Goal: Task Accomplishment & Management: Use online tool/utility

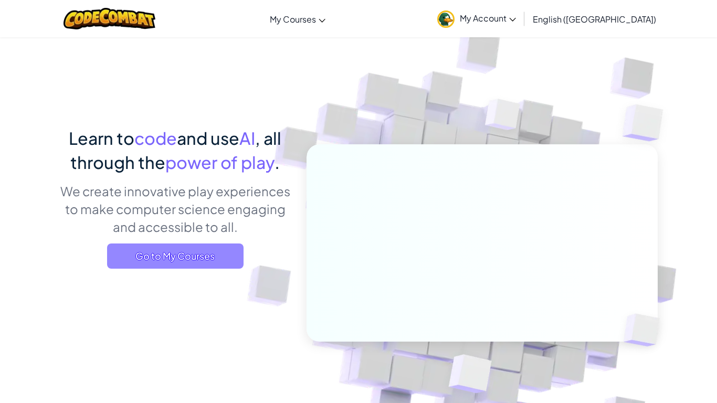
click at [181, 257] on span "Go to My Courses" at bounding box center [175, 256] width 136 height 25
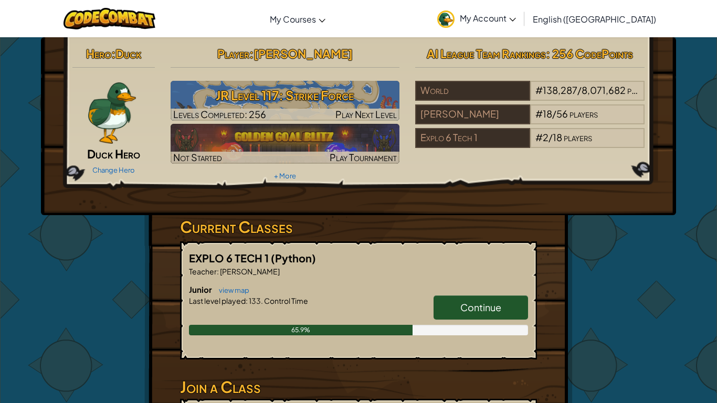
click at [492, 302] on span "Continue" at bounding box center [480, 307] width 41 height 12
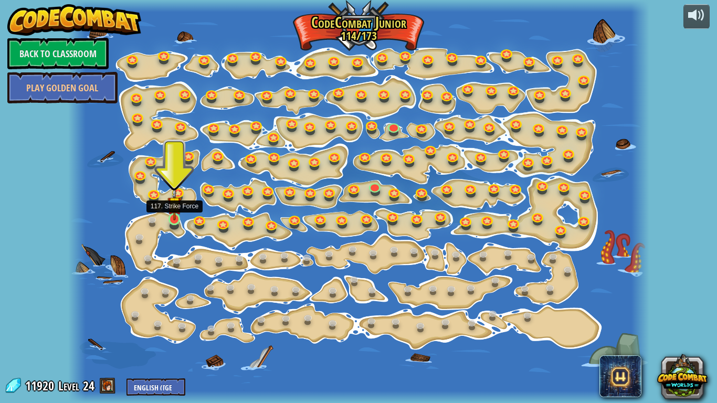
click at [173, 219] on img at bounding box center [174, 203] width 14 height 33
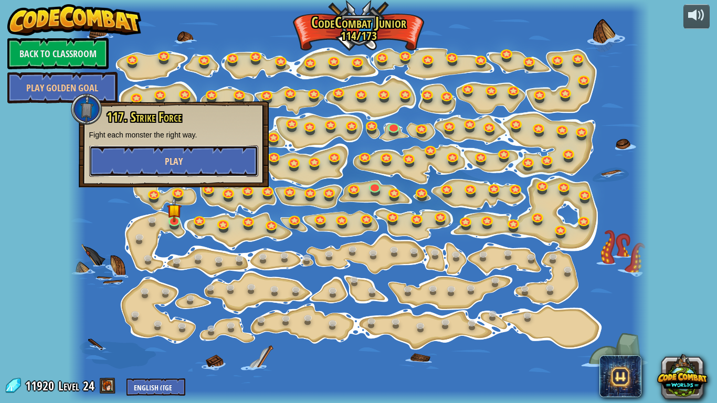
click at [206, 152] on button "Play" at bounding box center [173, 160] width 169 height 31
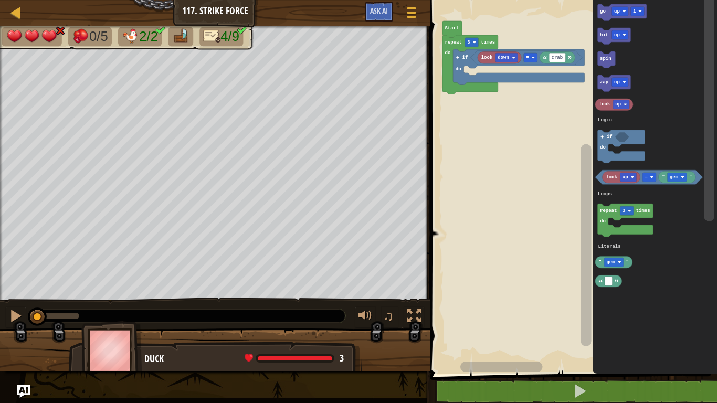
click at [609, 87] on icon "Blockly Workspace" at bounding box center [614, 83] width 33 height 17
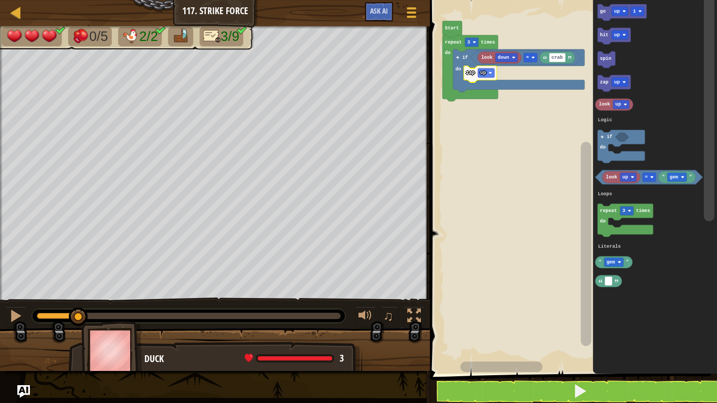
click at [0, 0] on div at bounding box center [0, 0] width 0 height 0
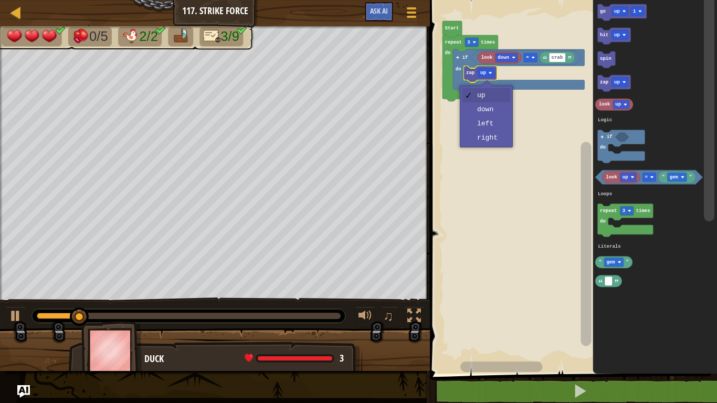
click at [500, 110] on rect "Blockly Workspace" at bounding box center [572, 184] width 290 height 379
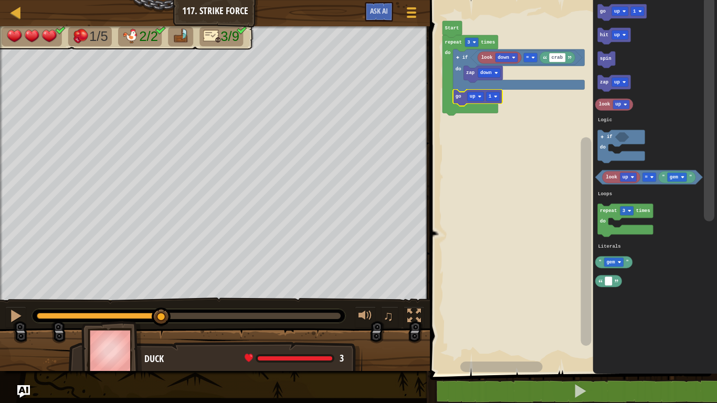
click at [470, 99] on text "up" at bounding box center [473, 96] width 6 height 5
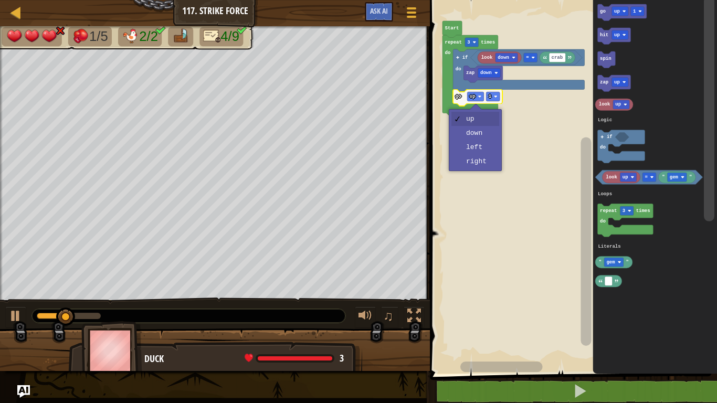
click at [483, 163] on rect "Blockly Workspace" at bounding box center [572, 184] width 290 height 379
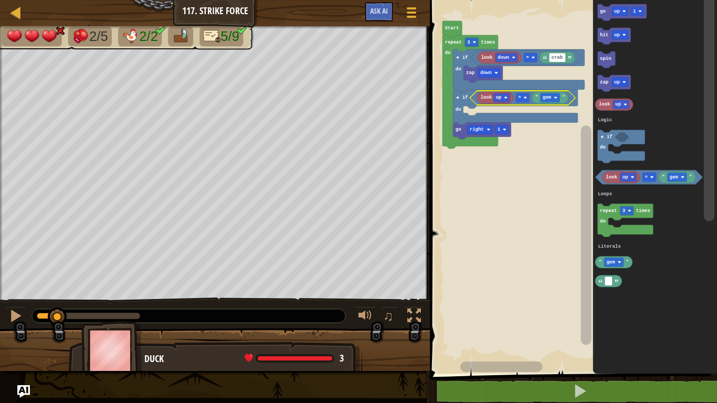
click at [559, 94] on rect "Blockly Workspace" at bounding box center [550, 97] width 19 height 9
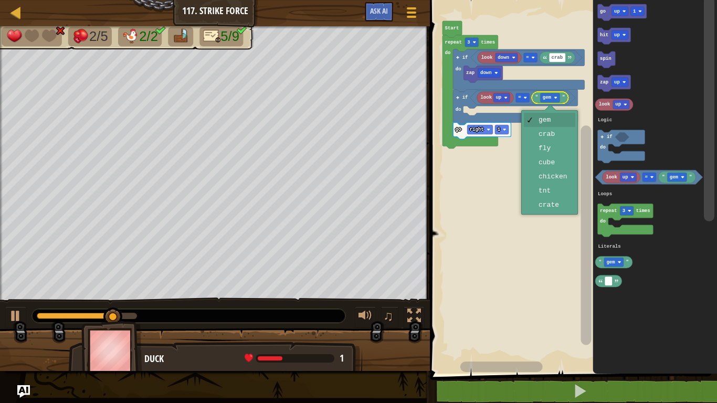
click at [571, 149] on rect "Blockly Workspace" at bounding box center [572, 184] width 290 height 379
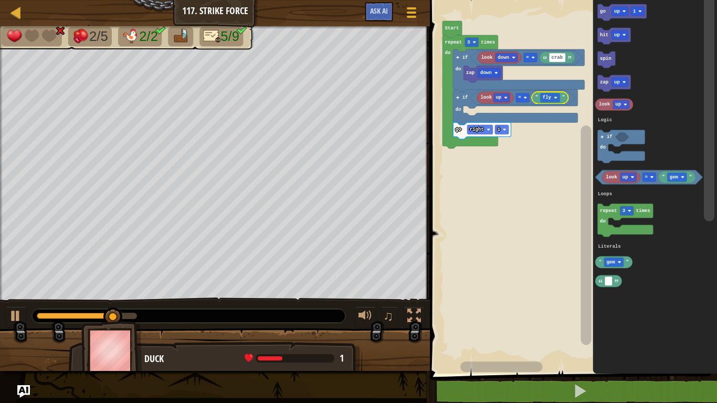
click at [601, 85] on text "zap" at bounding box center [604, 82] width 8 height 5
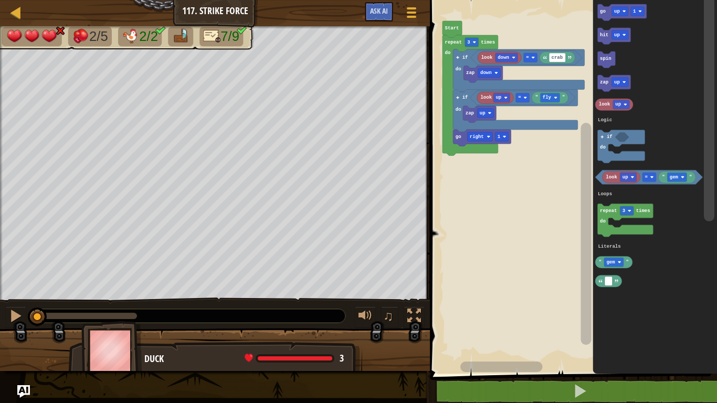
click at [603, 39] on icon "Blockly Workspace" at bounding box center [614, 36] width 33 height 17
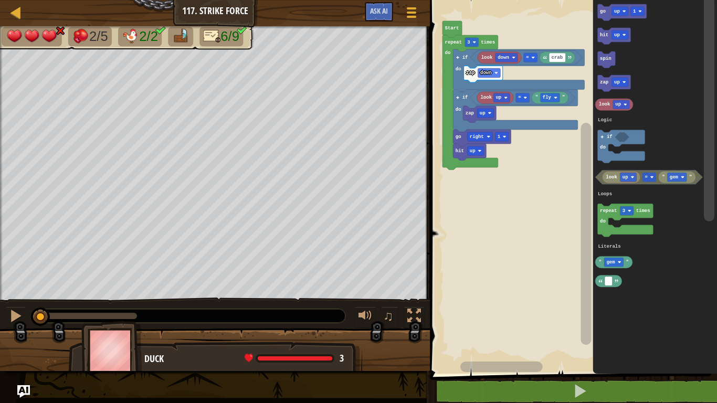
click at [611, 39] on icon "Blockly Workspace" at bounding box center [614, 36] width 33 height 17
click at [0, 0] on div at bounding box center [0, 0] width 0 height 0
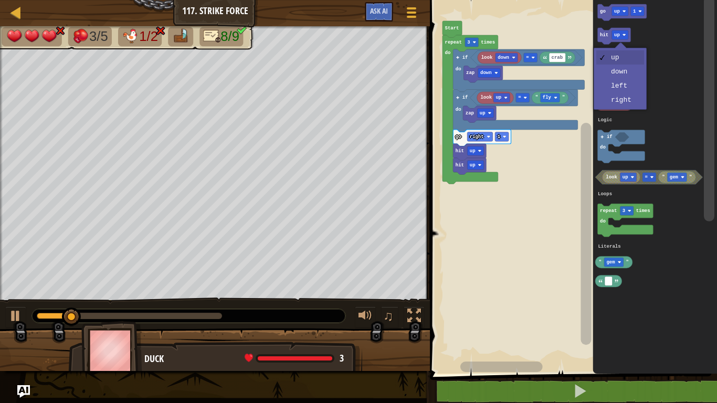
click at [601, 38] on text "hit" at bounding box center [604, 35] width 8 height 5
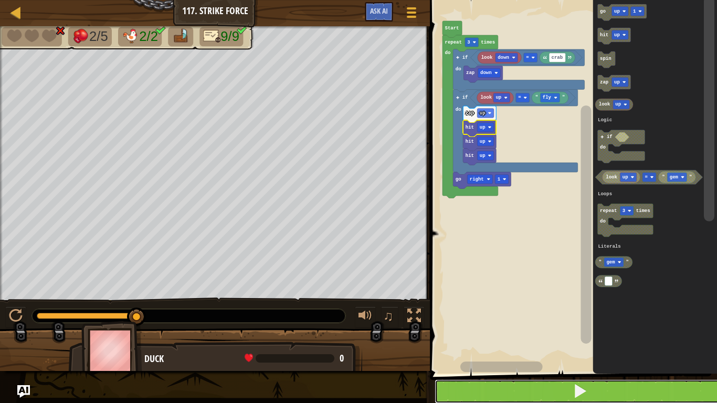
click at [483, 392] on button at bounding box center [580, 392] width 290 height 24
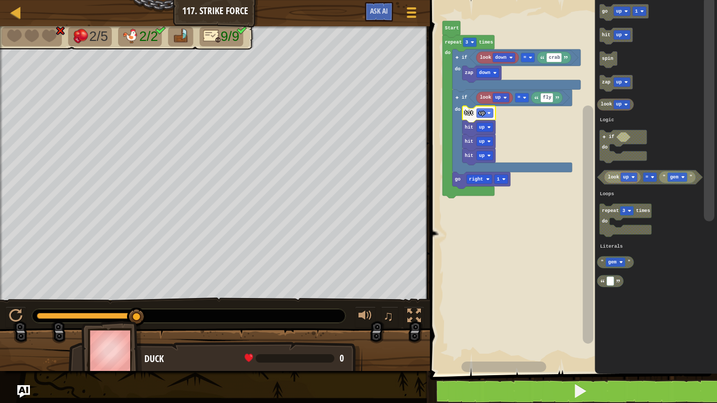
click at [471, 36] on icon "Blockly Workspace" at bounding box center [469, 116] width 52 height 163
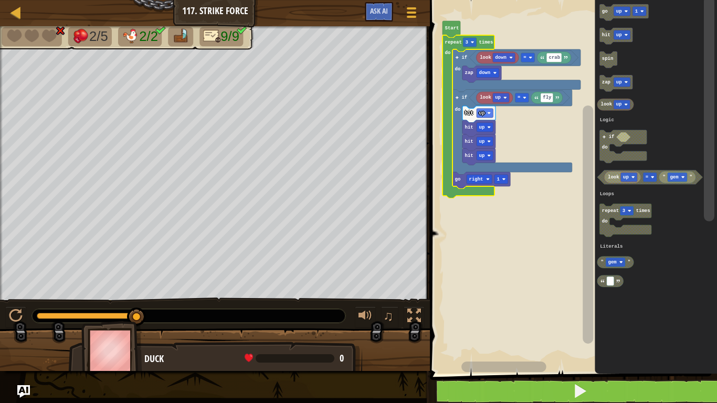
click at [476, 44] on rect "Blockly Workspace" at bounding box center [470, 42] width 14 height 9
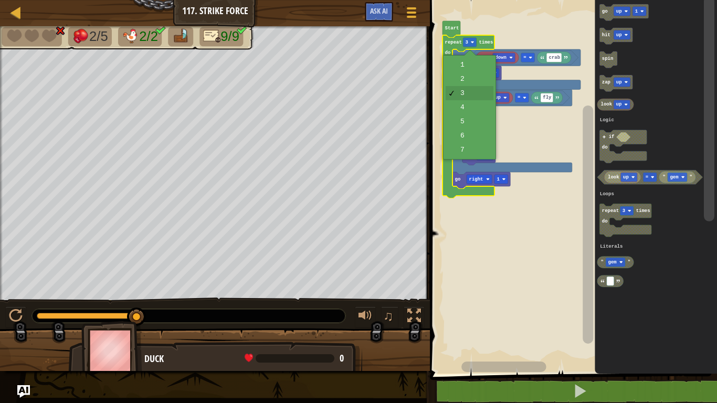
click at [467, 158] on text "hit" at bounding box center [469, 155] width 8 height 5
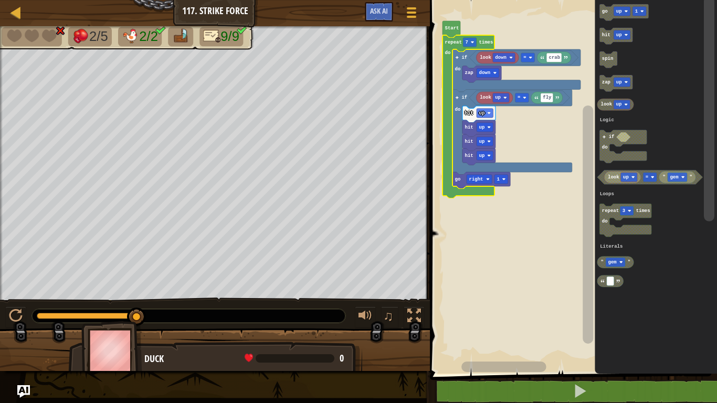
click at [0, 0] on div at bounding box center [0, 0] width 0 height 0
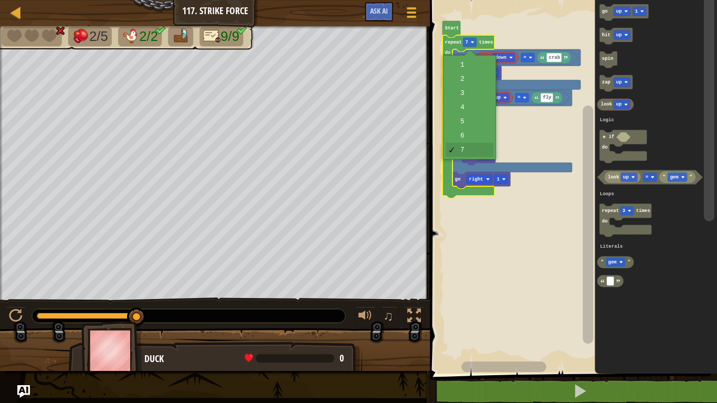
click at [472, 92] on icon "Blockly Workspace" at bounding box center [512, 132] width 120 height 85
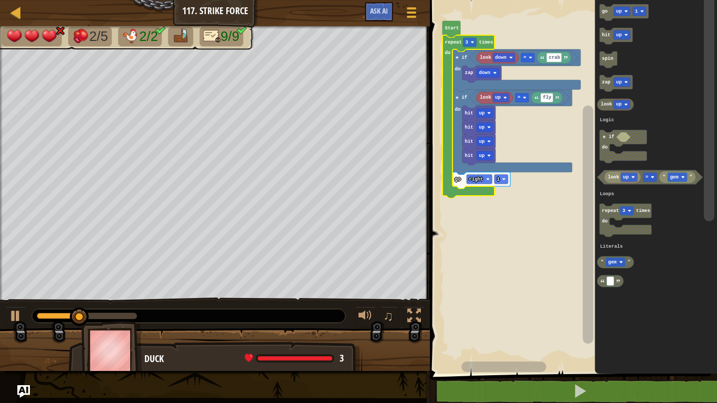
click at [472, 42] on image "Blockly Workspace" at bounding box center [473, 42] width 4 height 4
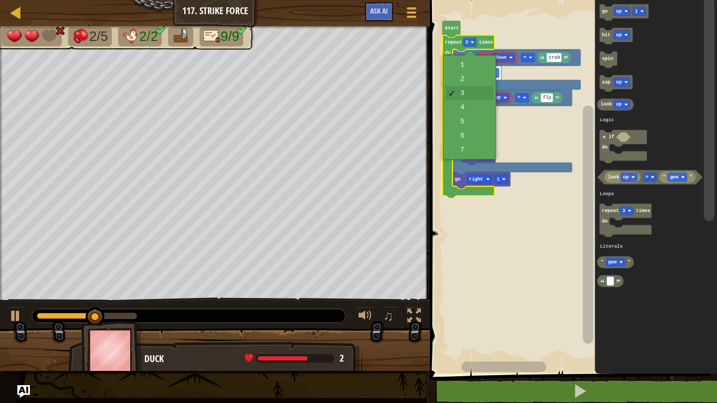
click at [477, 108] on icon "Blockly Workspace" at bounding box center [478, 114] width 33 height 17
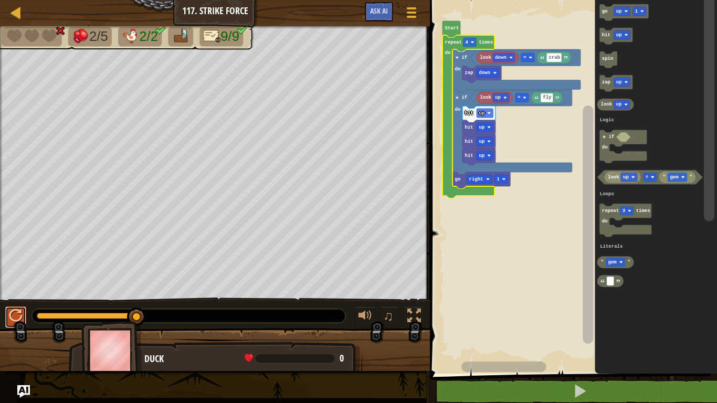
click at [17, 310] on div at bounding box center [16, 316] width 14 height 14
click at [717, 126] on icon "Blockly Workspace" at bounding box center [656, 184] width 122 height 379
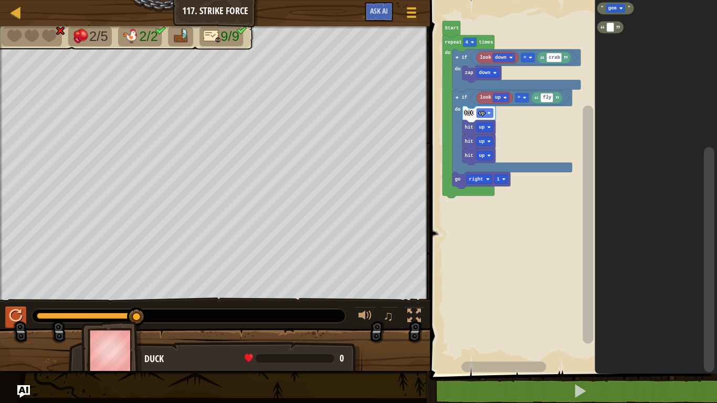
click at [717, 283] on icon "Blockly Workspace" at bounding box center [656, 184] width 122 height 379
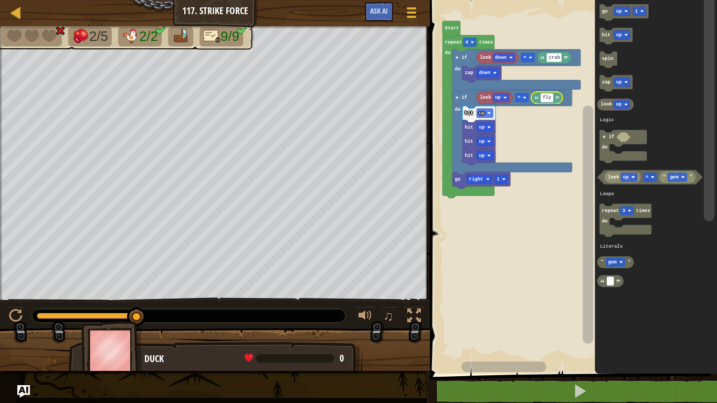
click at [550, 96] on input "fly" at bounding box center [547, 97] width 13 height 9
click at [556, 128] on rect "Blockly Workspace" at bounding box center [572, 184] width 290 height 379
click at [549, 99] on input "fly" at bounding box center [547, 97] width 13 height 9
click at [547, 97] on input "fly" at bounding box center [547, 97] width 13 height 9
click at [550, 95] on input "fly" at bounding box center [547, 97] width 13 height 9
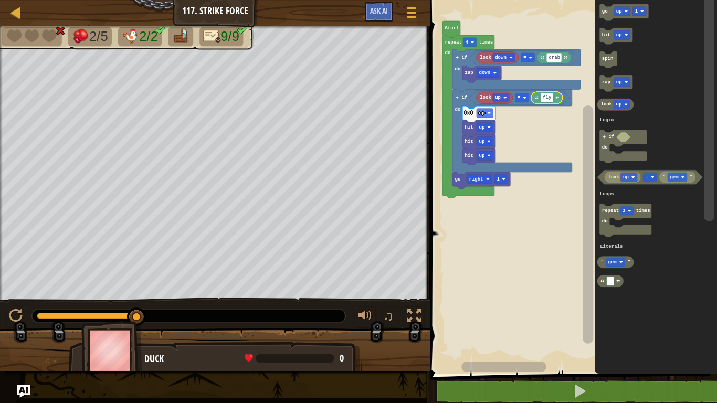
click at [550, 94] on input "fly" at bounding box center [547, 97] width 13 height 9
type input "f"
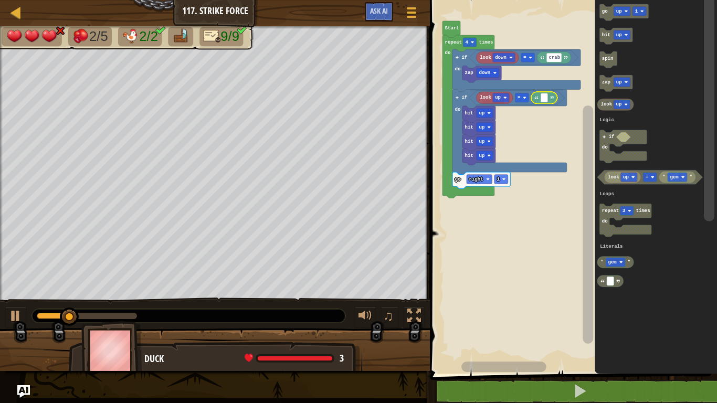
click at [539, 98] on icon "Blockly Workspace" at bounding box center [544, 98] width 26 height 12
click at [0, 0] on div at bounding box center [0, 0] width 0 height 0
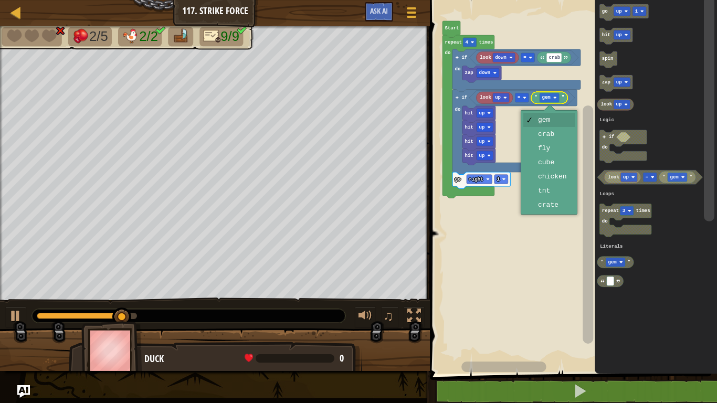
click at [568, 148] on rect "Blockly Workspace" at bounding box center [572, 184] width 290 height 379
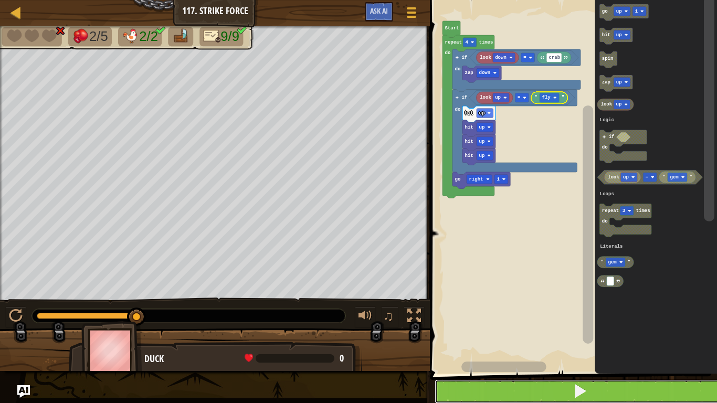
click at [575, 391] on span at bounding box center [580, 391] width 15 height 15
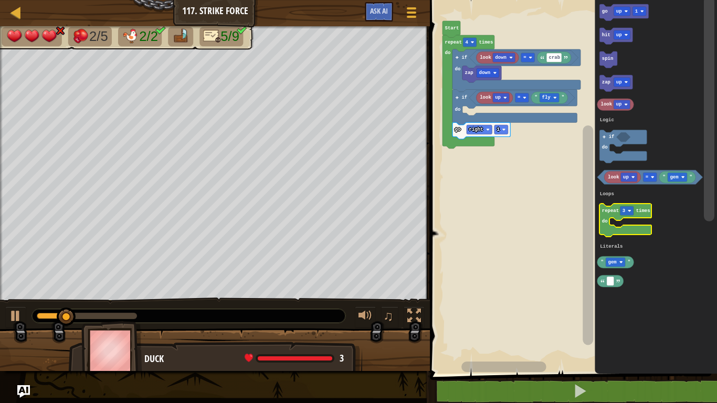
click at [612, 223] on rect "Blockly Workspace" at bounding box center [626, 220] width 52 height 33
click at [601, 220] on icon "Blockly Workspace" at bounding box center [626, 220] width 52 height 33
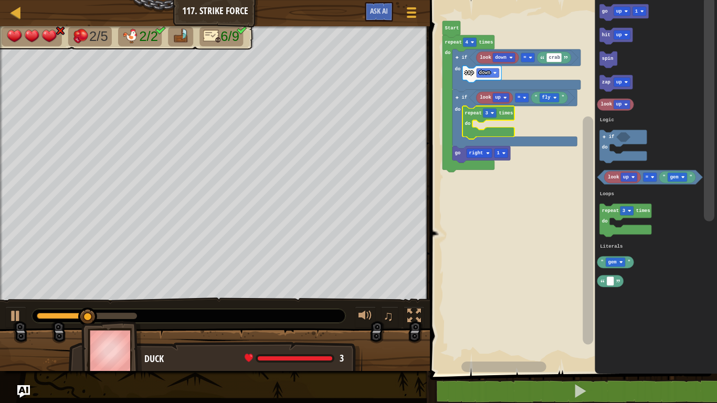
click at [0, 0] on div at bounding box center [0, 0] width 0 height 0
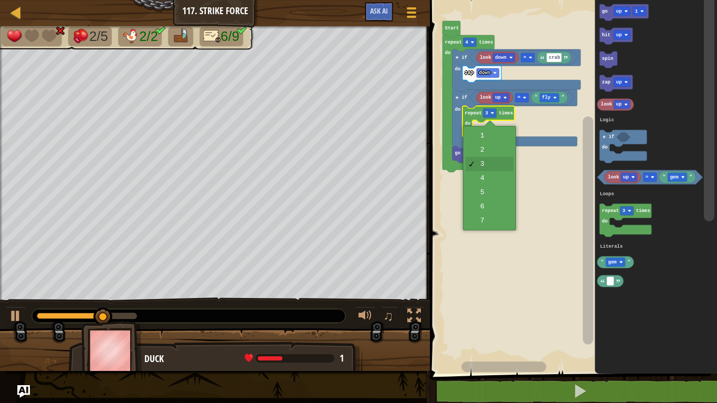
click at [492, 181] on rect "Blockly Workspace" at bounding box center [572, 184] width 290 height 379
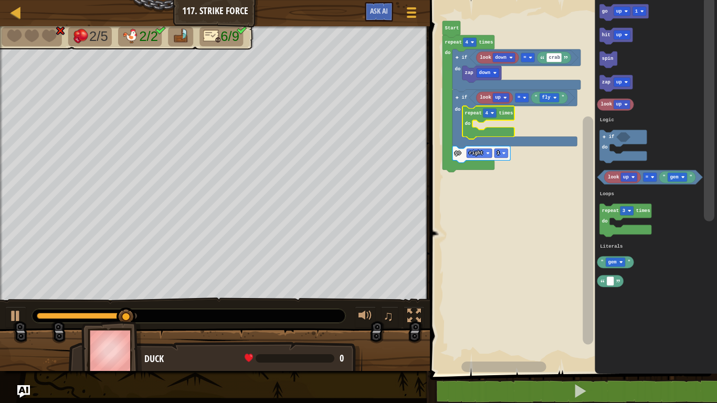
click at [612, 90] on icon "Blockly Workspace" at bounding box center [616, 83] width 33 height 17
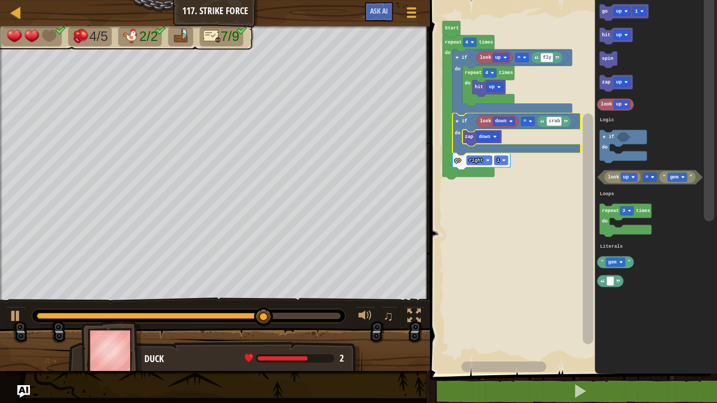
click at [487, 73] on text "4" at bounding box center [487, 72] width 3 height 5
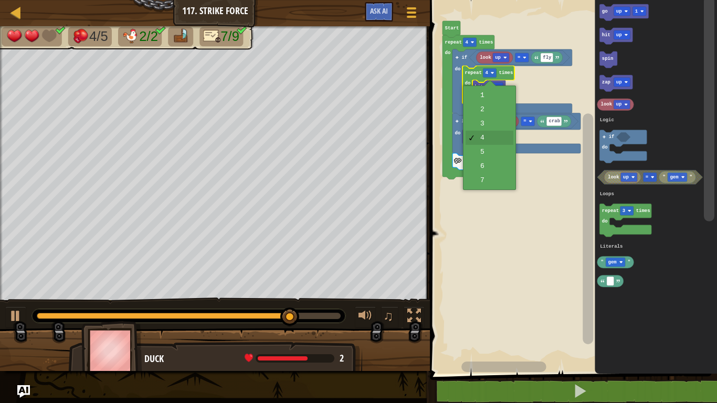
click at [472, 127] on icon "Blockly Workspace" at bounding box center [516, 134] width 128 height 43
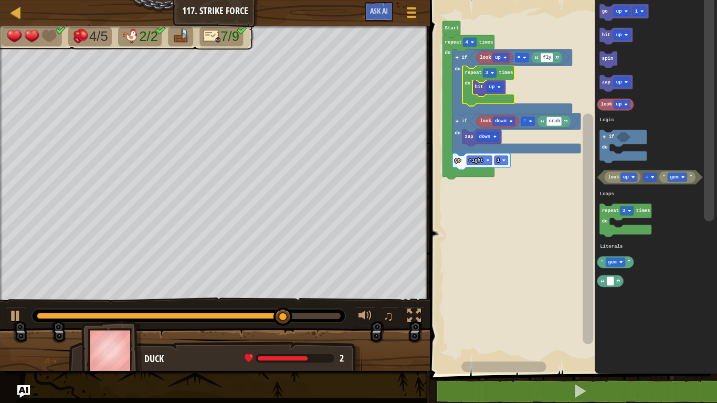
click at [0, 0] on div at bounding box center [0, 0] width 0 height 0
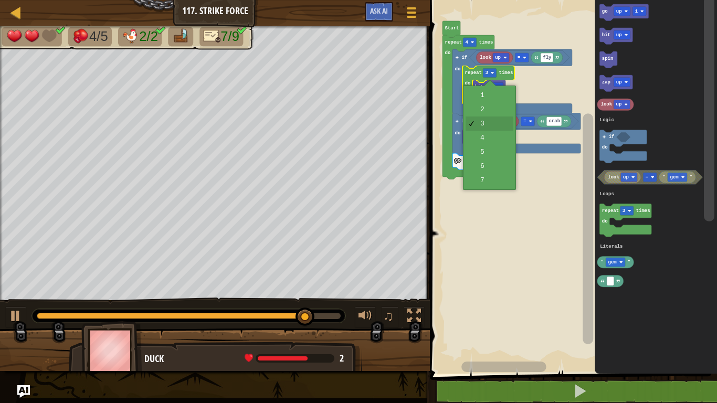
click at [508, 112] on icon "Blockly Workspace" at bounding box center [512, 82] width 120 height 66
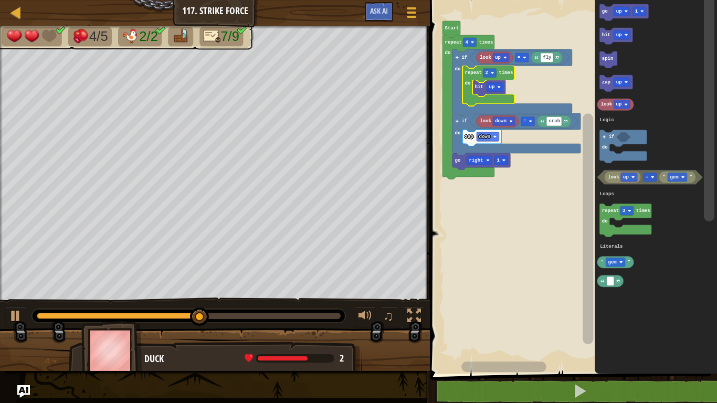
click at [0, 0] on div at bounding box center [0, 0] width 0 height 0
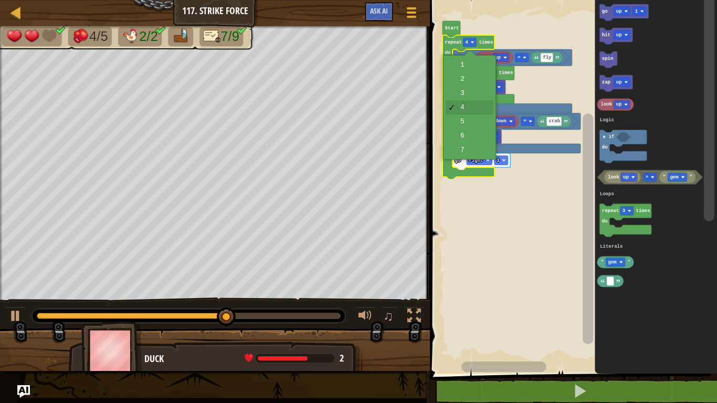
click at [472, 145] on icon "Blockly Workspace" at bounding box center [481, 138] width 39 height 17
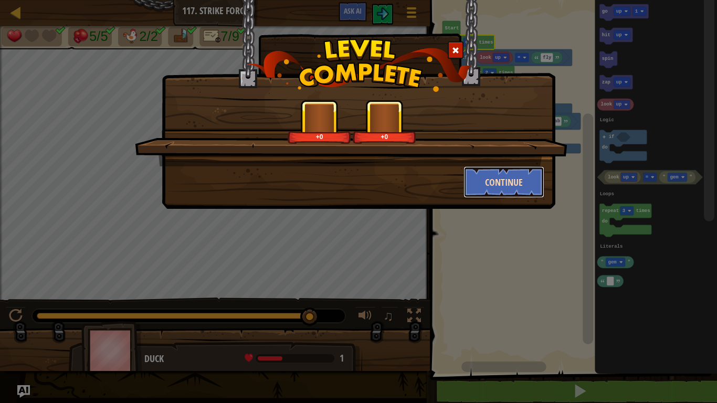
click at [505, 178] on button "Continue" at bounding box center [504, 181] width 81 height 31
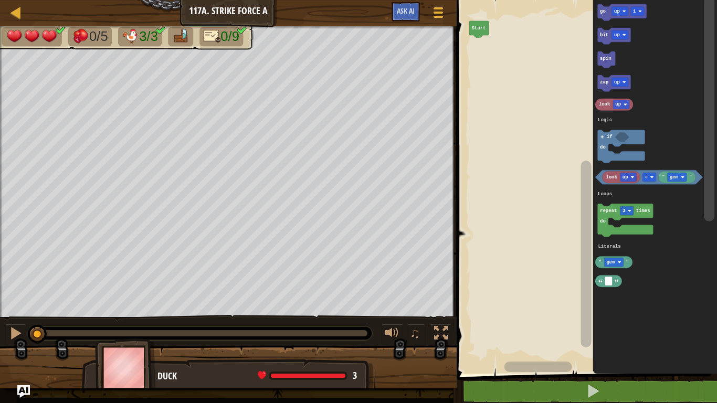
click at [717, 271] on icon "Blockly Workspace" at bounding box center [655, 184] width 124 height 379
click at [630, 224] on rect "Blockly Workspace" at bounding box center [626, 220] width 56 height 33
click at [640, 229] on icon "Blockly Workspace" at bounding box center [626, 220] width 56 height 33
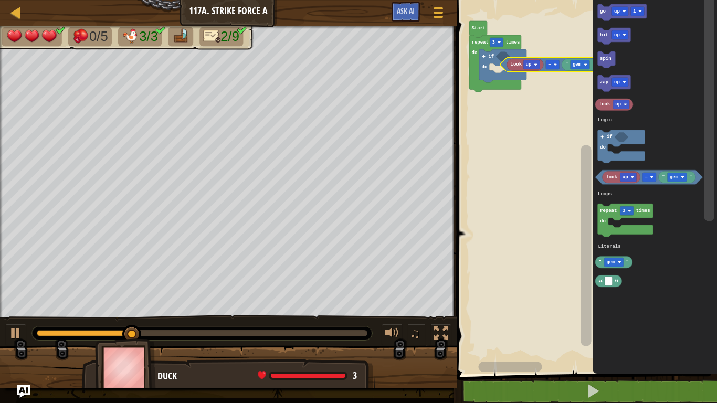
click at [524, 70] on icon "Blockly Workspace" at bounding box center [525, 65] width 37 height 12
click at [536, 65] on image "Blockly Workspace" at bounding box center [536, 65] width 4 height 4
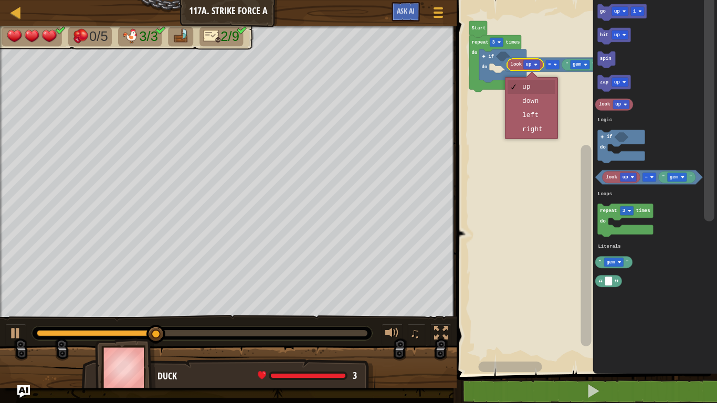
click at [549, 117] on rect "Blockly Workspace" at bounding box center [586, 184] width 264 height 379
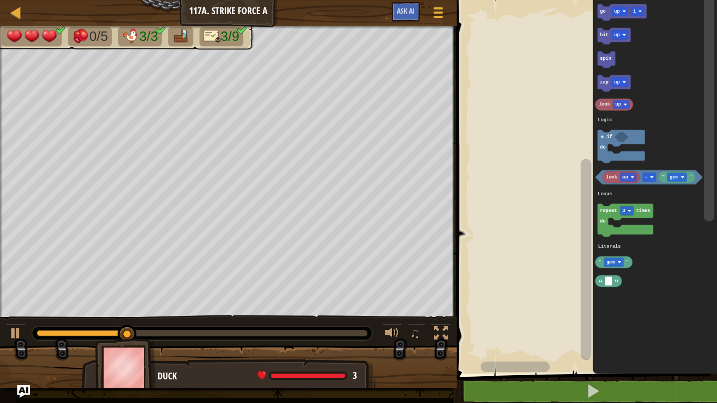
click at [615, 222] on rect "Blockly Workspace" at bounding box center [626, 220] width 56 height 33
click at [612, 229] on icon "Blockly Workspace" at bounding box center [626, 220] width 56 height 33
click at [613, 230] on icon "Blockly Workspace" at bounding box center [626, 220] width 56 height 33
click at [614, 229] on icon "Blockly Workspace" at bounding box center [626, 220] width 56 height 33
click at [612, 231] on icon "Blockly Workspace" at bounding box center [626, 220] width 56 height 33
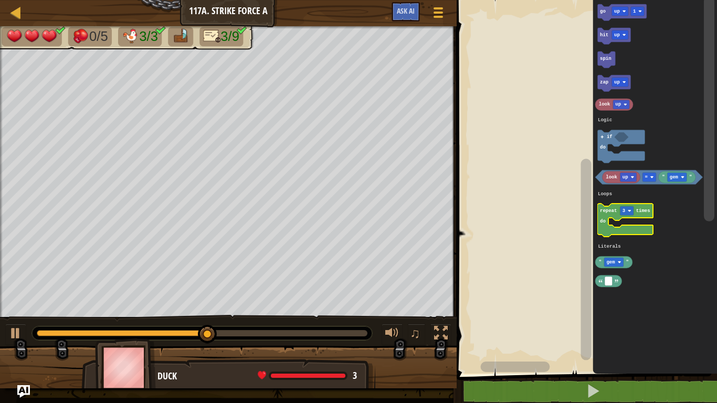
click at [592, 226] on rect "Blockly Workspace" at bounding box center [586, 177] width 13 height 365
click at [602, 224] on text "do" at bounding box center [603, 221] width 6 height 5
click at [612, 220] on rect "Blockly Workspace" at bounding box center [626, 220] width 56 height 33
click at [614, 227] on icon "Blockly Workspace" at bounding box center [626, 220] width 56 height 33
click at [615, 229] on icon "Blockly Workspace" at bounding box center [626, 220] width 56 height 33
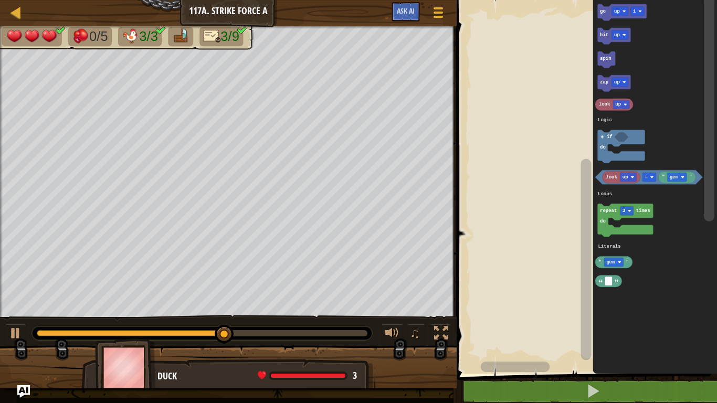
click at [615, 225] on rect "Blockly Workspace" at bounding box center [626, 220] width 56 height 33
click at [431, 9] on div at bounding box center [438, 12] width 14 height 15
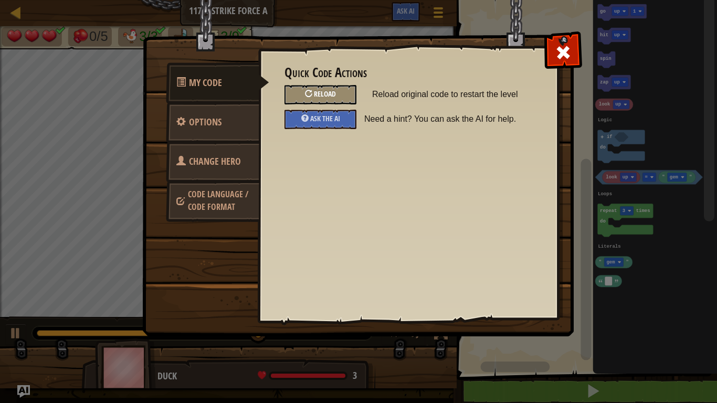
click at [346, 91] on div "Reload" at bounding box center [321, 94] width 72 height 19
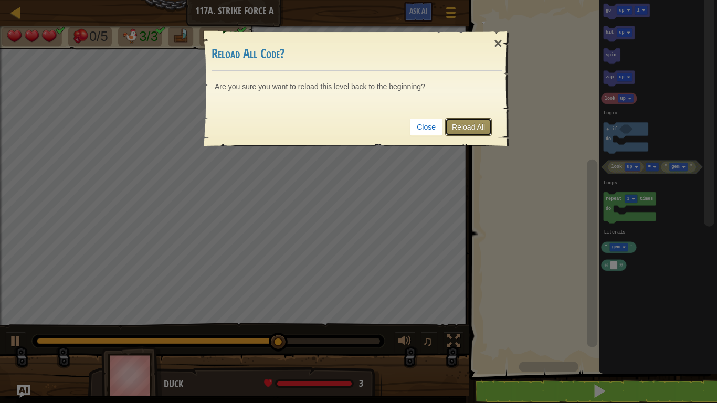
click at [476, 127] on link "Reload All" at bounding box center [468, 127] width 47 height 18
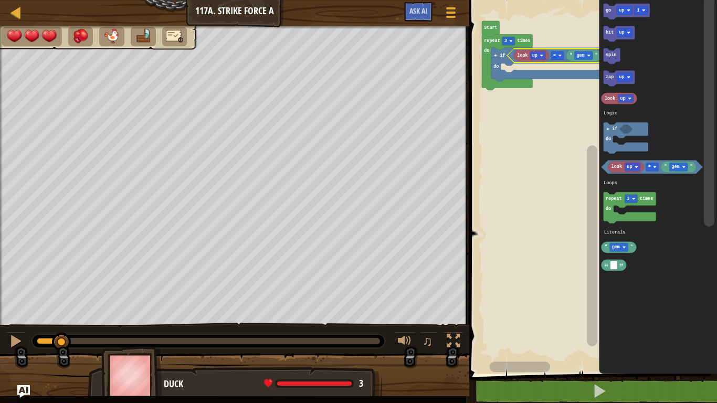
click at [542, 55] on image "Blockly Workspace" at bounding box center [541, 55] width 3 height 3
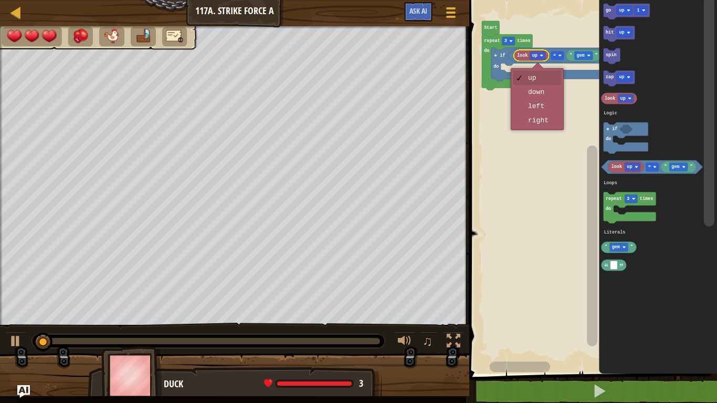
click at [550, 108] on rect "Blockly Workspace" at bounding box center [591, 184] width 251 height 379
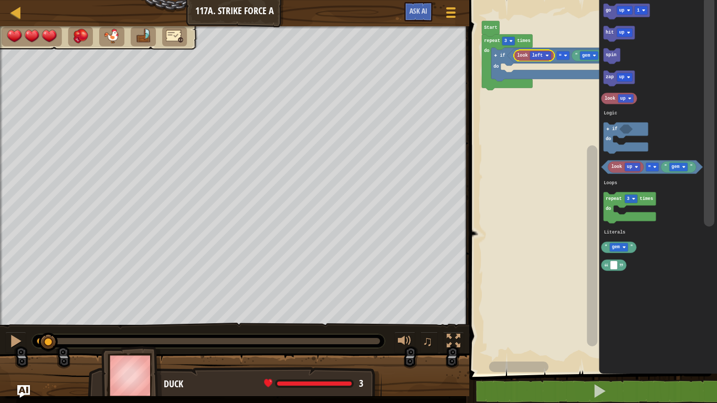
click at [591, 145] on rect "Blockly Workspace" at bounding box center [592, 245] width 10 height 201
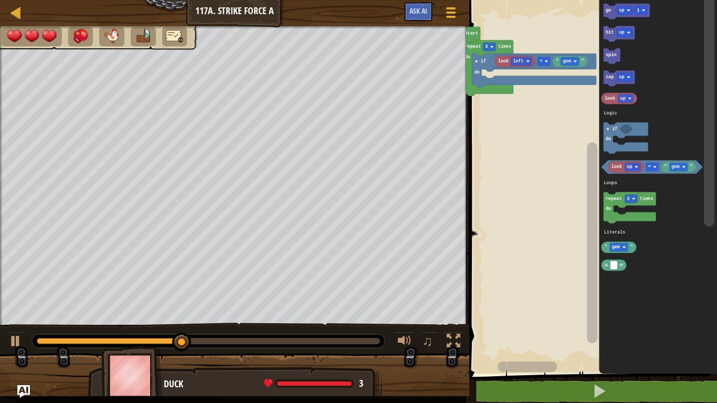
click at [573, 62] on rect "Blockly Workspace" at bounding box center [570, 61] width 18 height 8
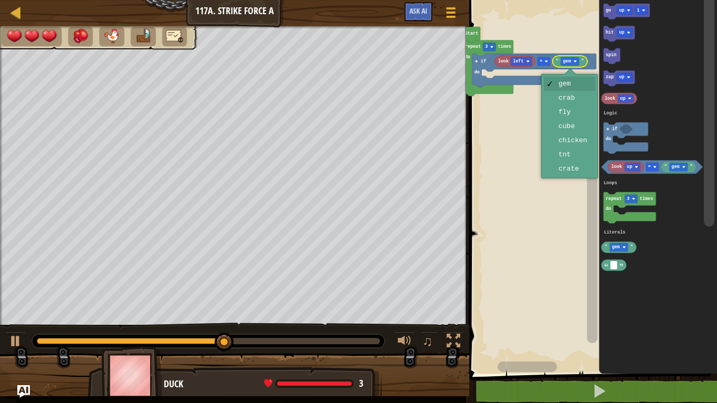
click at [564, 68] on div at bounding box center [570, 74] width 12 height 12
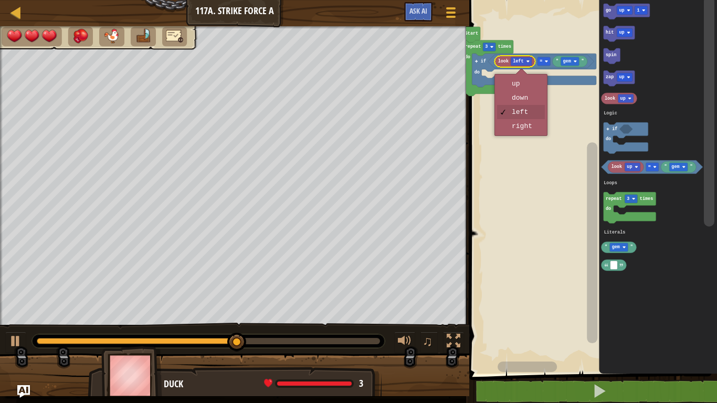
click at [529, 131] on rect "Blockly Workspace" at bounding box center [591, 184] width 251 height 379
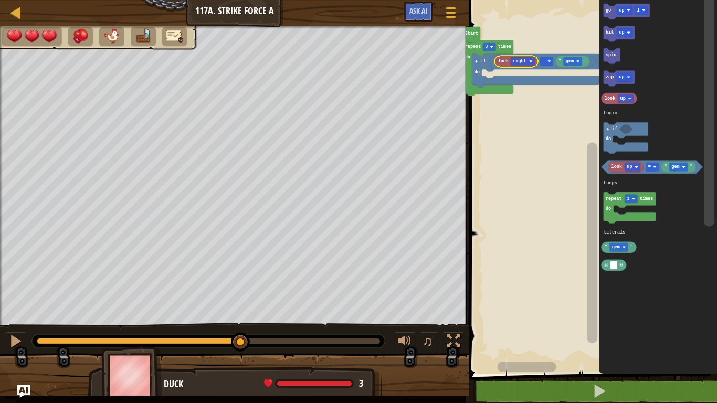
click at [578, 61] on image "Blockly Workspace" at bounding box center [577, 61] width 3 height 3
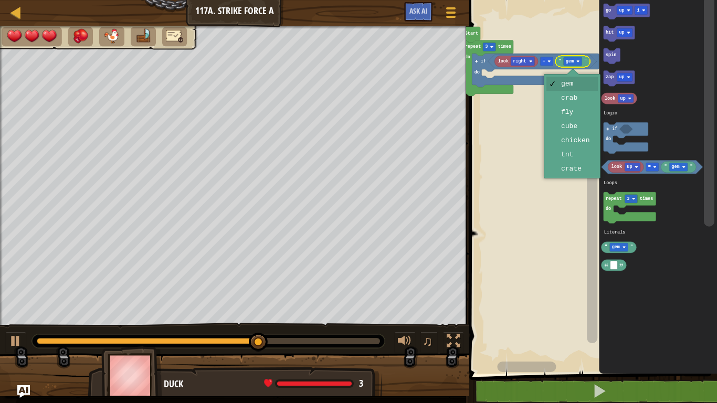
click at [578, 110] on rect "Blockly Workspace" at bounding box center [591, 184] width 251 height 379
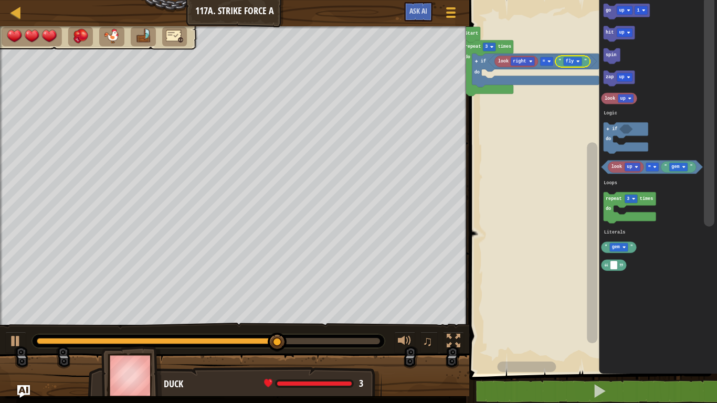
click at [610, 33] on text "hit" at bounding box center [610, 32] width 8 height 5
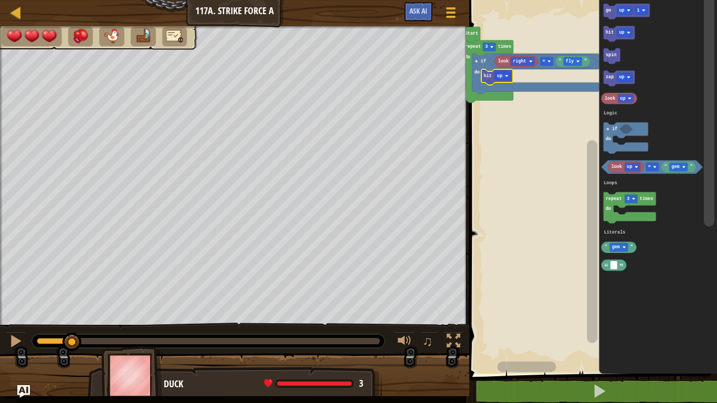
click at [500, 81] on icon "Blockly Workspace" at bounding box center [496, 77] width 31 height 16
click at [507, 76] on image "Blockly Workspace" at bounding box center [506, 75] width 3 height 3
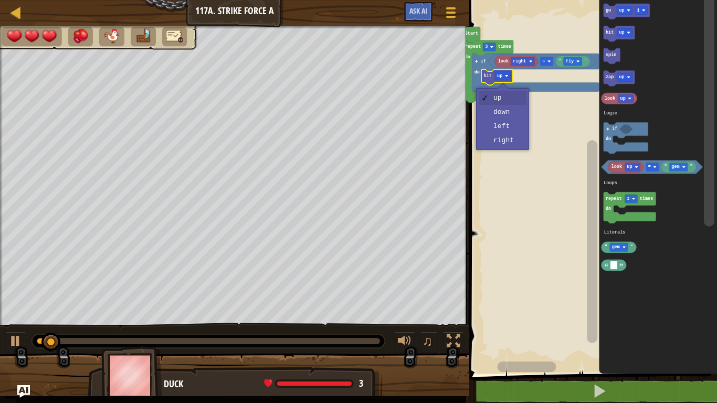
click at [516, 148] on rect "Blockly Workspace" at bounding box center [591, 184] width 251 height 379
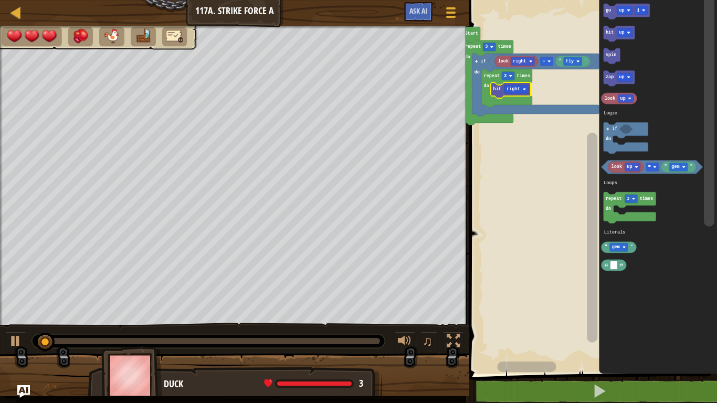
click at [511, 76] on image "Blockly Workspace" at bounding box center [510, 75] width 3 height 3
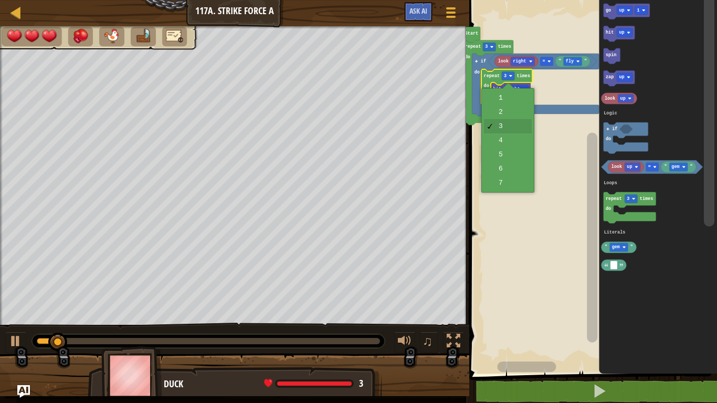
click at [512, 115] on icon "Blockly Workspace" at bounding box center [488, 82] width 50 height 85
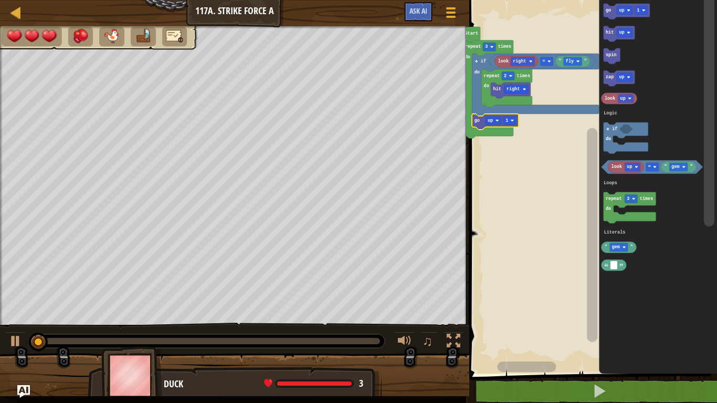
click at [492, 119] on text "up" at bounding box center [490, 120] width 5 height 5
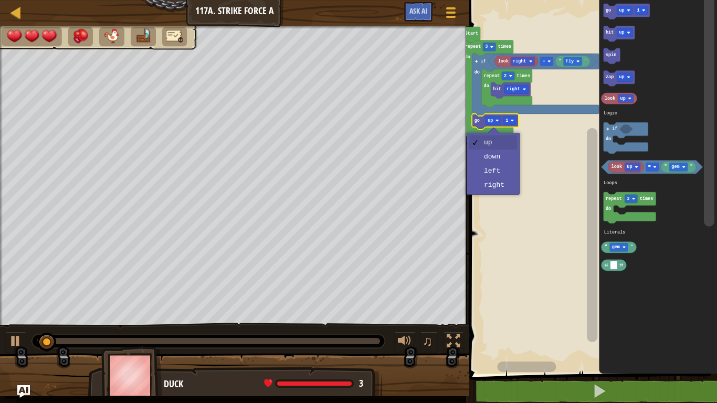
click at [509, 186] on rect "Blockly Workspace" at bounding box center [591, 184] width 251 height 379
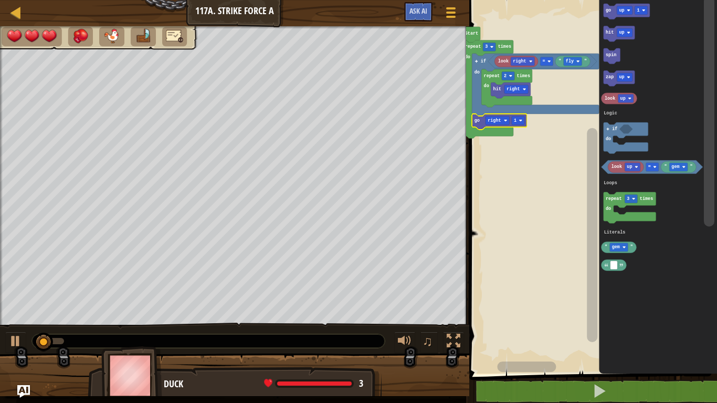
click at [498, 117] on rect "Blockly Workspace" at bounding box center [498, 120] width 24 height 8
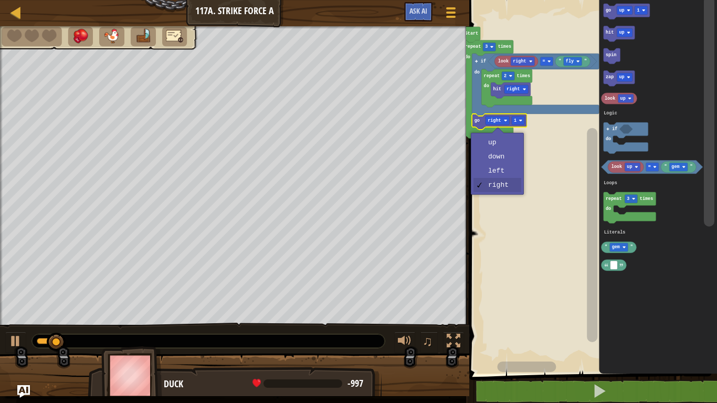
click at [502, 149] on rect "Blockly Workspace" at bounding box center [591, 184] width 251 height 379
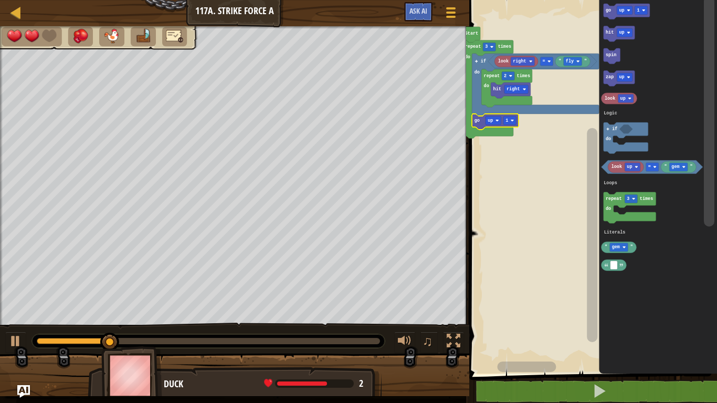
click at [492, 41] on icon "Blockly Workspace" at bounding box center [488, 89] width 50 height 98
click at [0, 0] on div at bounding box center [0, 0] width 0 height 0
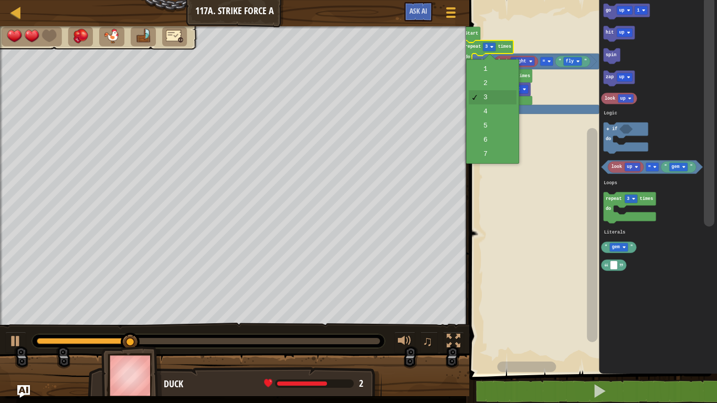
click at [503, 162] on rect "Blockly Workspace" at bounding box center [591, 184] width 251 height 379
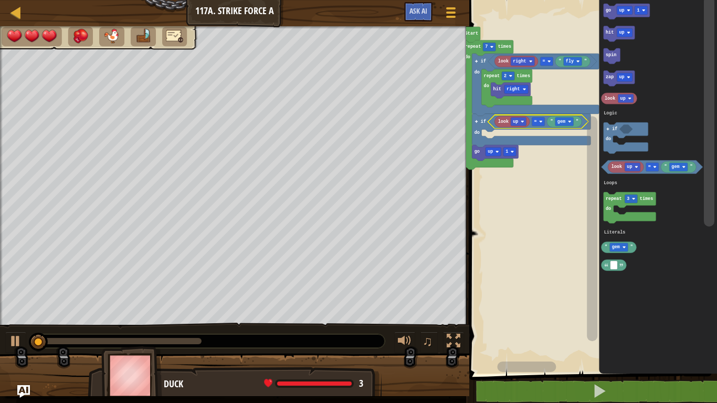
click at [0, 0] on div at bounding box center [0, 0] width 0 height 0
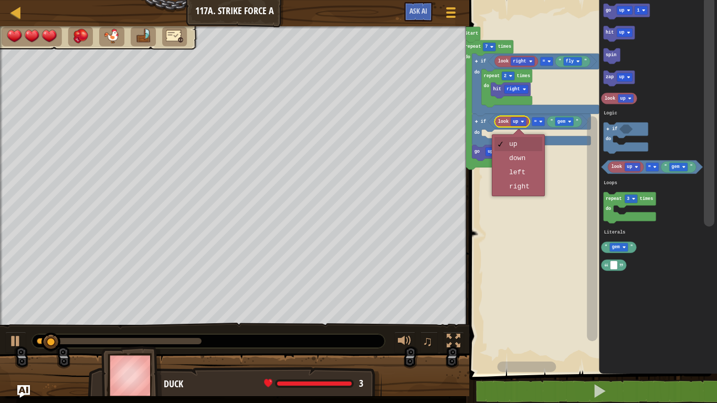
click at [529, 174] on rect "Blockly Workspace" at bounding box center [591, 184] width 251 height 379
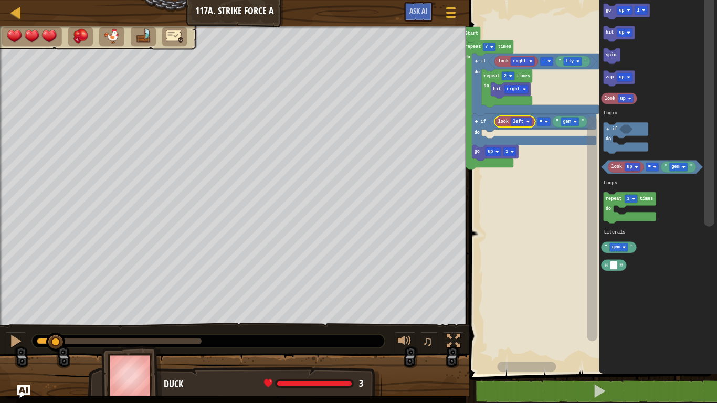
click at [0, 0] on div at bounding box center [0, 0] width 0 height 0
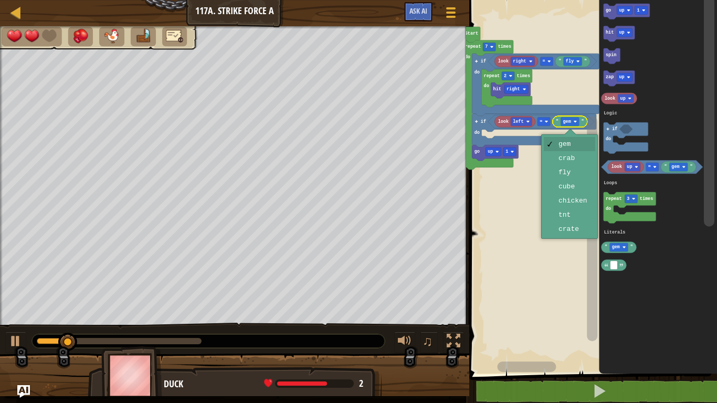
click at [581, 159] on rect "Blockly Workspace" at bounding box center [591, 184] width 251 height 379
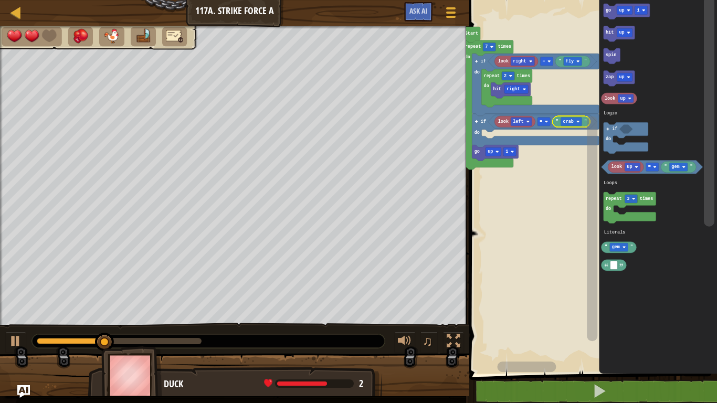
click at [615, 76] on icon "Blockly Workspace" at bounding box center [619, 78] width 31 height 16
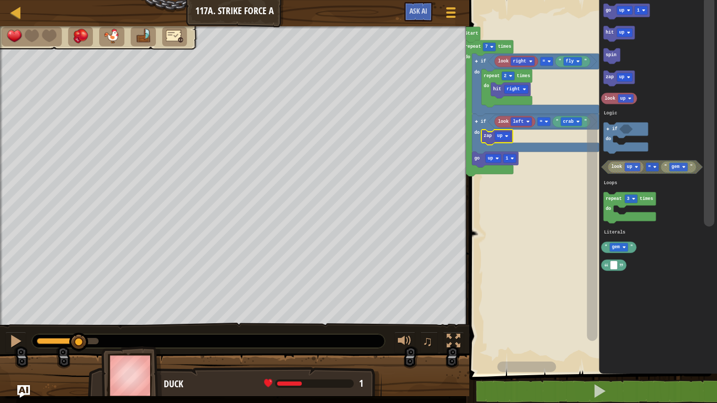
click at [506, 141] on icon "Blockly Workspace" at bounding box center [496, 138] width 31 height 16
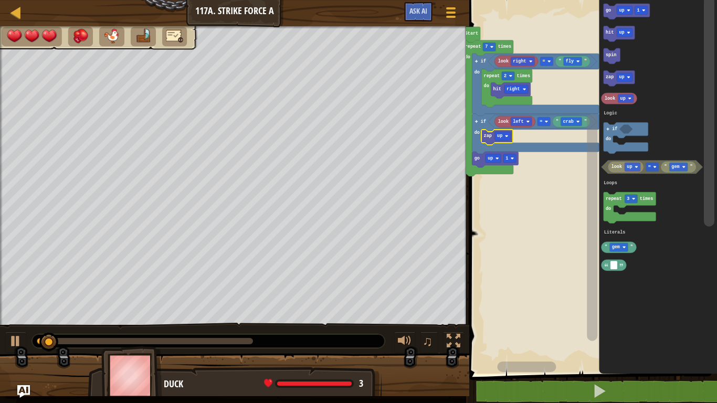
click at [0, 0] on div at bounding box center [0, 0] width 0 height 0
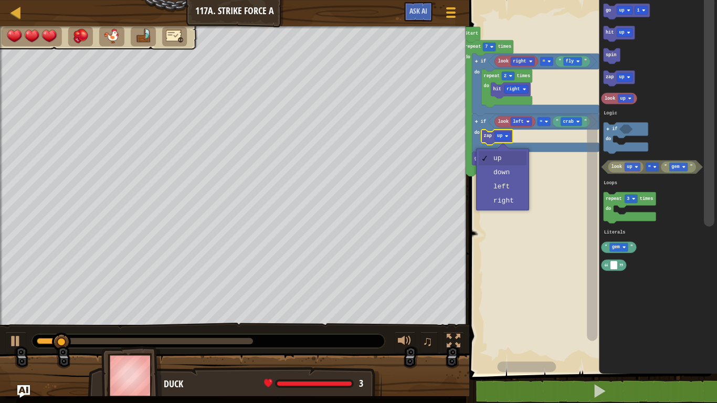
click at [512, 187] on rect "Blockly Workspace" at bounding box center [591, 184] width 251 height 379
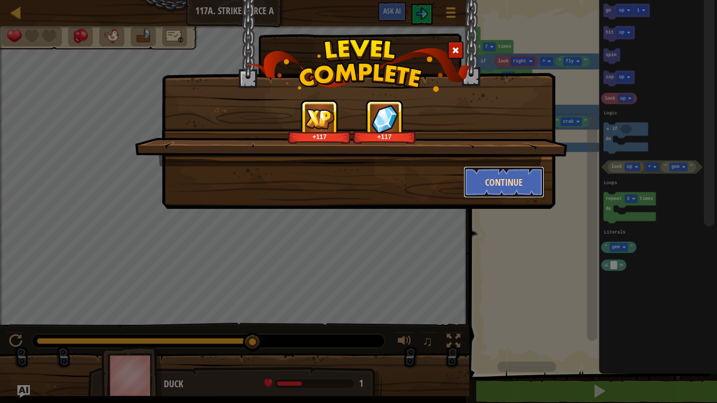
click at [532, 186] on button "Continue" at bounding box center [504, 181] width 81 height 31
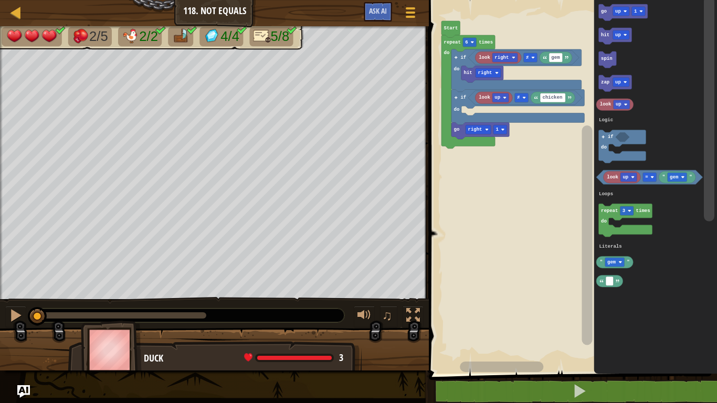
click at [502, 57] on text "right" at bounding box center [502, 57] width 14 height 5
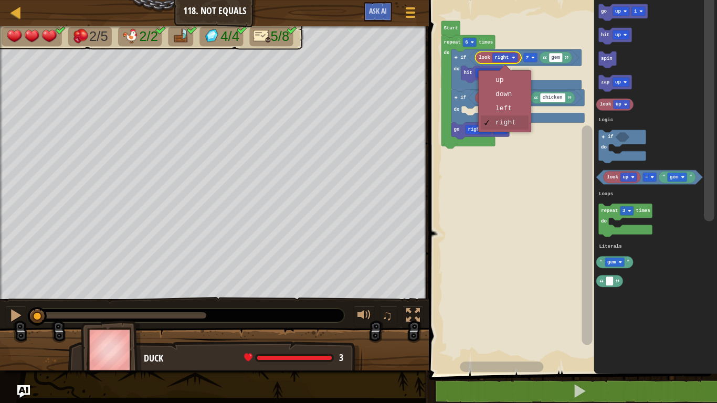
click at [508, 79] on rect "Blockly Workspace" at bounding box center [571, 184] width 291 height 379
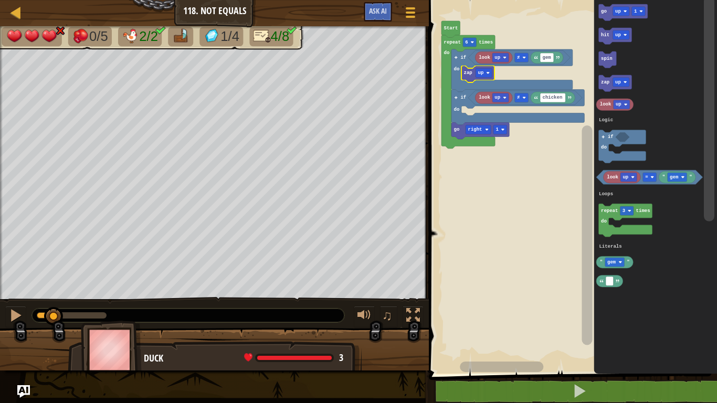
click at [554, 53] on icon "Blockly Workspace" at bounding box center [547, 58] width 33 height 12
click at [547, 56] on input "gem" at bounding box center [547, 57] width 14 height 9
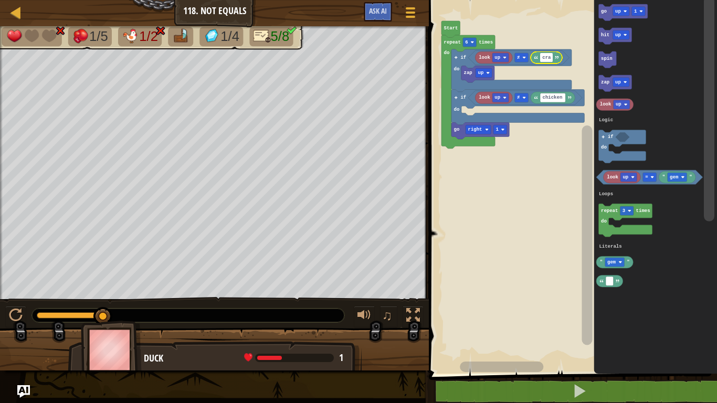
type input "crab"
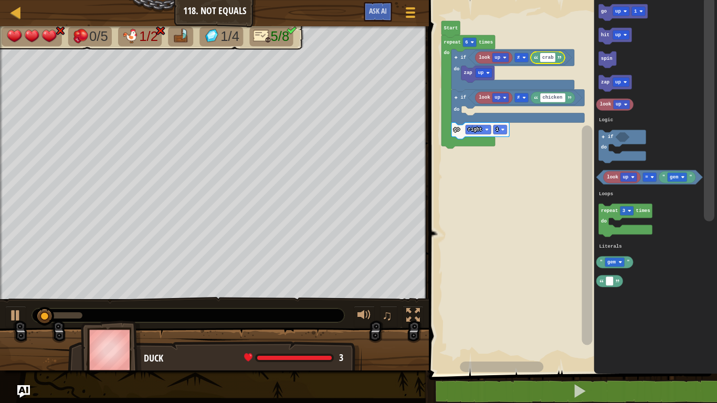
click at [562, 149] on rect "Blockly Workspace" at bounding box center [571, 184] width 291 height 379
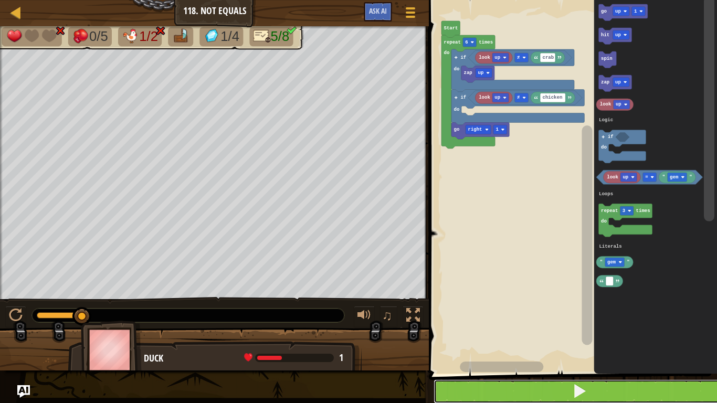
click at [637, 395] on button at bounding box center [579, 392] width 291 height 24
click at [530, 55] on icon "Blockly Workspace" at bounding box center [520, 57] width 104 height 14
click at [0, 0] on div at bounding box center [0, 0] width 0 height 0
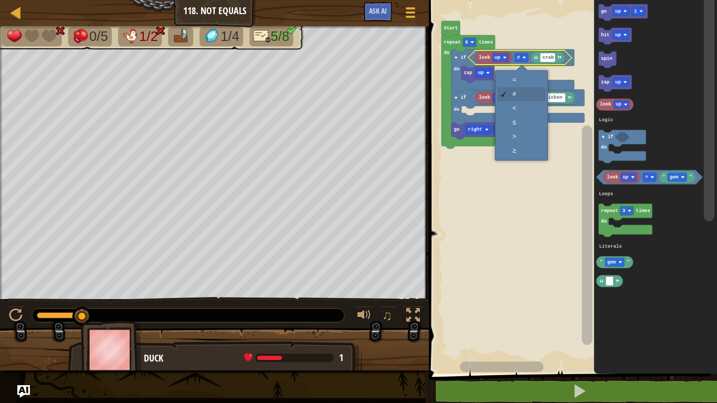
click at [533, 80] on rect "Blockly Workspace" at bounding box center [571, 184] width 291 height 379
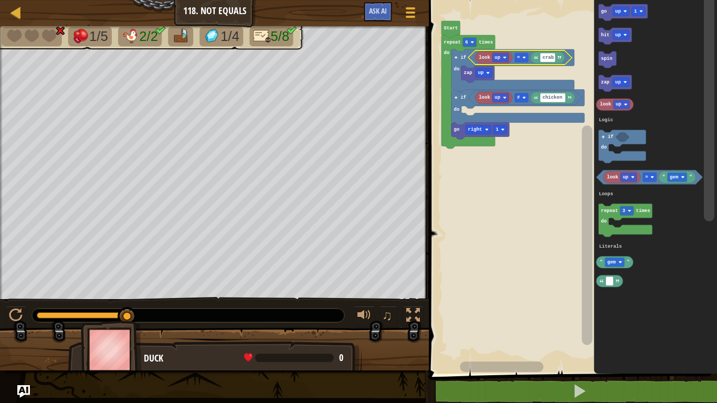
click at [0, 0] on div at bounding box center [0, 0] width 0 height 0
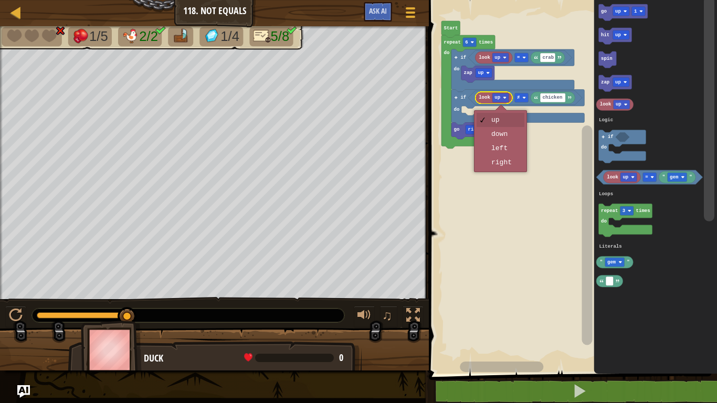
click at [513, 172] on div "up down left right" at bounding box center [500, 141] width 53 height 62
click at [511, 165] on rect "Blockly Workspace" at bounding box center [571, 184] width 291 height 379
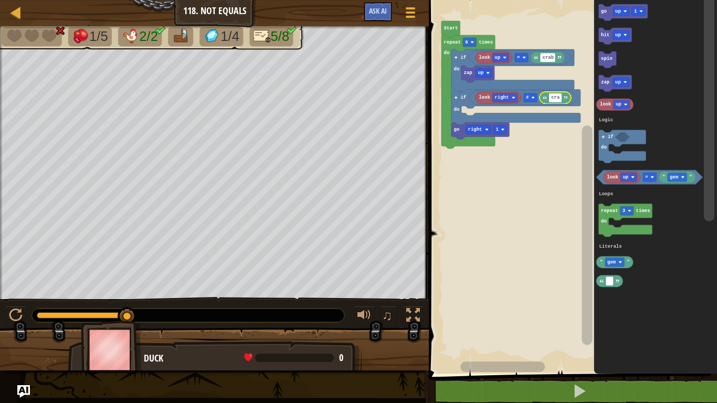
type input "crab"
click at [525, 198] on rect "Blockly Workspace" at bounding box center [571, 184] width 291 height 379
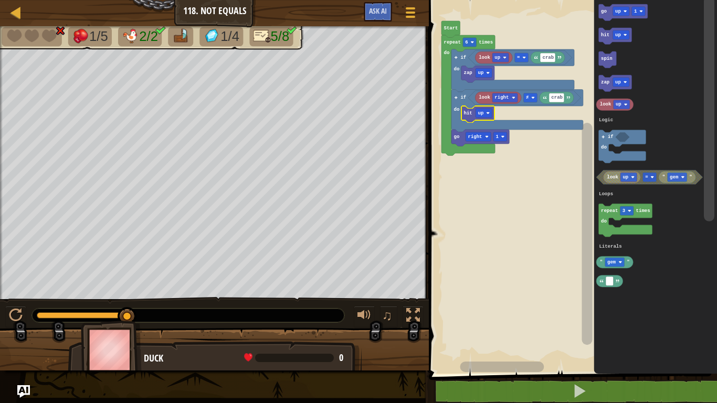
click at [0, 0] on div at bounding box center [0, 0] width 0 height 0
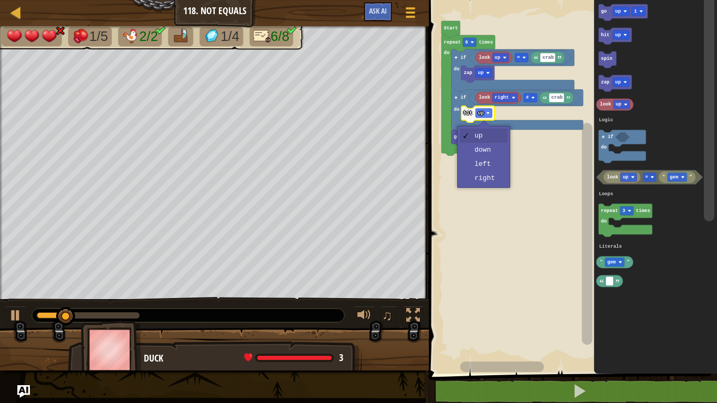
click at [488, 180] on rect "Blockly Workspace" at bounding box center [571, 184] width 291 height 379
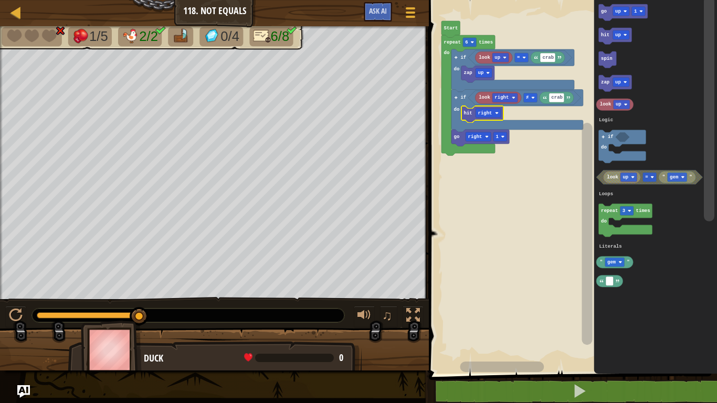
click at [533, 92] on icon "Blockly Workspace" at bounding box center [524, 98] width 112 height 14
click at [0, 0] on div at bounding box center [0, 0] width 0 height 0
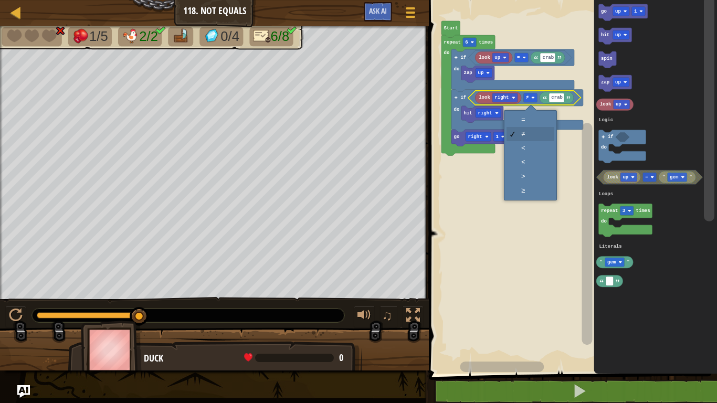
click at [539, 121] on icon "Blockly Workspace" at bounding box center [517, 111] width 132 height 43
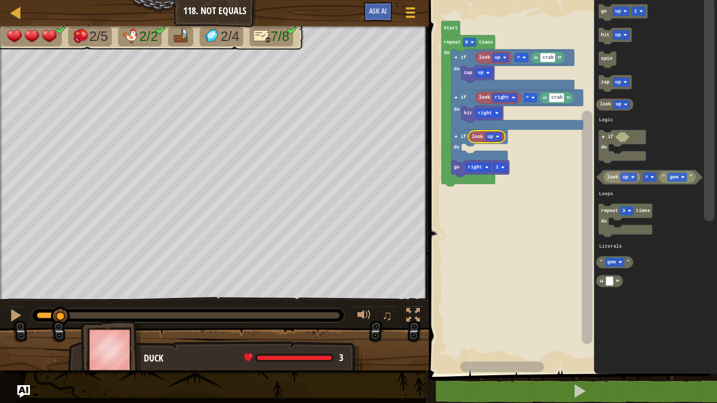
click at [498, 136] on image "Blockly Workspace" at bounding box center [498, 137] width 4 height 4
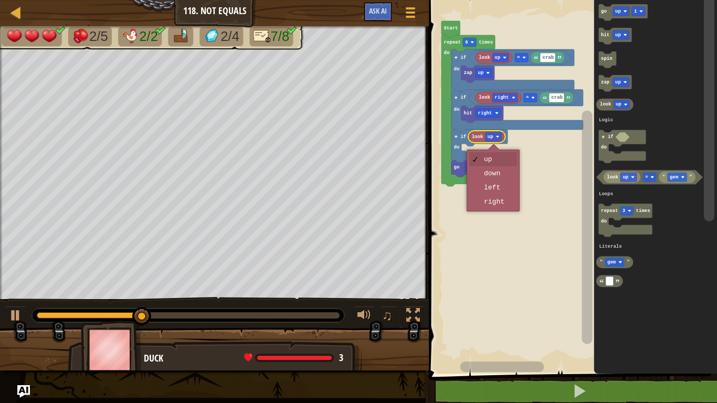
click at [498, 207] on rect "Blockly Workspace" at bounding box center [571, 184] width 291 height 379
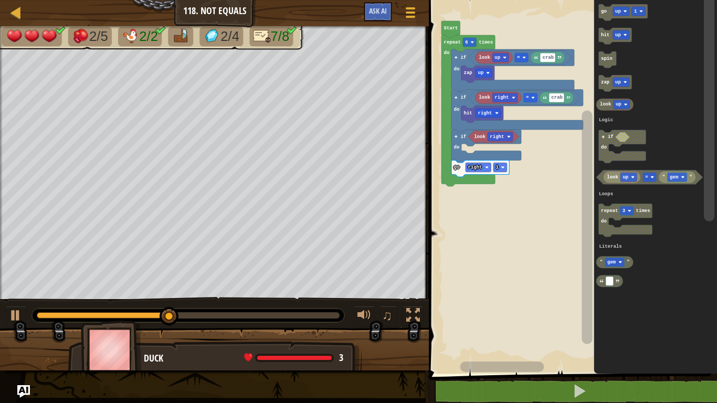
click at [656, 48] on icon "Blockly Workspace" at bounding box center [655, 184] width 123 height 379
click at [717, 40] on icon "Blockly Workspace" at bounding box center [655, 184] width 123 height 379
click at [676, 109] on icon "Blockly Workspace" at bounding box center [655, 184] width 123 height 379
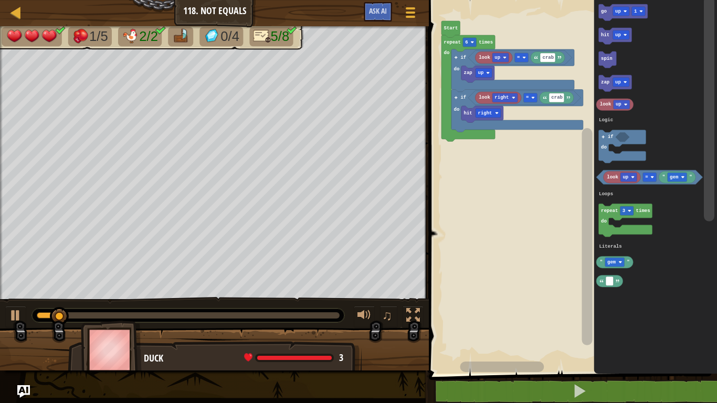
click at [623, 143] on icon "Blockly Workspace" at bounding box center [622, 146] width 47 height 33
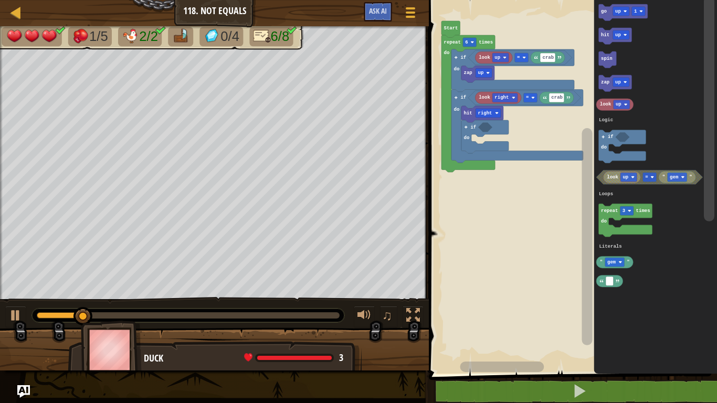
click at [638, 148] on rect "Blockly Workspace" at bounding box center [622, 146] width 47 height 33
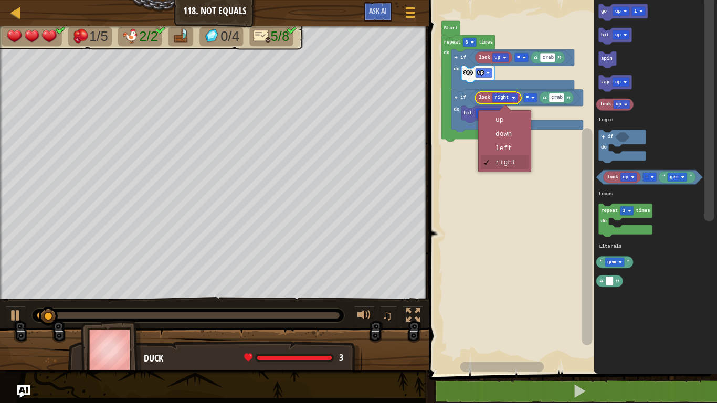
click at [516, 151] on rect "Blockly Workspace" at bounding box center [571, 184] width 291 height 379
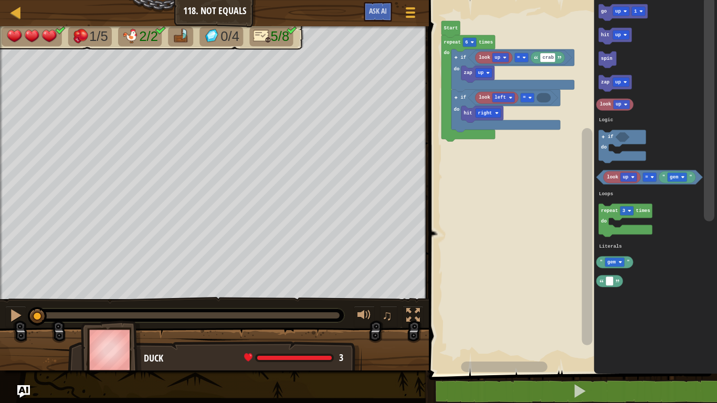
click at [612, 264] on text "gem" at bounding box center [611, 262] width 9 height 5
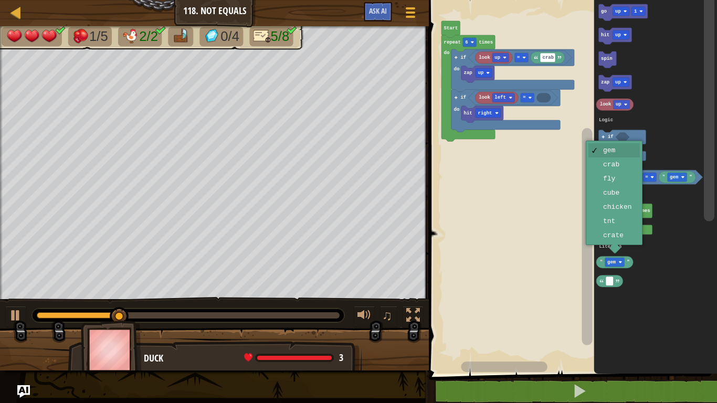
click at [622, 241] on icon "Blockly Workspace" at bounding box center [655, 184] width 123 height 379
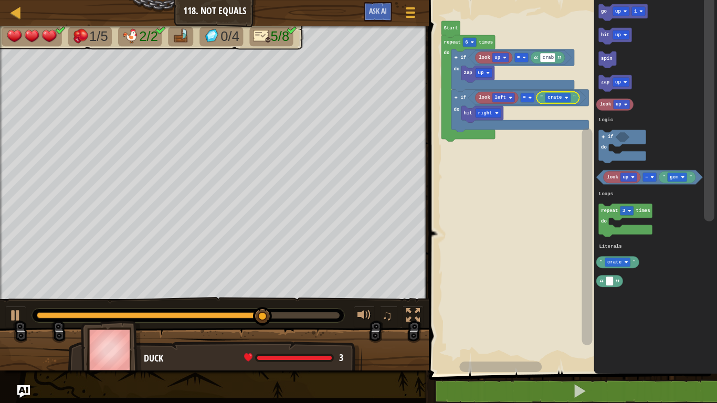
click at [631, 153] on icon "Blockly Workspace" at bounding box center [622, 146] width 47 height 33
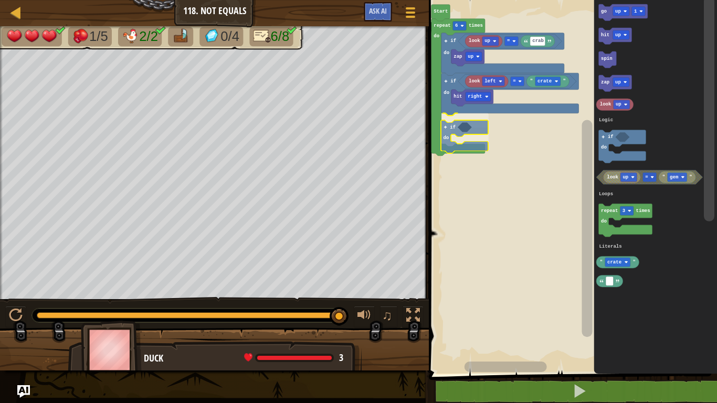
click at [471, 141] on icon "Blockly Workspace" at bounding box center [464, 136] width 47 height 33
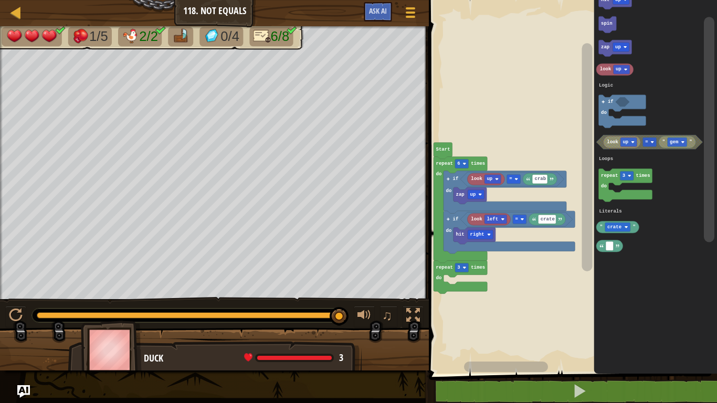
click at [498, 217] on rect "Blockly Workspace" at bounding box center [496, 219] width 23 height 9
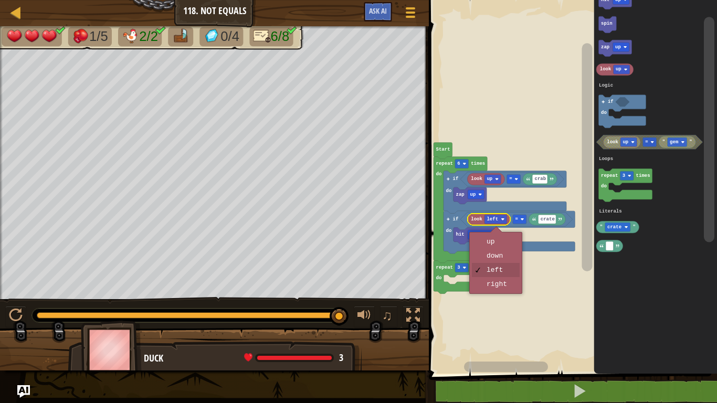
click at [664, 71] on icon "Blockly Workspace" at bounding box center [655, 184] width 123 height 379
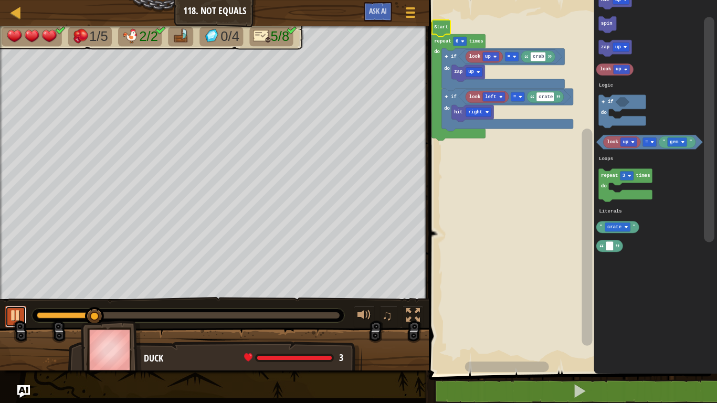
click at [15, 310] on div at bounding box center [16, 316] width 14 height 14
click at [81, 318] on div at bounding box center [67, 315] width 61 height 6
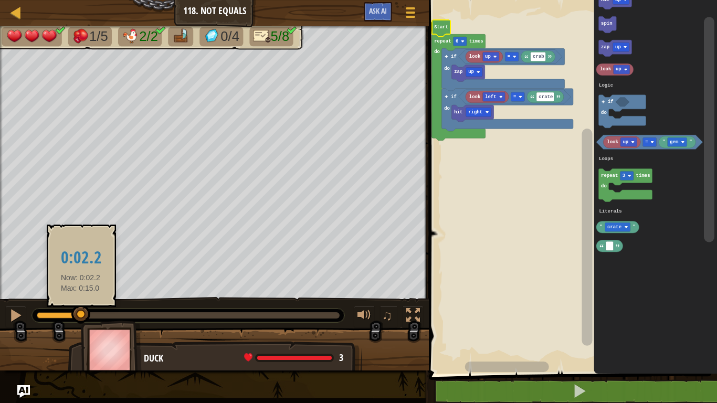
click at [39, 315] on div at bounding box center [188, 315] width 303 height 6
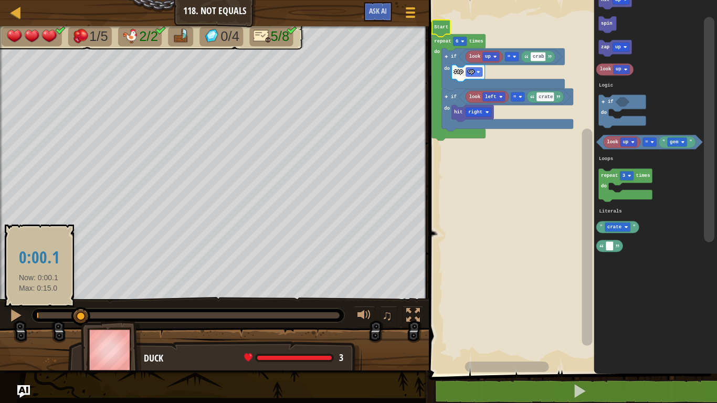
click at [48, 314] on div at bounding box center [188, 315] width 303 height 6
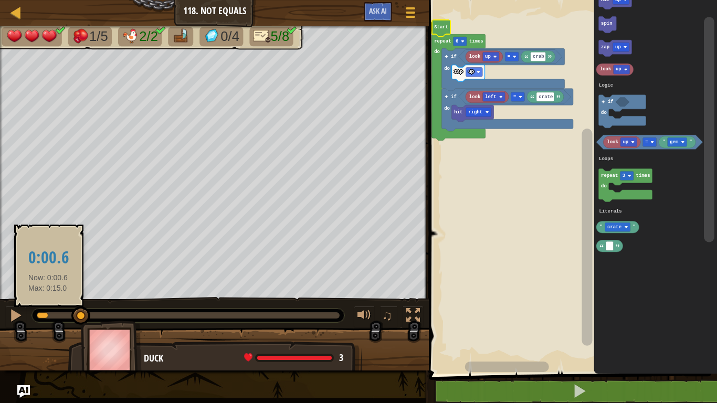
click at [71, 314] on div at bounding box center [80, 316] width 19 height 19
click at [71, 319] on div at bounding box center [80, 316] width 19 height 19
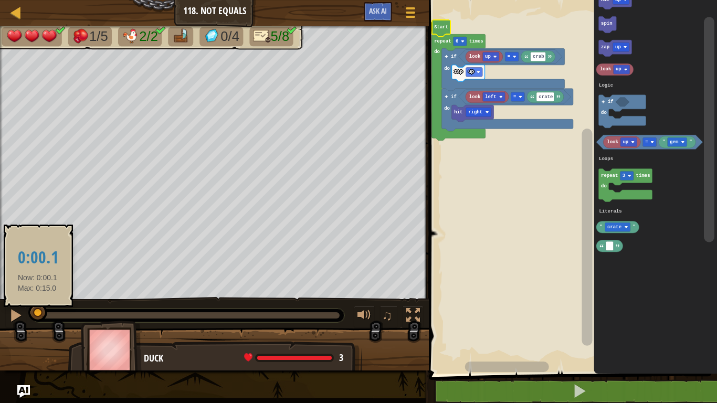
click at [38, 315] on div at bounding box center [37, 312] width 19 height 19
click at [35, 310] on div at bounding box center [37, 315] width 19 height 19
click at [30, 312] on div at bounding box center [38, 316] width 19 height 19
click at [29, 317] on div at bounding box center [38, 316] width 19 height 19
click at [36, 316] on div at bounding box center [37, 310] width 19 height 19
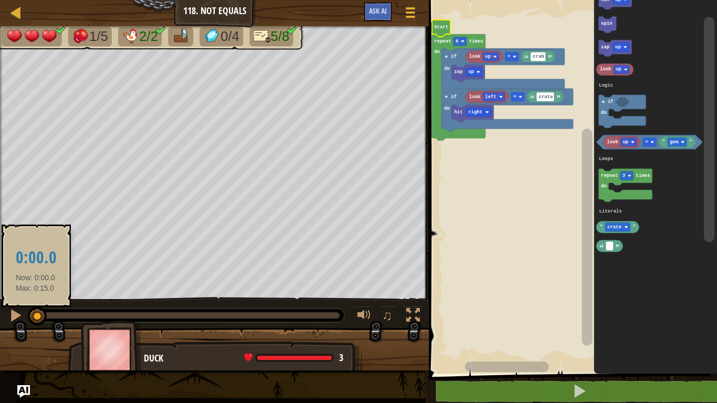
click at [31, 309] on div at bounding box center [37, 316] width 19 height 19
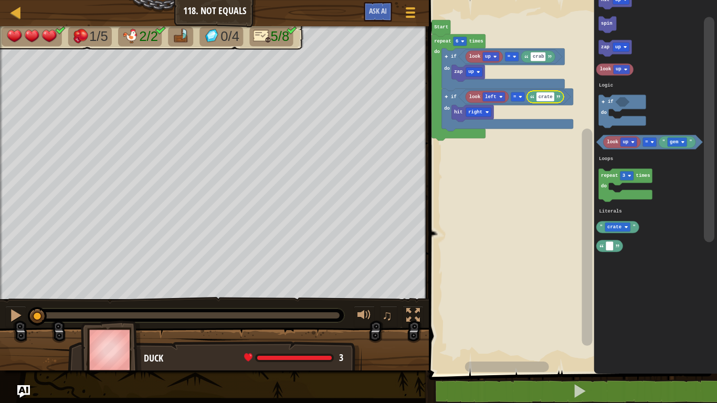
click at [547, 99] on input "crate" at bounding box center [545, 96] width 18 height 9
type input "gem"
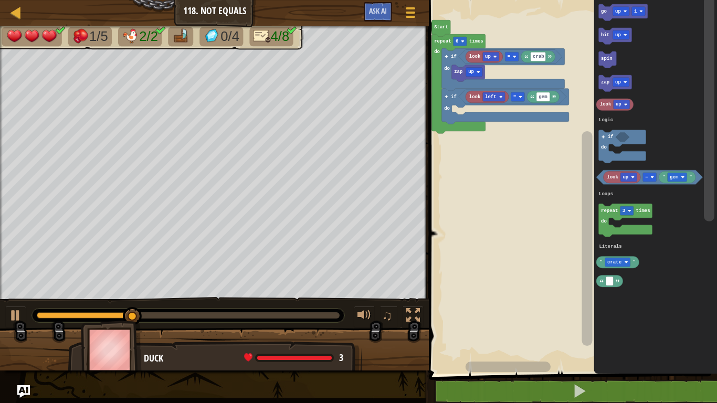
click at [605, 9] on text "go" at bounding box center [604, 11] width 6 height 5
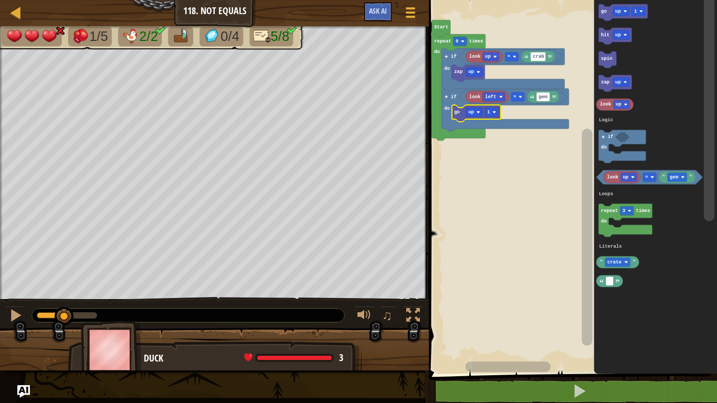
click at [478, 111] on image "Blockly Workspace" at bounding box center [479, 112] width 4 height 4
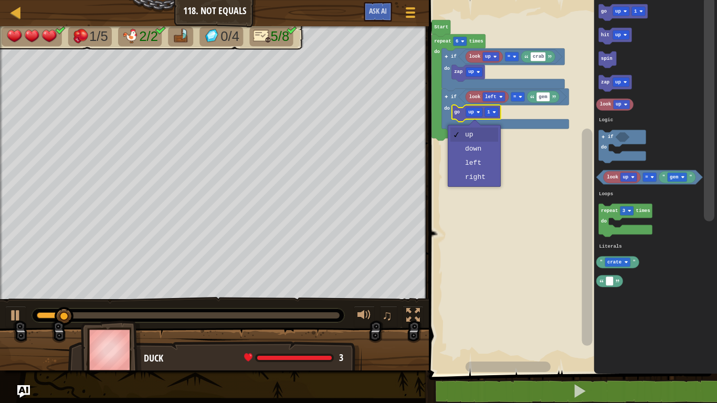
click at [494, 182] on rect "Blockly Workspace" at bounding box center [571, 184] width 291 height 379
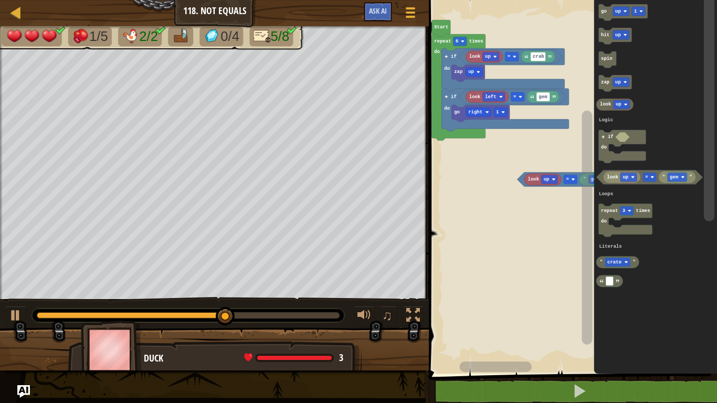
click at [616, 149] on rect "Blockly Workspace" at bounding box center [622, 146] width 47 height 33
click at [607, 157] on icon "Blockly Workspace" at bounding box center [622, 146] width 47 height 33
click at [608, 157] on icon "Blockly Workspace" at bounding box center [622, 146] width 47 height 33
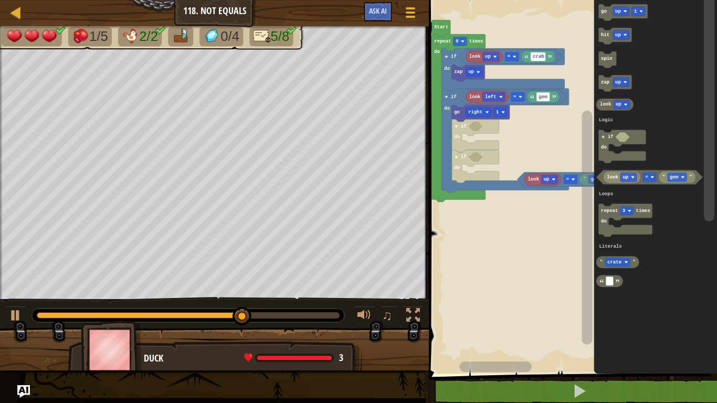
click at [607, 158] on icon "Blockly Workspace" at bounding box center [622, 146] width 47 height 33
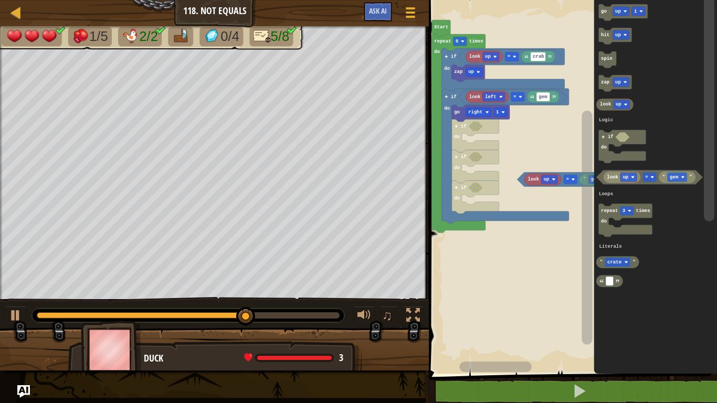
click at [609, 157] on icon "Blockly Workspace" at bounding box center [622, 146] width 47 height 33
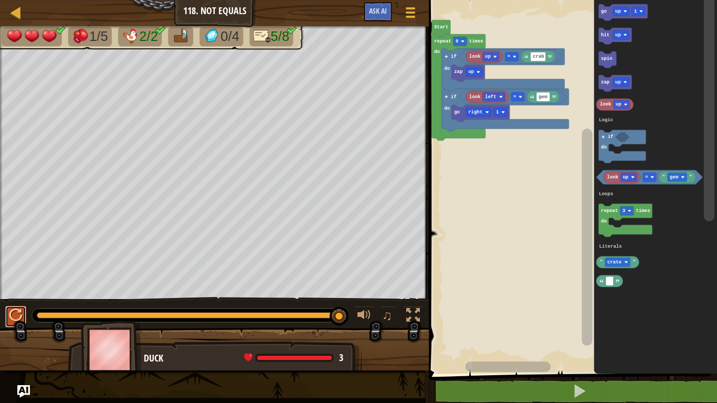
click at [6, 315] on button at bounding box center [15, 317] width 21 height 22
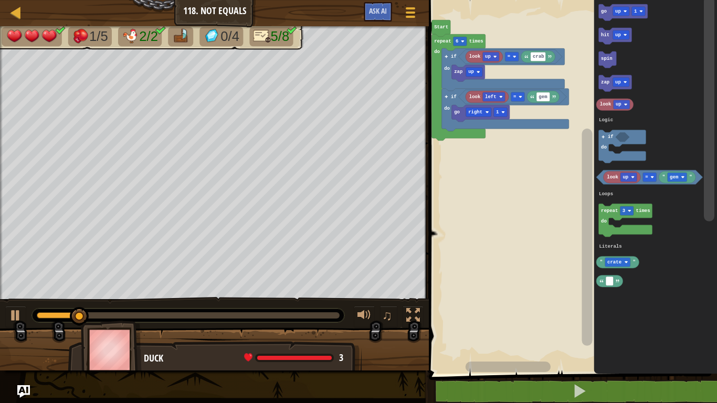
click at [80, 315] on div at bounding box center [79, 316] width 19 height 19
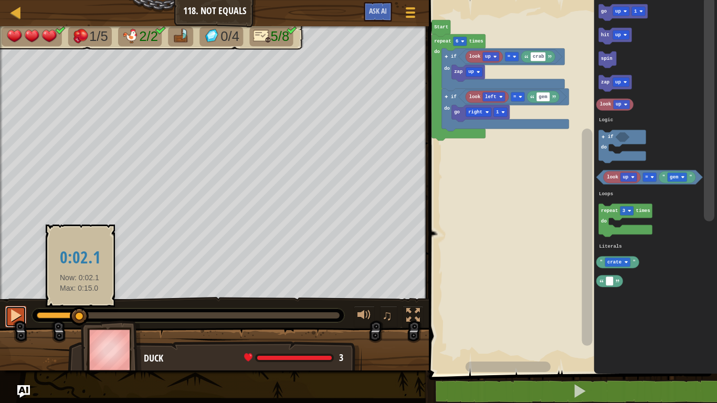
click at [24, 319] on button at bounding box center [15, 317] width 21 height 22
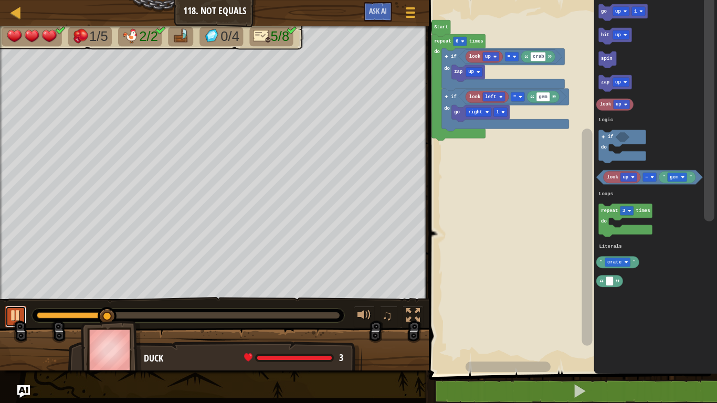
click at [16, 313] on div at bounding box center [16, 316] width 14 height 14
click at [714, 5] on rect "Blockly Workspace" at bounding box center [709, 108] width 10 height 225
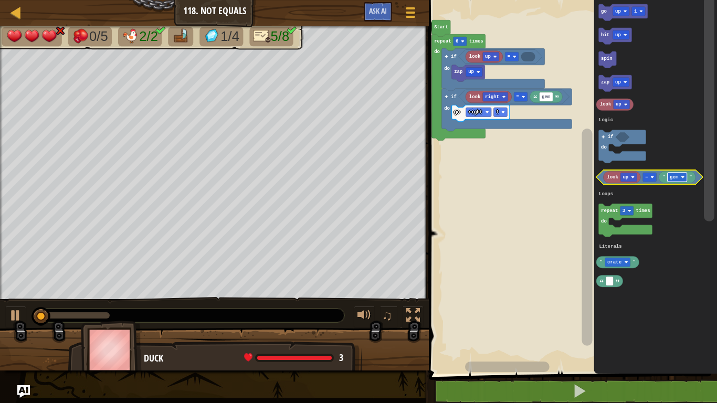
click at [684, 180] on rect "Blockly Workspace" at bounding box center [677, 177] width 19 height 9
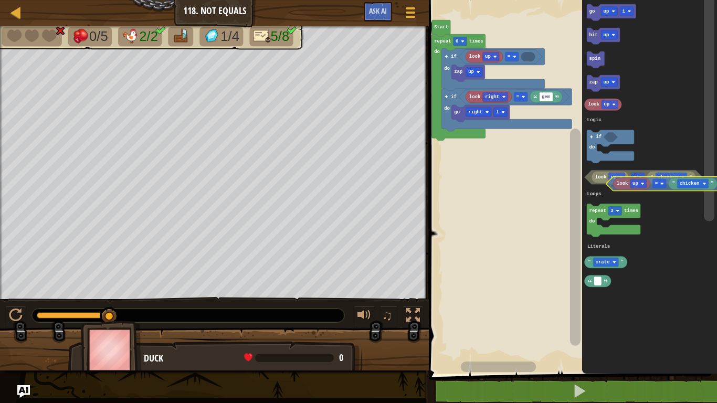
click at [673, 187] on icon "go up 1 hit up spin zap up look up repeat 3 times do " crate " look up " chicke…" at bounding box center [649, 184] width 135 height 379
click at [680, 195] on icon "go up 1 hit up spin zap up look up repeat 3 times do " crate " look up " chicke…" at bounding box center [649, 184] width 135 height 379
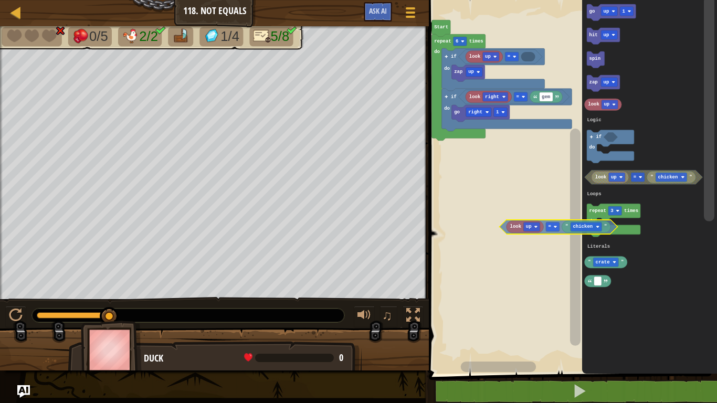
click at [566, 227] on div "Logic Loops Literals Start repeat 6 times do zap up if do if do go right 1 = ge…" at bounding box center [571, 184] width 291 height 379
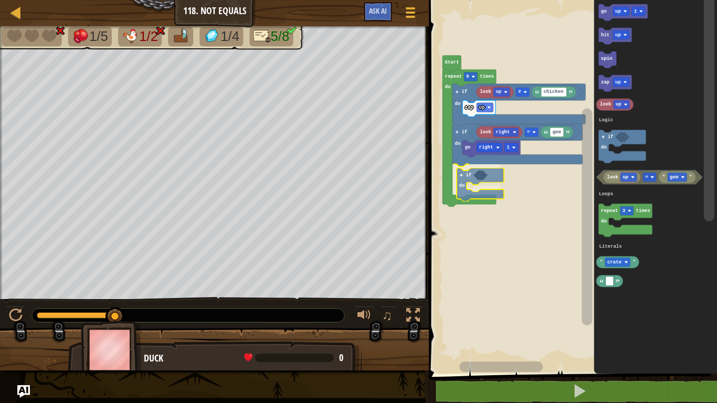
click at [462, 174] on div "Logic Loops Literals Start repeat 6 times do zap up look right gem = go right 1…" at bounding box center [571, 184] width 291 height 379
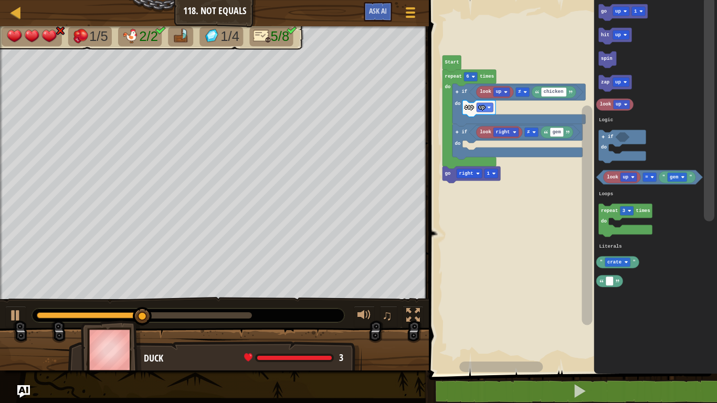
click at [513, 173] on div "Logic Loops Literals look up chicken ≠ zap up look right gem ≠ if do if do go r…" at bounding box center [571, 184] width 291 height 379
click at [609, 35] on icon "Blockly Workspace" at bounding box center [615, 36] width 33 height 17
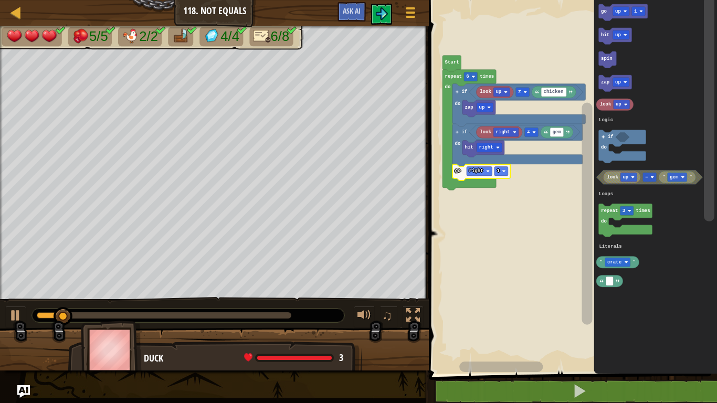
click at [495, 227] on rect "Blockly Workspace" at bounding box center [571, 184] width 291 height 379
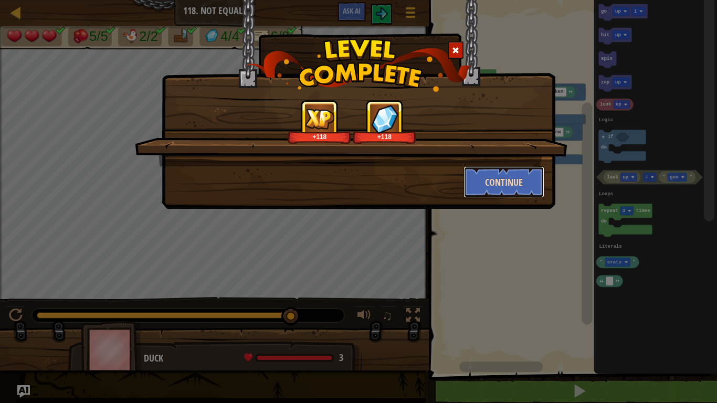
click at [512, 187] on button "Continue" at bounding box center [504, 181] width 81 height 31
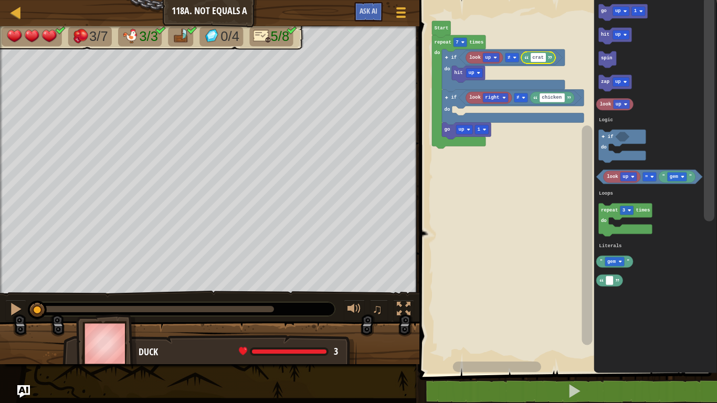
type input "crate"
click at [557, 240] on rect "Blockly Workspace" at bounding box center [566, 184] width 301 height 379
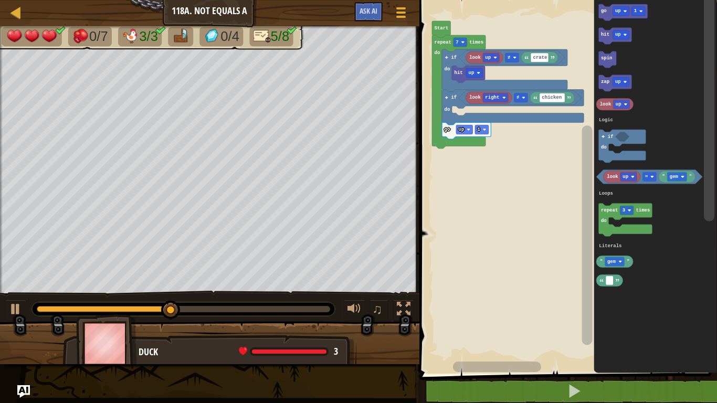
click at [514, 57] on image "Blockly Workspace" at bounding box center [515, 58] width 4 height 4
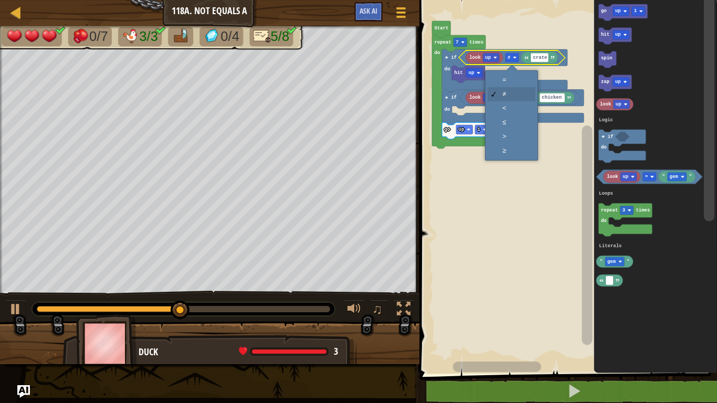
click at [514, 78] on rect "Blockly Workspace" at bounding box center [566, 184] width 301 height 379
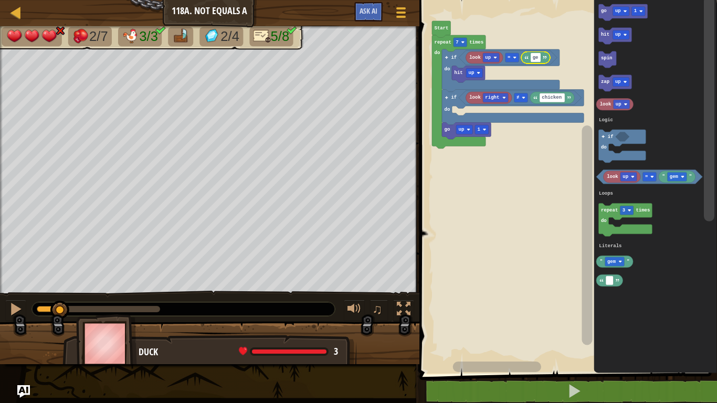
type input "gem"
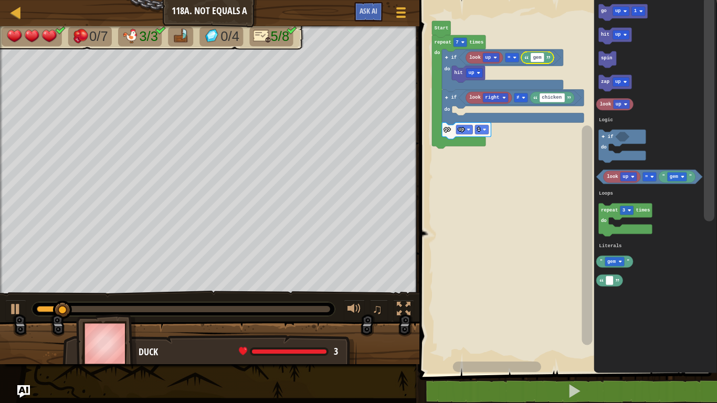
click at [0, 0] on div at bounding box center [0, 0] width 0 height 0
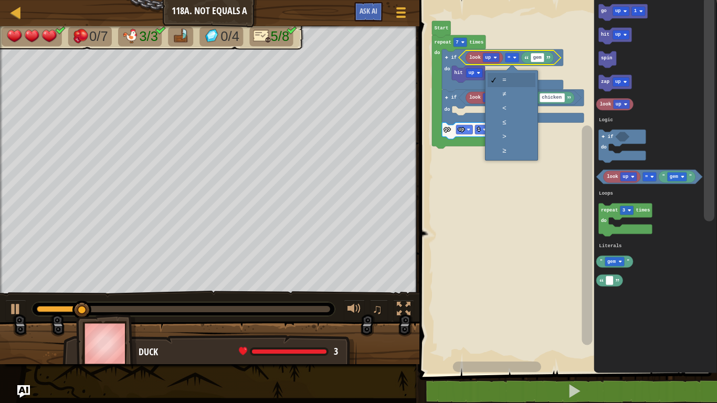
click at [511, 97] on icon "Blockly Workspace" at bounding box center [489, 98] width 46 height 12
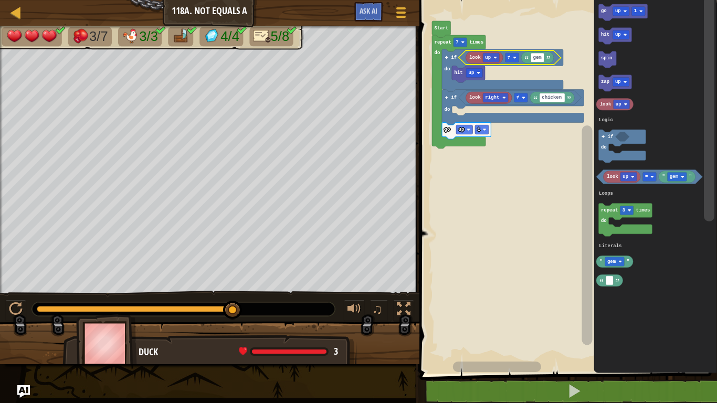
click at [608, 82] on text "zap" at bounding box center [605, 82] width 8 height 5
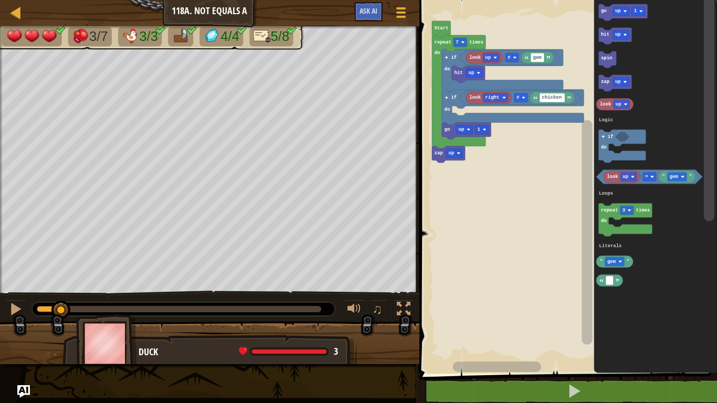
click at [476, 110] on rect "Blockly Workspace" at bounding box center [566, 184] width 301 height 379
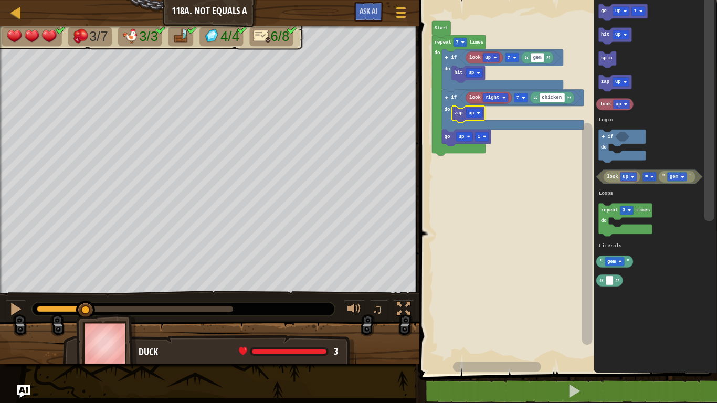
click at [0, 0] on div at bounding box center [0, 0] width 0 height 0
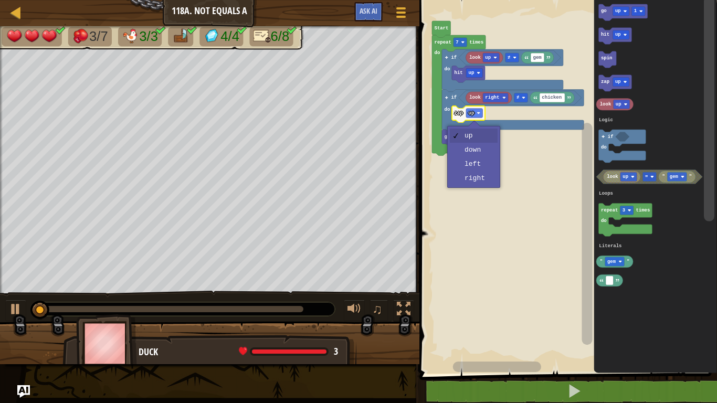
click at [484, 181] on rect "Blockly Workspace" at bounding box center [566, 184] width 301 height 379
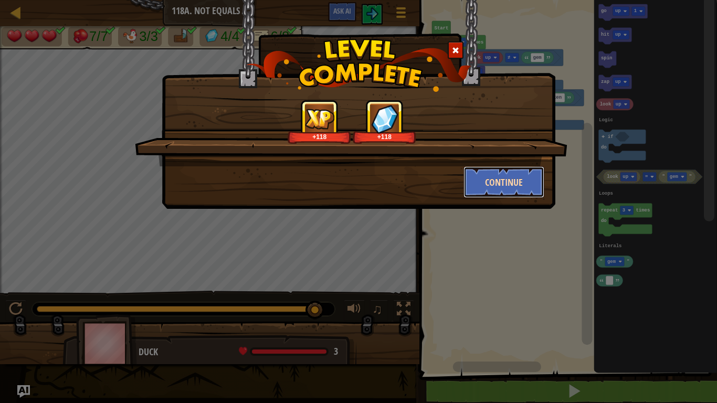
click at [502, 194] on button "Continue" at bounding box center [504, 181] width 81 height 31
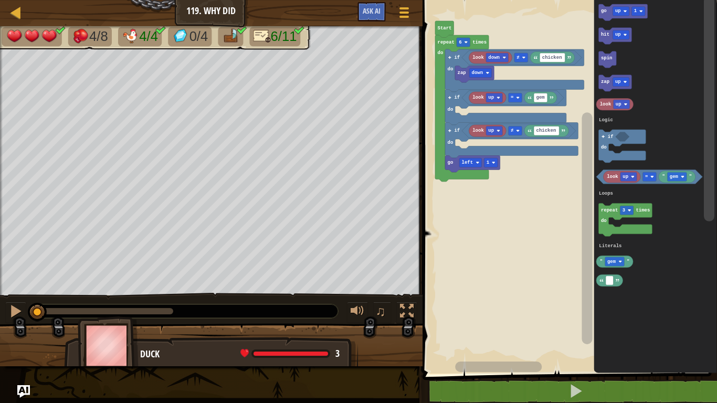
click at [603, 11] on text "go" at bounding box center [604, 11] width 6 height 5
click at [608, 11] on icon "Blockly Workspace" at bounding box center [622, 12] width 49 height 17
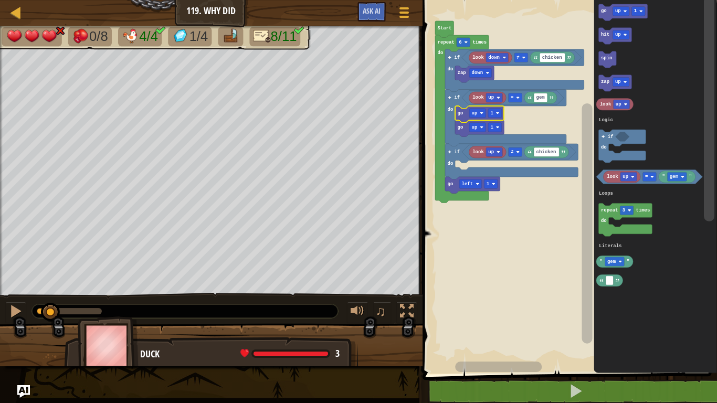
click at [0, 0] on div at bounding box center [0, 0] width 0 height 0
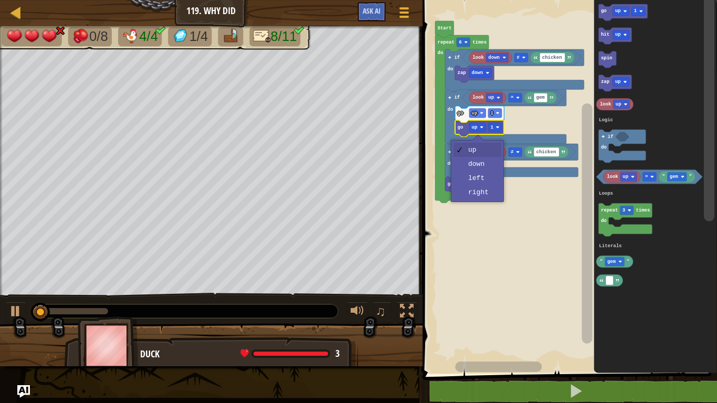
click at [488, 165] on rect "Blockly Workspace" at bounding box center [568, 184] width 298 height 379
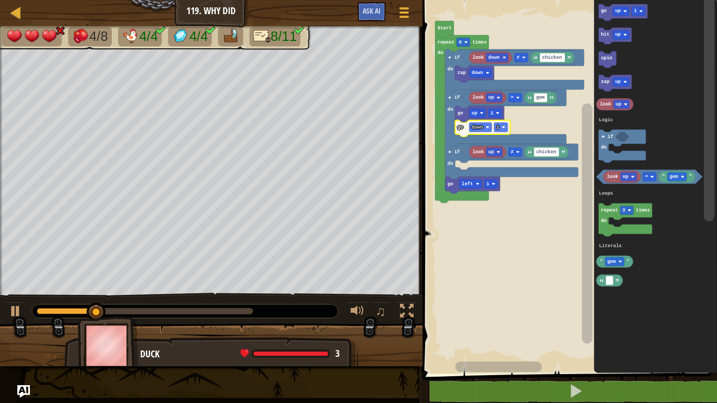
click at [610, 85] on icon "Blockly Workspace" at bounding box center [614, 83] width 33 height 17
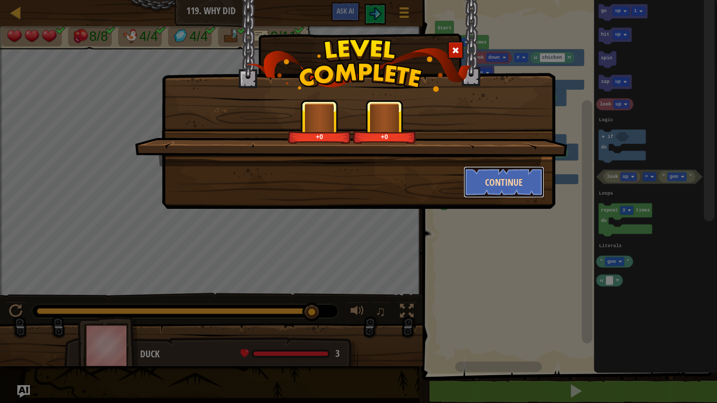
click at [512, 181] on button "Continue" at bounding box center [504, 181] width 81 height 31
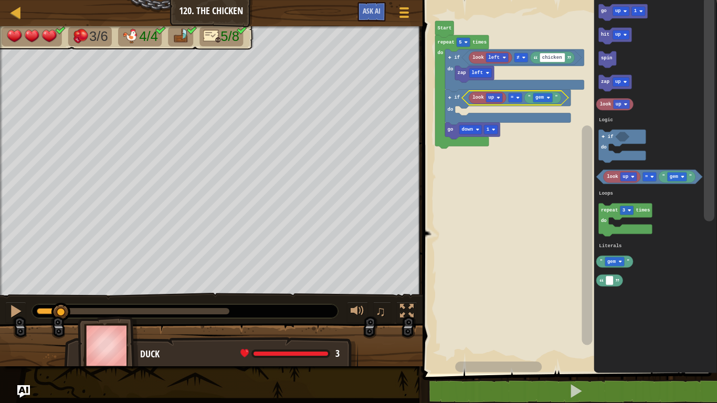
click at [0, 0] on div at bounding box center [0, 0] width 0 height 0
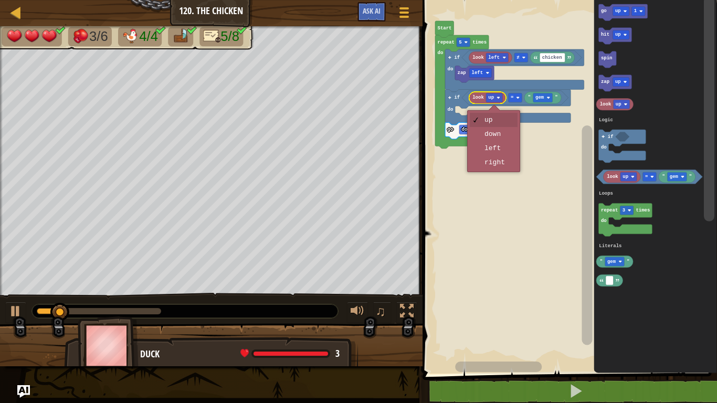
click at [512, 167] on rect "Blockly Workspace" at bounding box center [568, 184] width 298 height 379
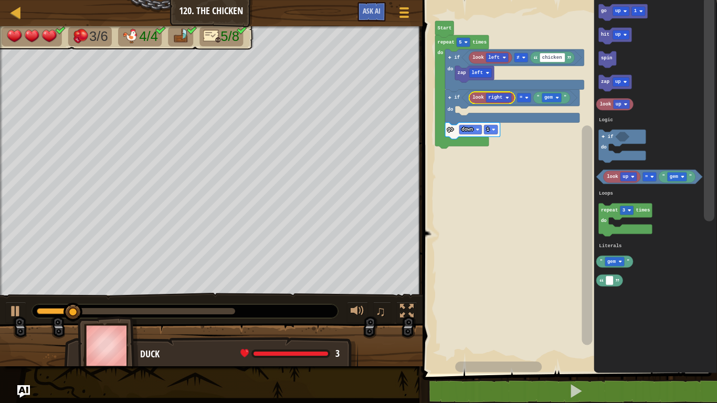
click at [717, 330] on icon "Blockly Workspace" at bounding box center [655, 184] width 123 height 379
click at [552, 95] on text "gem" at bounding box center [548, 97] width 9 height 5
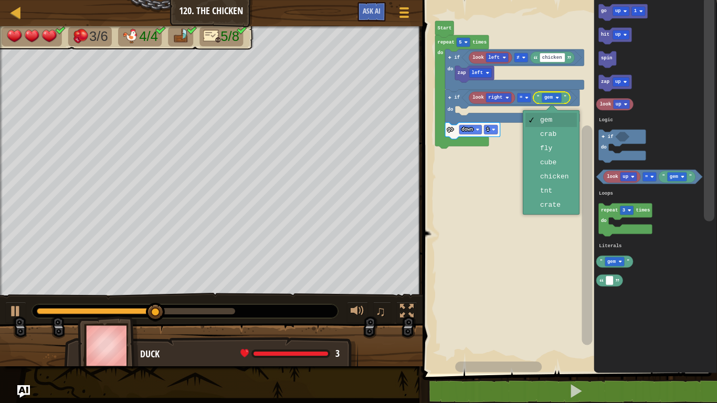
click at [562, 184] on rect "Blockly Workspace" at bounding box center [568, 184] width 298 height 379
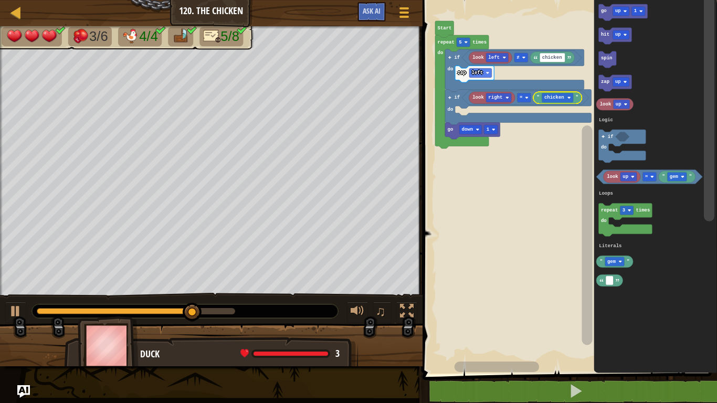
click at [0, 0] on div at bounding box center [0, 0] width 0 height 0
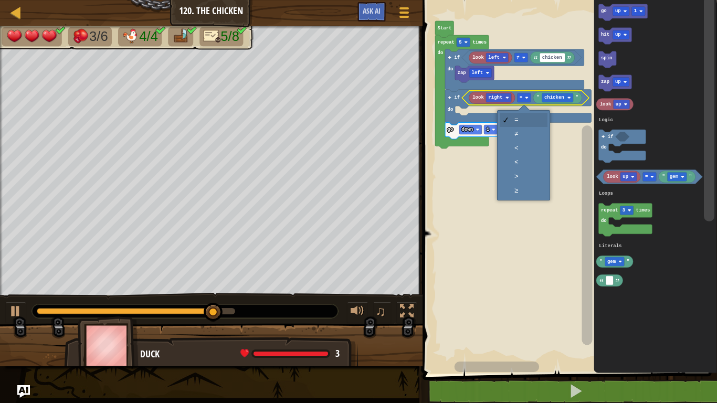
click at [530, 133] on rect "Blockly Workspace" at bounding box center [568, 184] width 298 height 379
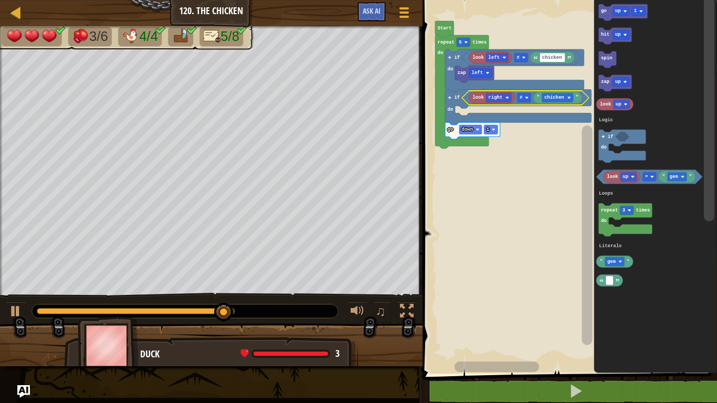
click at [607, 5] on rect "Blockly Workspace" at bounding box center [622, 12] width 49 height 17
click at [610, 83] on icon "Blockly Workspace" at bounding box center [614, 83] width 33 height 17
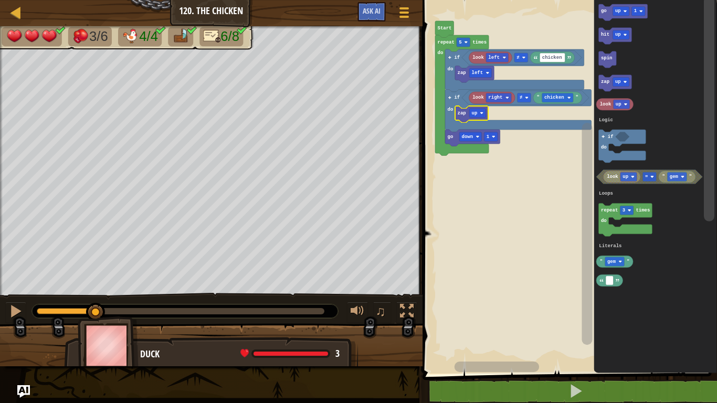
click at [0, 0] on div at bounding box center [0, 0] width 0 height 0
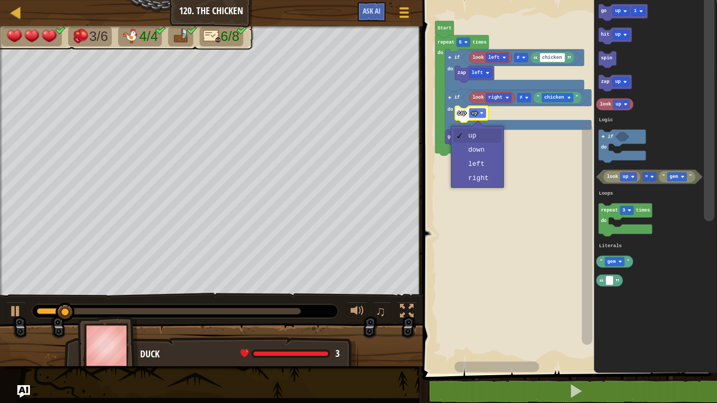
click at [496, 180] on rect "Blockly Workspace" at bounding box center [568, 184] width 298 height 379
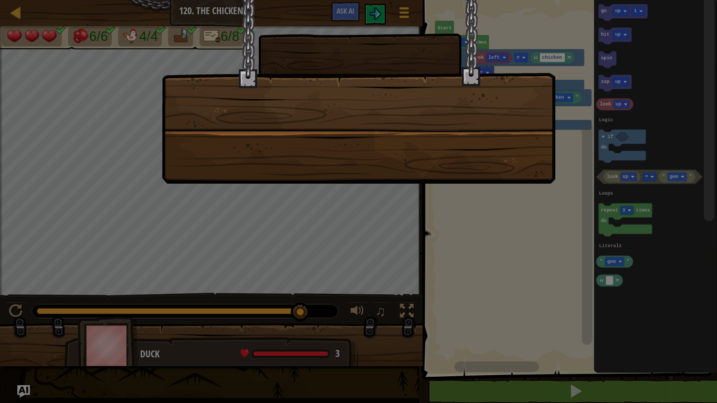
click at [694, 78] on div at bounding box center [358, 201] width 717 height 403
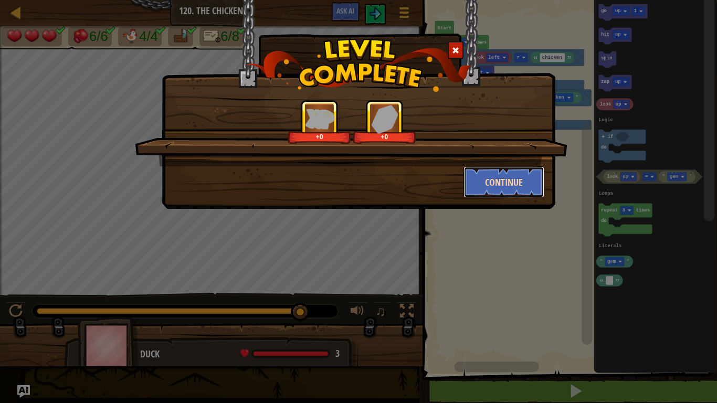
click at [505, 180] on button "Continue" at bounding box center [504, 181] width 81 height 31
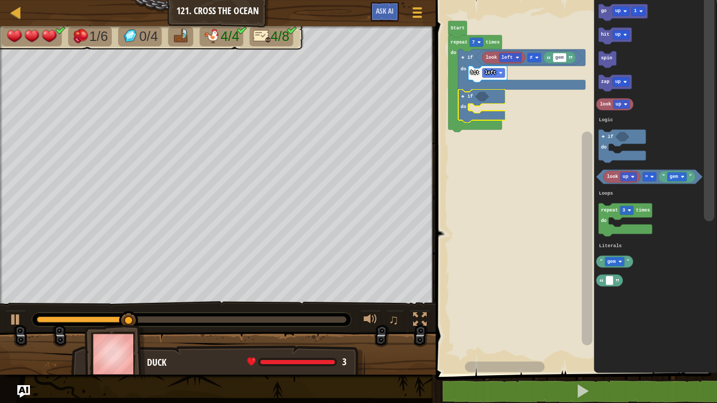
click at [511, 55] on text "left" at bounding box center [507, 57] width 12 height 5
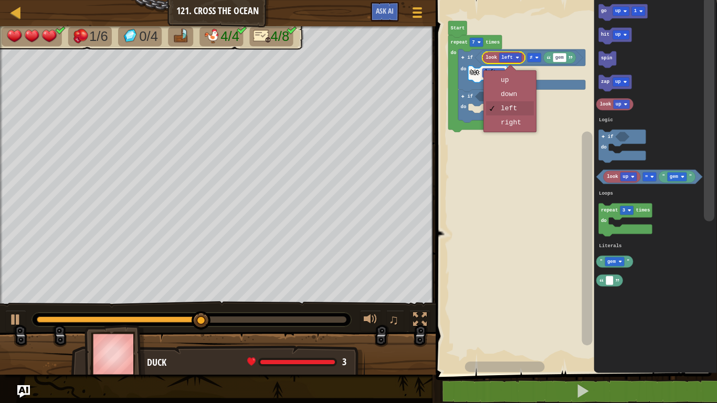
click at [521, 128] on rect "Blockly Workspace" at bounding box center [575, 184] width 285 height 379
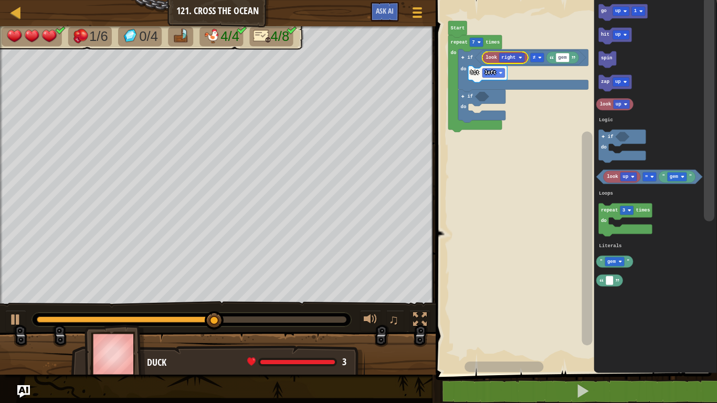
click at [498, 74] on rect "Blockly Workspace" at bounding box center [493, 72] width 23 height 9
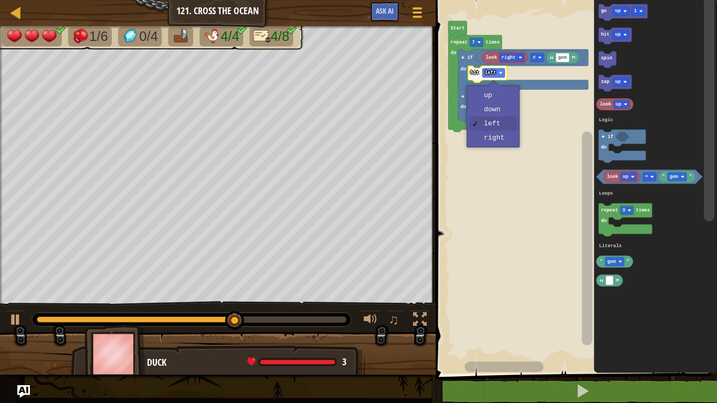
click at [499, 140] on rect "Blockly Workspace" at bounding box center [575, 184] width 285 height 379
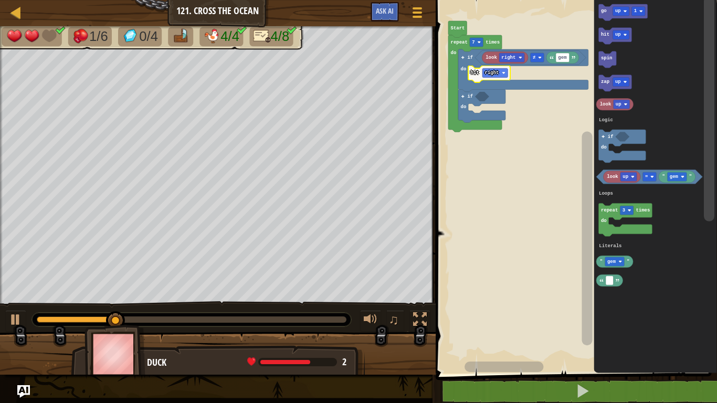
click at [498, 73] on rect "Blockly Workspace" at bounding box center [494, 72] width 25 height 9
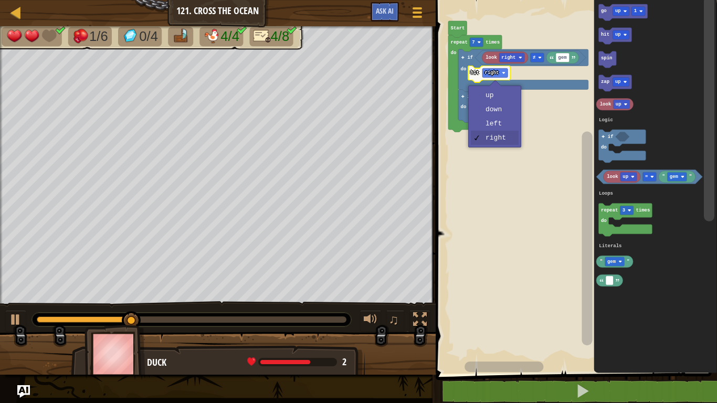
click at [506, 125] on rect "Blockly Workspace" at bounding box center [575, 184] width 285 height 379
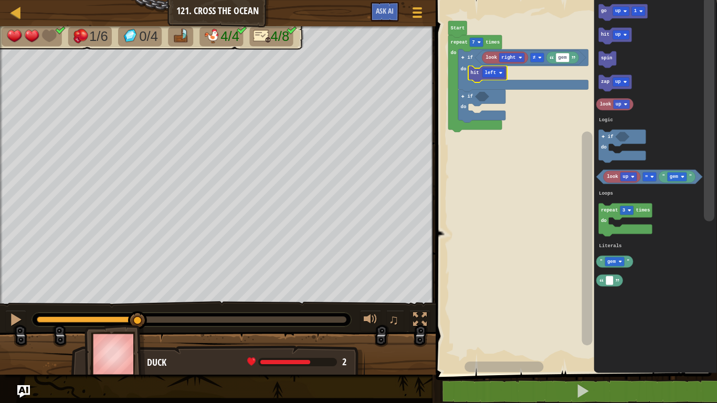
click at [511, 56] on text "right" at bounding box center [508, 57] width 14 height 5
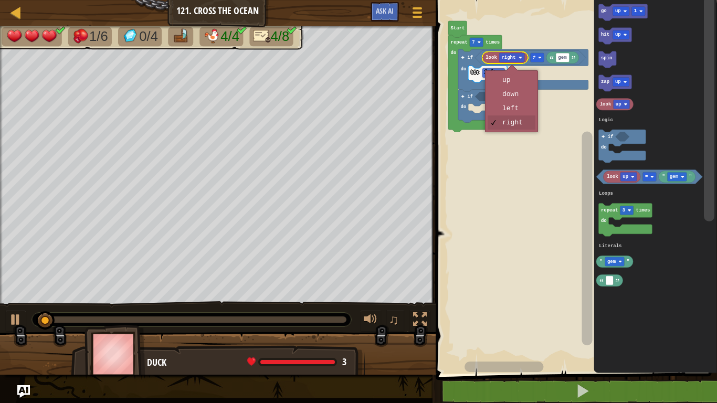
click at [521, 111] on rect "Blockly Workspace" at bounding box center [575, 184] width 285 height 379
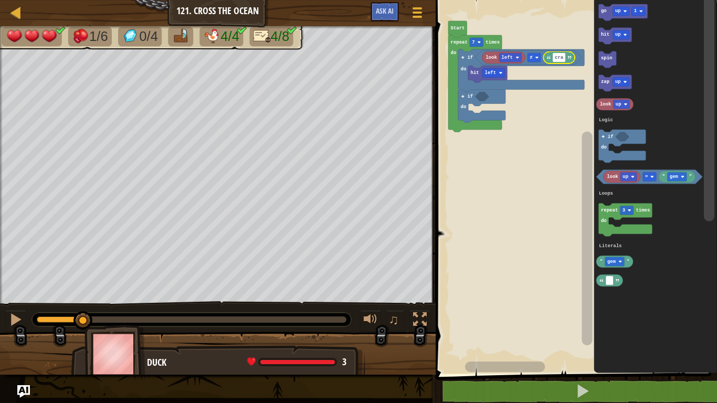
type input "crab"
click at [526, 197] on rect "Blockly Workspace" at bounding box center [575, 184] width 285 height 379
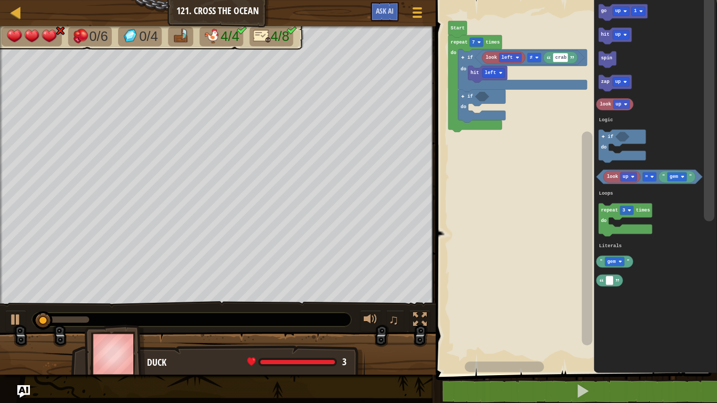
click at [552, 289] on rect "Blockly Workspace" at bounding box center [575, 184] width 285 height 379
click at [483, 60] on icon "Blockly Workspace" at bounding box center [503, 58] width 43 height 12
click at [512, 19] on rect "Blockly Workspace" at bounding box center [575, 184] width 285 height 379
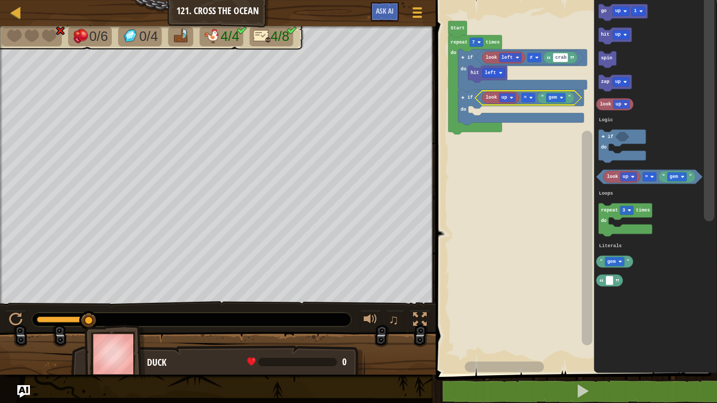
click at [0, 0] on div at bounding box center [0, 0] width 0 height 0
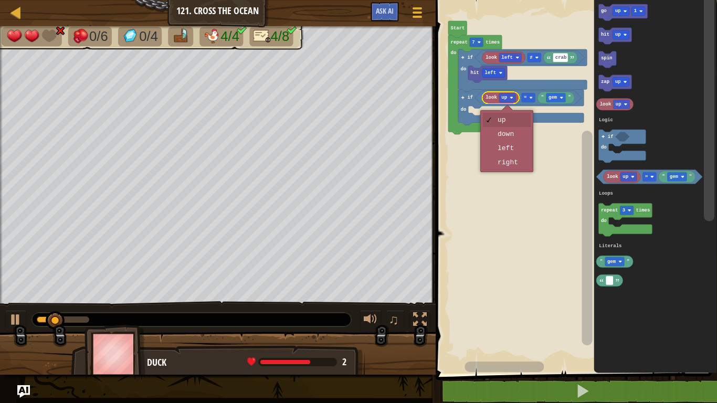
click at [523, 136] on rect "Blockly Workspace" at bounding box center [575, 184] width 285 height 379
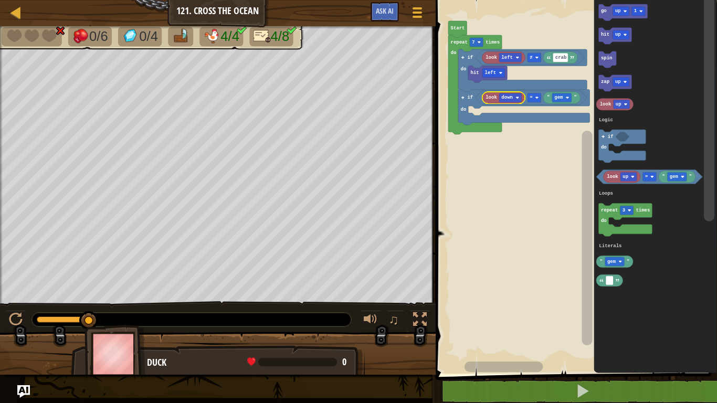
click at [536, 57] on image "Blockly Workspace" at bounding box center [537, 58] width 4 height 4
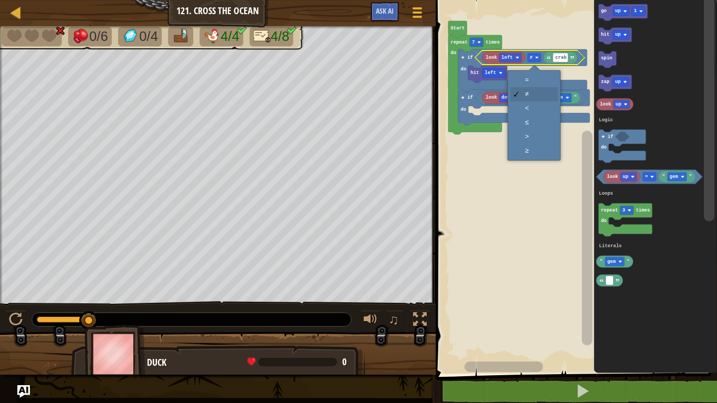
click at [544, 80] on icon "Blockly Workspace" at bounding box center [522, 70] width 129 height 43
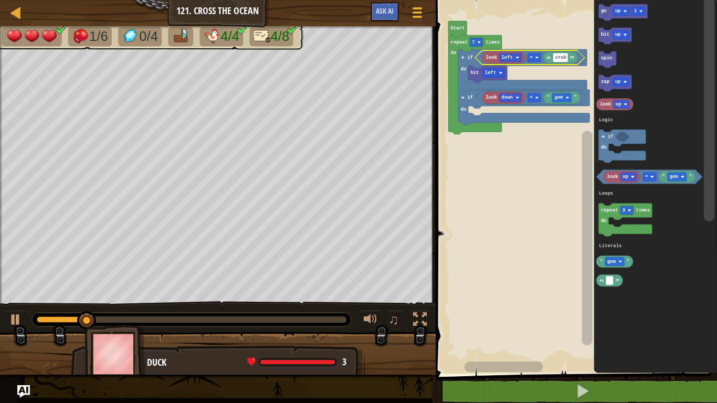
click at [0, 0] on div at bounding box center [0, 0] width 0 height 0
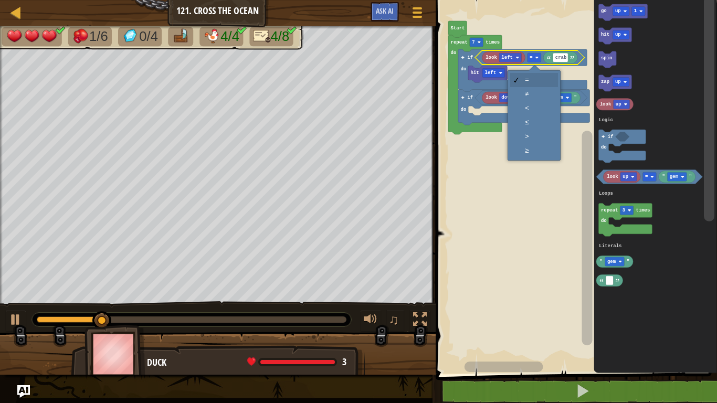
click at [534, 95] on rect "Blockly Workspace" at bounding box center [535, 97] width 14 height 9
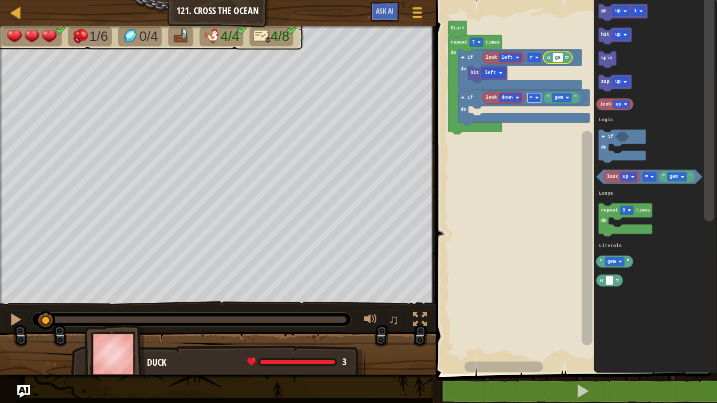
type input "gem"
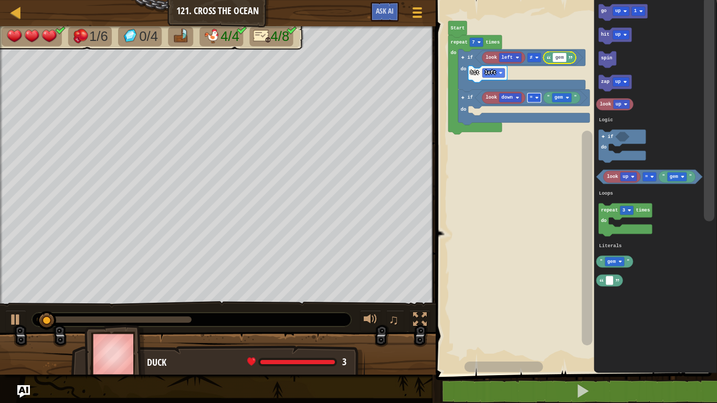
click at [529, 148] on rect "Blockly Workspace" at bounding box center [575, 184] width 285 height 379
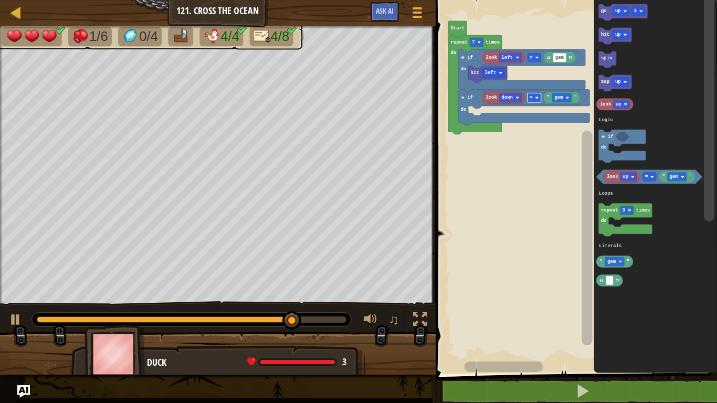
click at [531, 98] on text "=" at bounding box center [531, 97] width 3 height 5
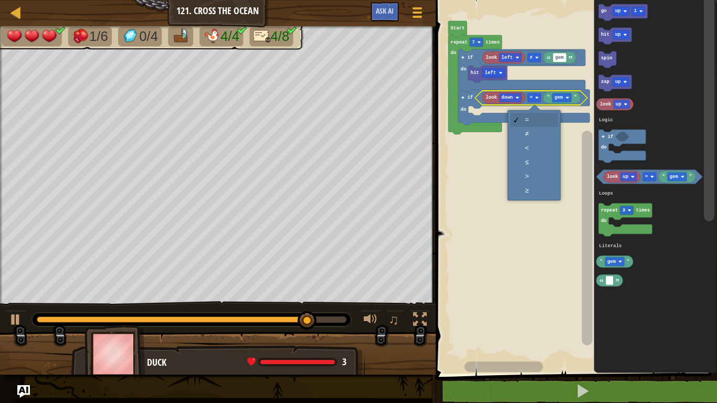
click at [523, 136] on rect "Blockly Workspace" at bounding box center [575, 184] width 285 height 379
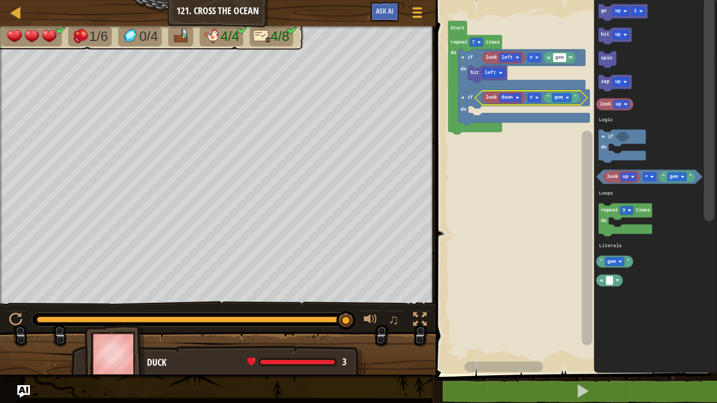
click at [602, 37] on text "hit" at bounding box center [605, 35] width 8 height 5
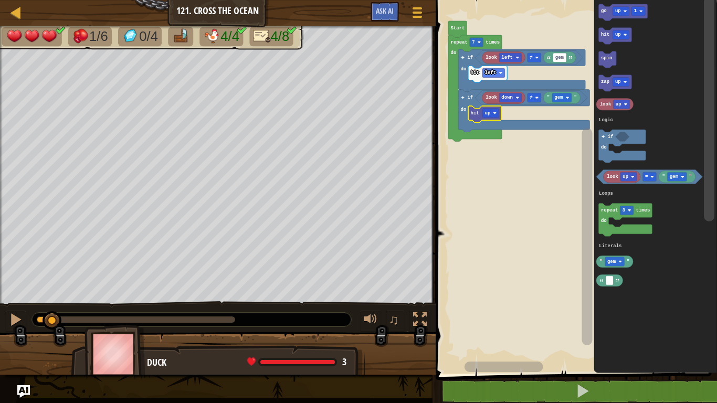
click at [0, 0] on div at bounding box center [0, 0] width 0 height 0
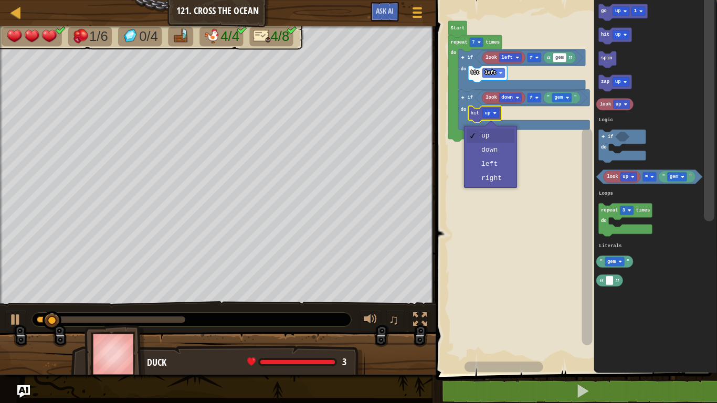
click at [482, 153] on rect "Blockly Workspace" at bounding box center [575, 184] width 285 height 379
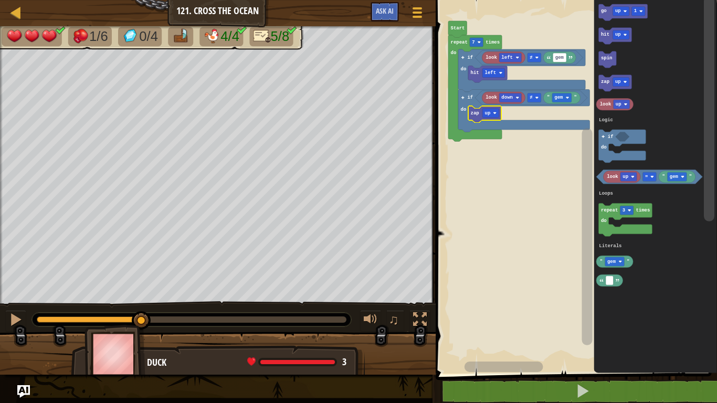
click at [0, 0] on div at bounding box center [0, 0] width 0 height 0
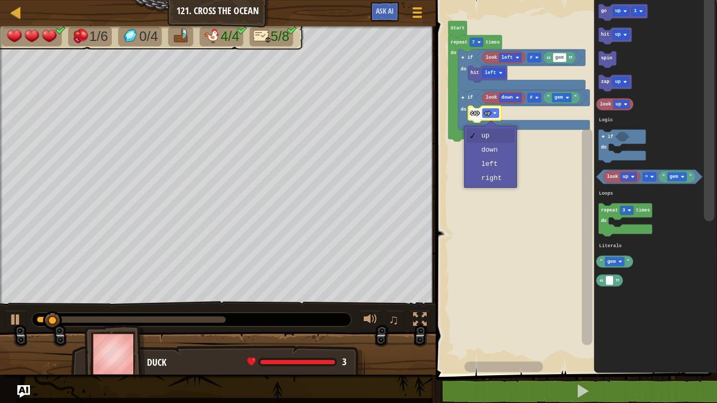
click at [496, 151] on rect "Blockly Workspace" at bounding box center [575, 184] width 285 height 379
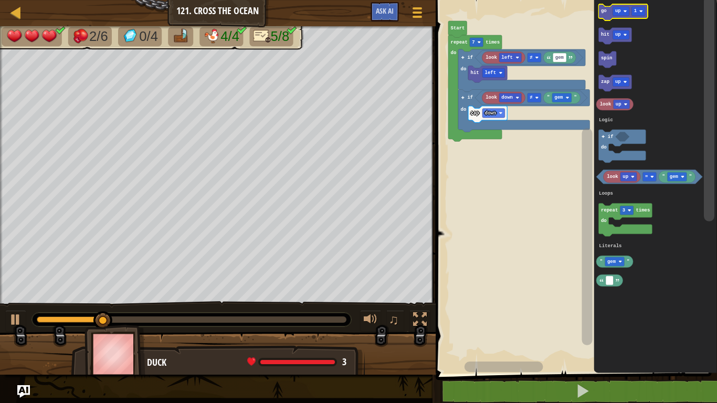
click at [604, 12] on text "go" at bounding box center [604, 11] width 6 height 5
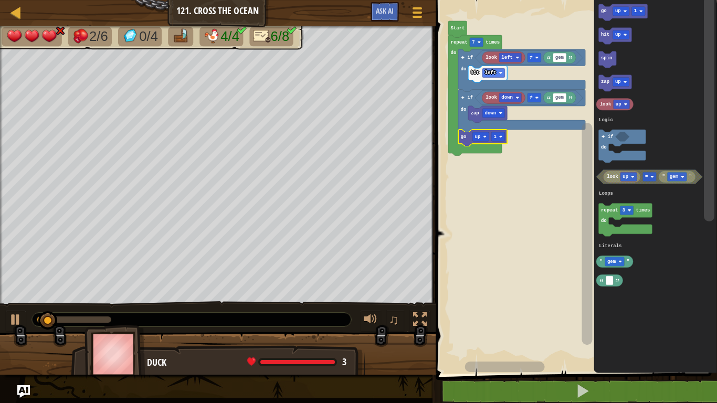
click at [477, 135] on text "up" at bounding box center [478, 136] width 6 height 5
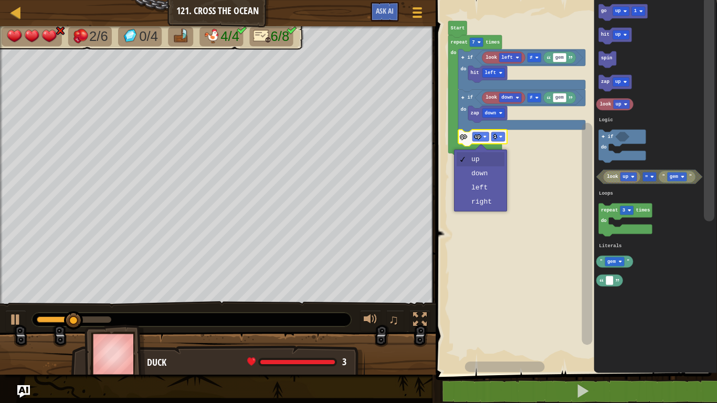
click at [466, 191] on rect "Blockly Workspace" at bounding box center [575, 184] width 285 height 379
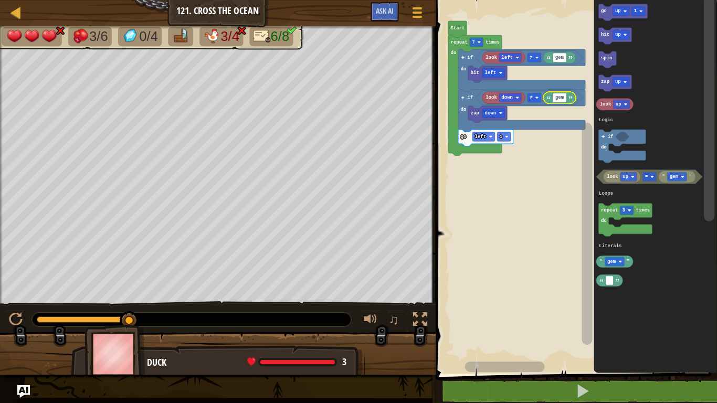
click at [565, 99] on input "gem" at bounding box center [560, 97] width 14 height 9
click at [575, 97] on icon "Blockly Workspace" at bounding box center [559, 98] width 33 height 12
click at [569, 98] on image "Blockly Workspace" at bounding box center [570, 98] width 4 height 4
click at [572, 98] on image "Blockly Workspace" at bounding box center [570, 98] width 4 height 4
click at [0, 0] on div at bounding box center [0, 0] width 0 height 0
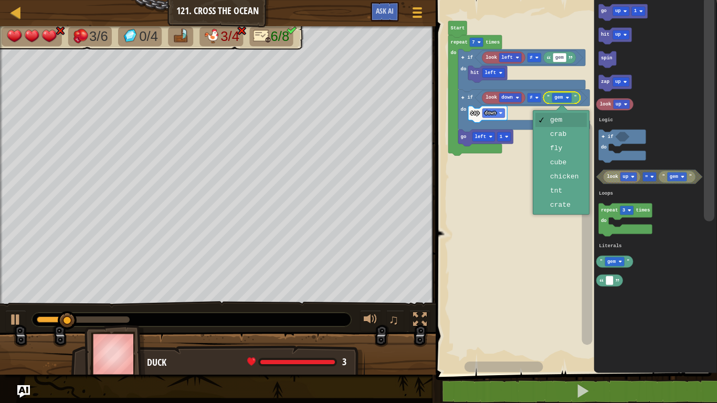
click at [561, 181] on rect "Blockly Workspace" at bounding box center [575, 184] width 285 height 379
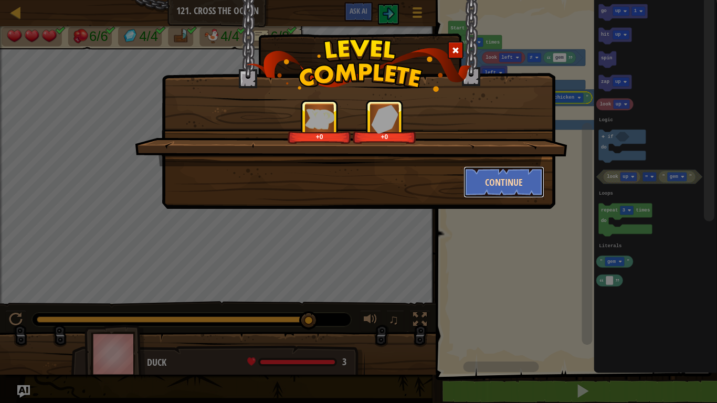
click at [515, 182] on button "Continue" at bounding box center [504, 181] width 81 height 31
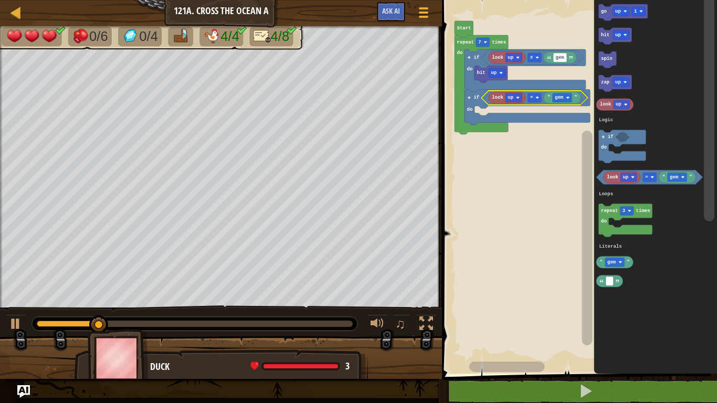
click at [510, 98] on text "up" at bounding box center [511, 97] width 6 height 5
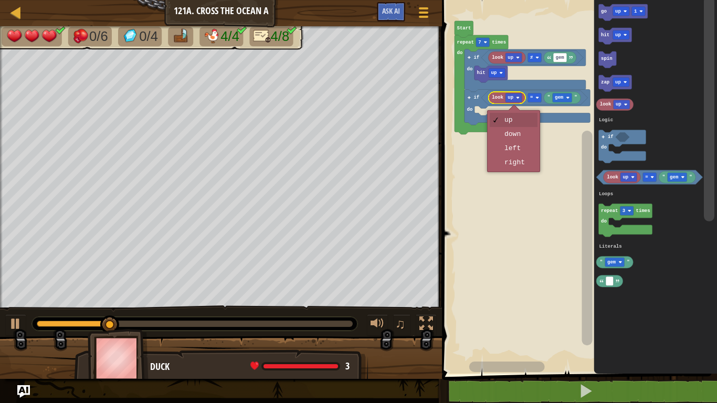
click at [530, 164] on rect "Blockly Workspace" at bounding box center [578, 184] width 278 height 379
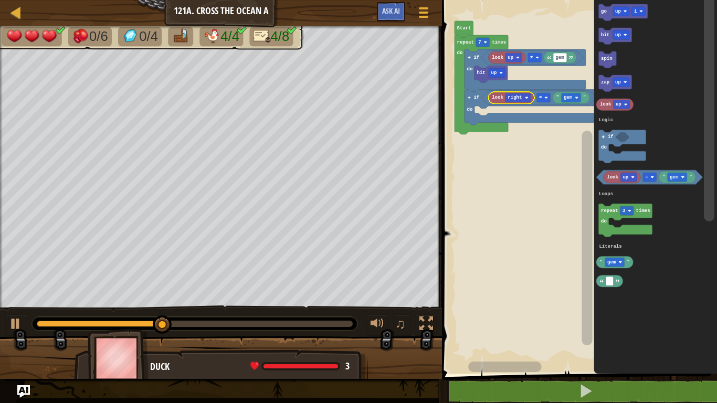
click at [0, 0] on div at bounding box center [0, 0] width 0 height 0
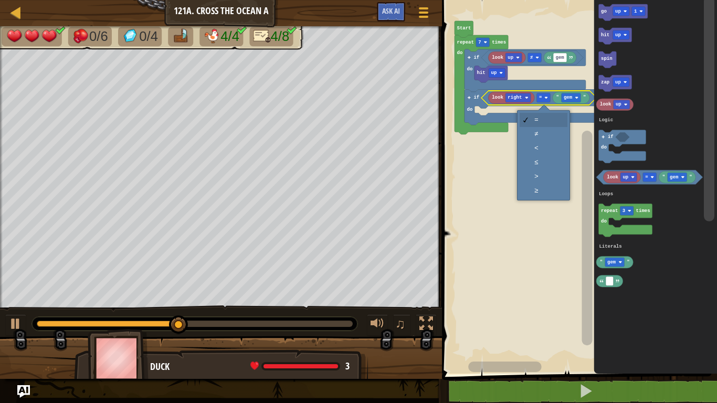
click at [545, 139] on rect "Blockly Workspace" at bounding box center [578, 184] width 278 height 379
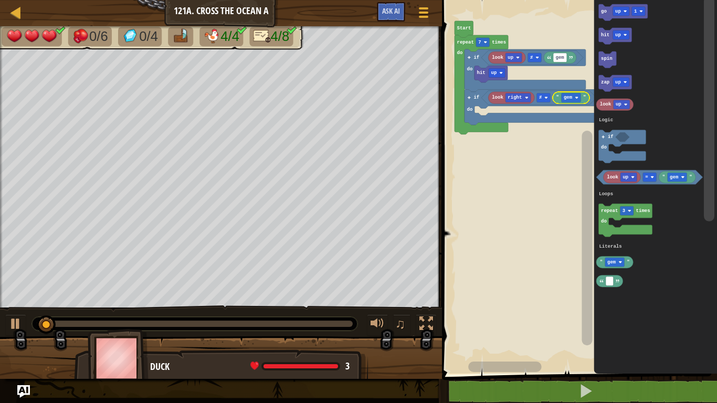
click at [574, 94] on rect "Blockly Workspace" at bounding box center [571, 97] width 19 height 9
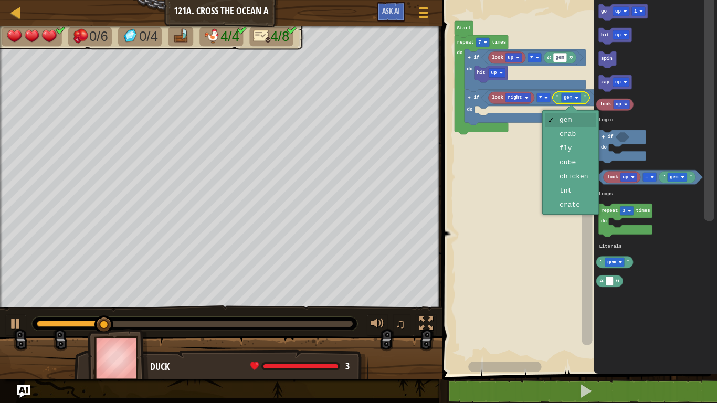
click at [583, 180] on rect "Blockly Workspace" at bounding box center [587, 238] width 10 height 215
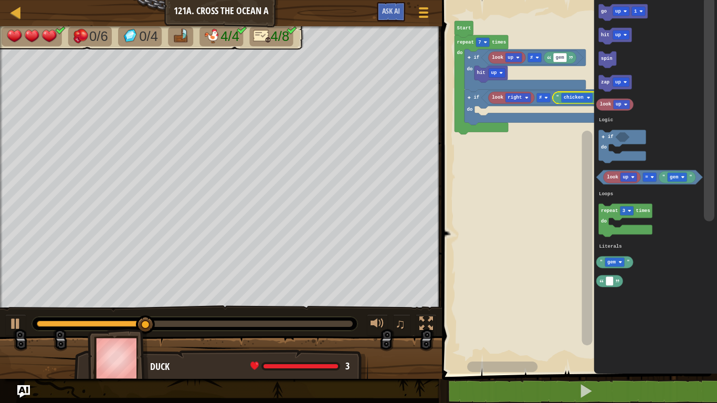
click at [607, 81] on text "zap" at bounding box center [605, 82] width 8 height 5
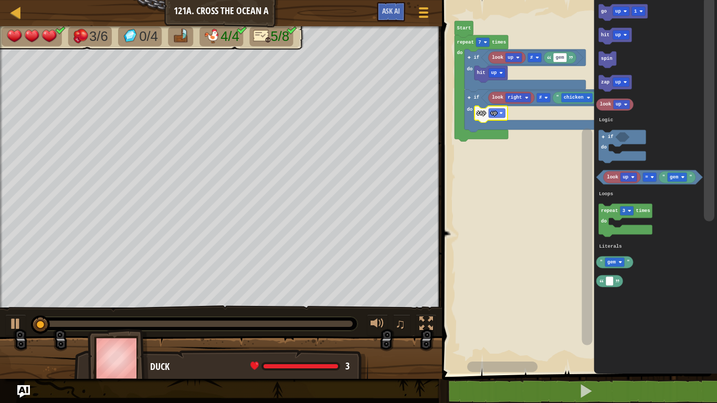
click at [0, 0] on div at bounding box center [0, 0] width 0 height 0
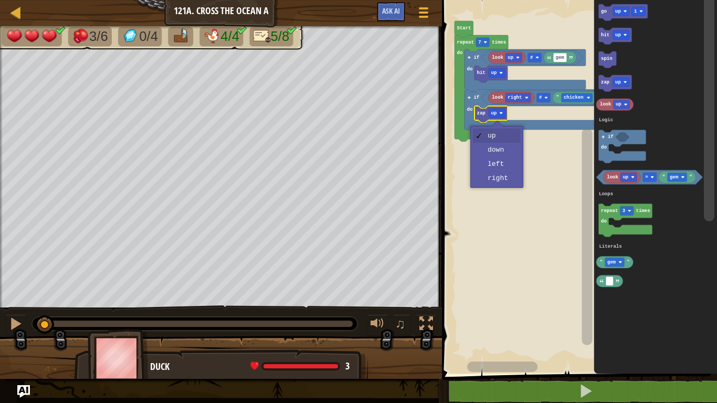
click at [508, 180] on rect "Blockly Workspace" at bounding box center [578, 184] width 278 height 379
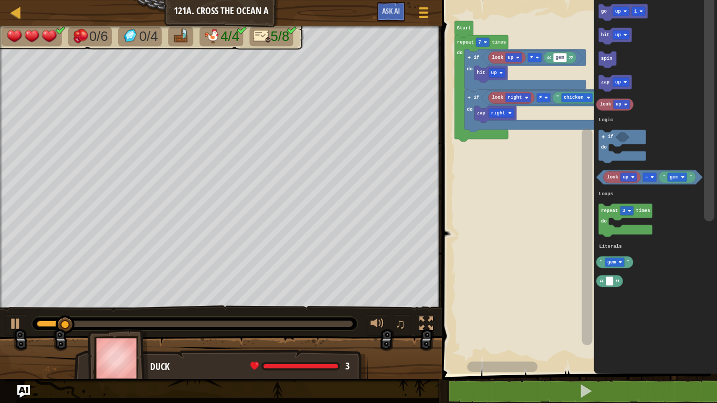
click at [604, 11] on text "go" at bounding box center [604, 11] width 6 height 5
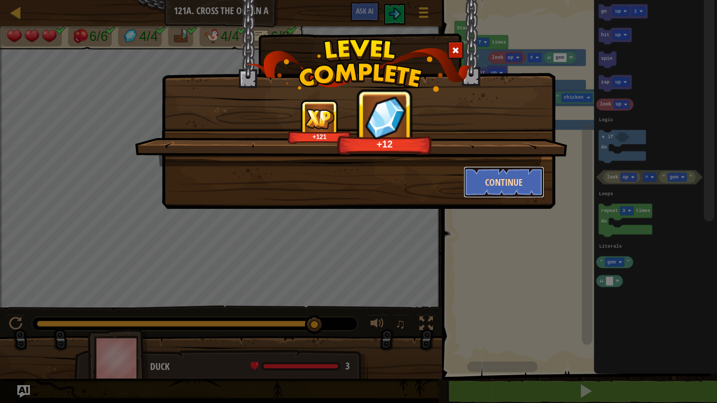
click at [482, 181] on button "Continue" at bounding box center [504, 181] width 81 height 31
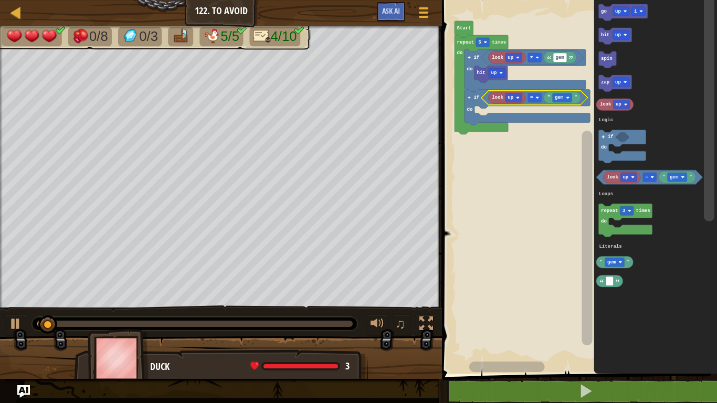
click at [0, 0] on div at bounding box center [0, 0] width 0 height 0
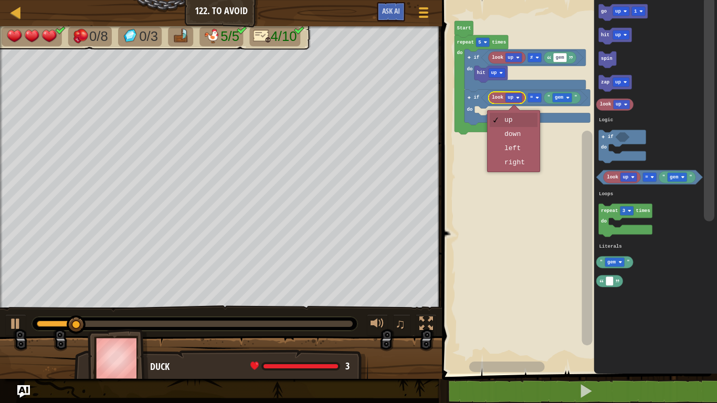
click at [515, 172] on div "up down left right" at bounding box center [513, 141] width 53 height 62
click at [524, 165] on rect "Blockly Workspace" at bounding box center [578, 184] width 278 height 379
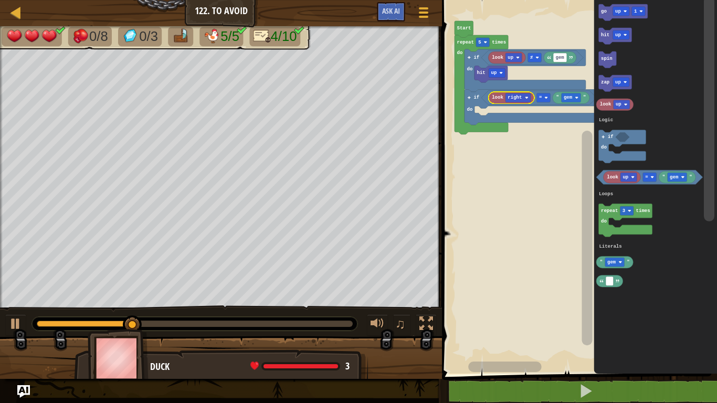
click at [0, 0] on div at bounding box center [0, 0] width 0 height 0
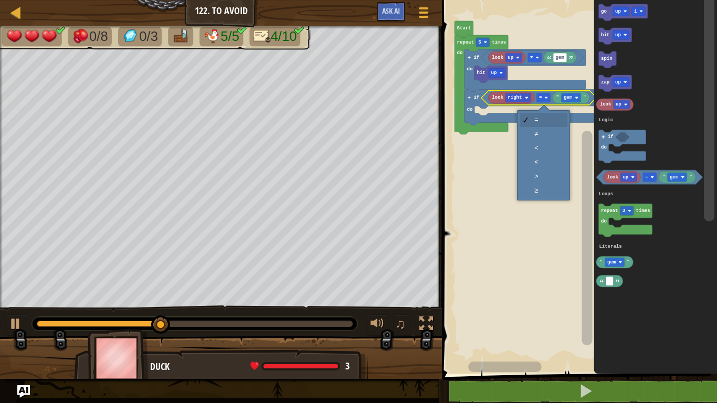
click at [548, 139] on rect "Blockly Workspace" at bounding box center [578, 184] width 278 height 379
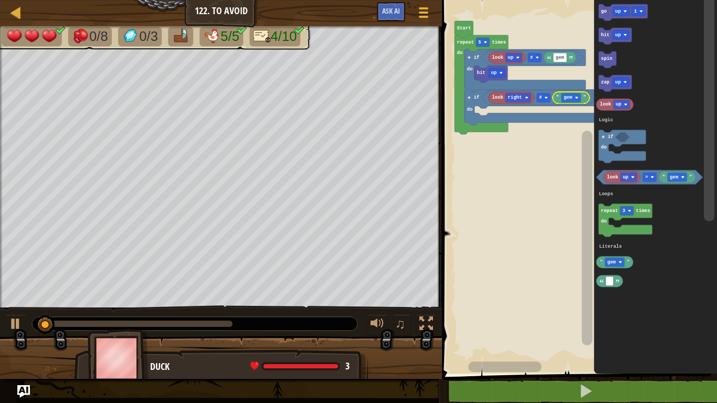
click at [0, 0] on div at bounding box center [0, 0] width 0 height 0
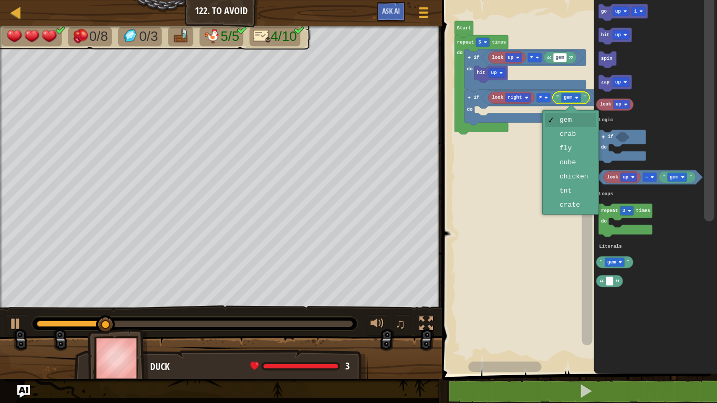
click at [586, 185] on rect "Blockly Workspace" at bounding box center [587, 238] width 10 height 215
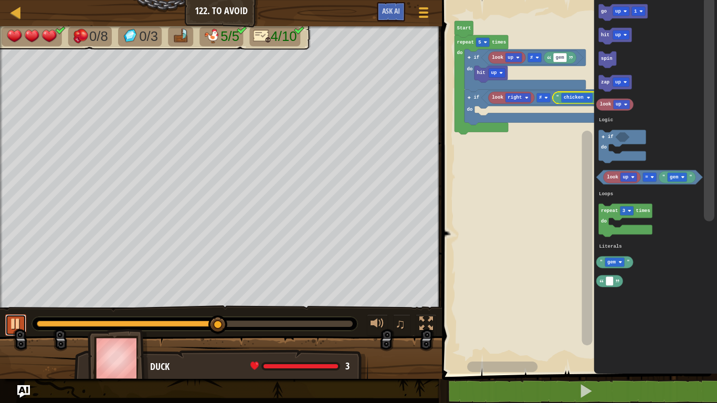
click at [21, 320] on div at bounding box center [16, 324] width 14 height 14
drag, startPoint x: 215, startPoint y: 325, endPoint x: 36, endPoint y: 311, distance: 179.0
click at [36, 311] on div "♫" at bounding box center [221, 321] width 442 height 31
click at [607, 84] on text "zap" at bounding box center [605, 82] width 8 height 5
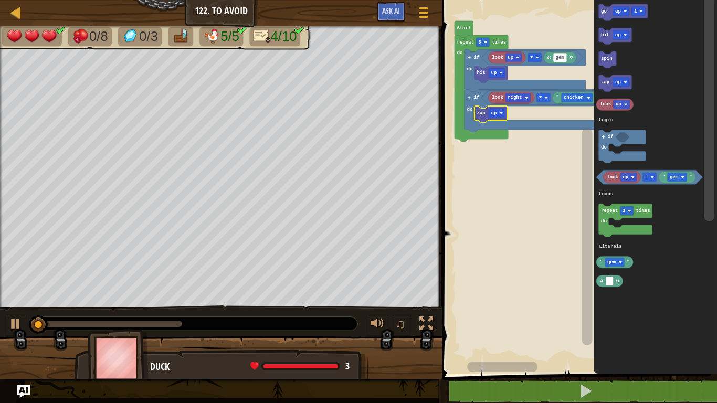
click at [0, 0] on div at bounding box center [0, 0] width 0 height 0
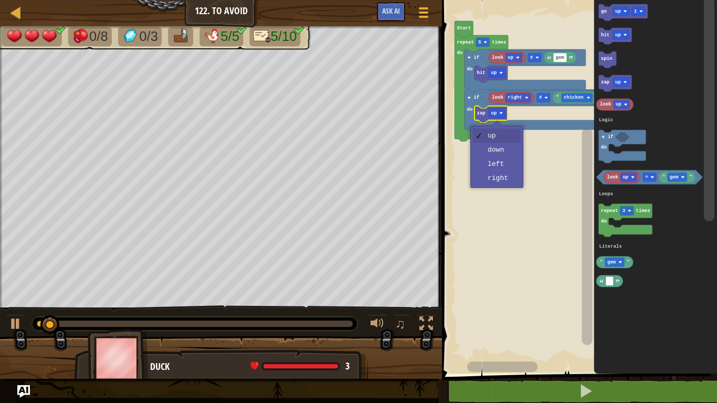
click at [511, 181] on rect "Blockly Workspace" at bounding box center [578, 184] width 278 height 379
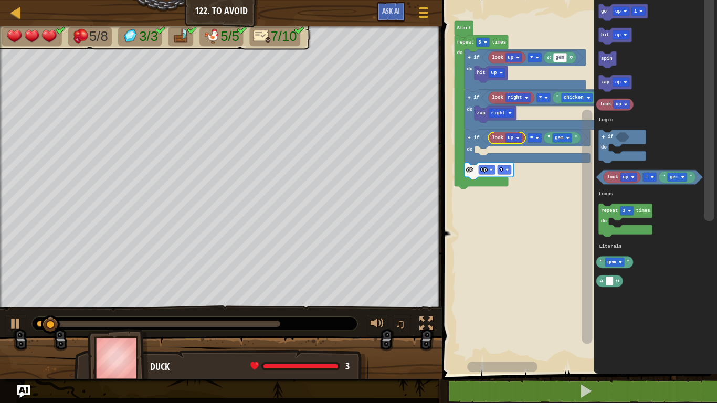
click at [517, 138] on image "Blockly Workspace" at bounding box center [518, 138] width 4 height 4
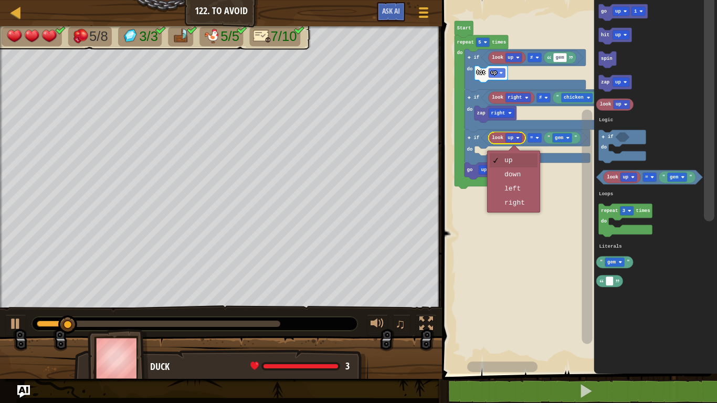
click at [521, 192] on rect "Blockly Workspace" at bounding box center [578, 184] width 278 height 379
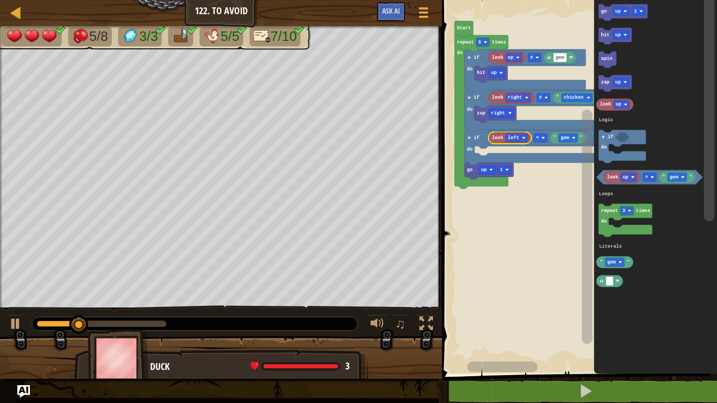
click at [0, 0] on div at bounding box center [0, 0] width 0 height 0
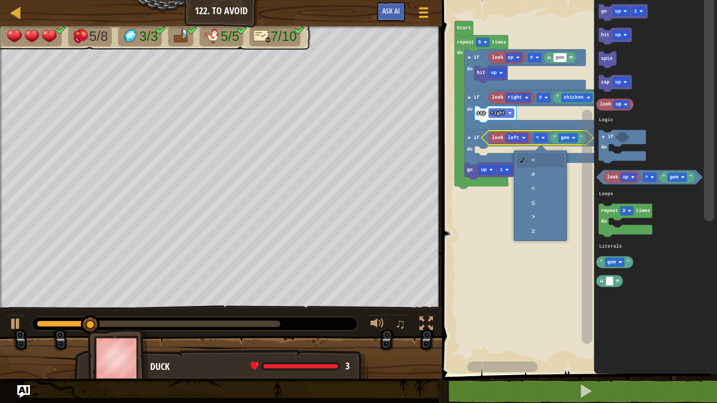
click at [544, 180] on rect "Blockly Workspace" at bounding box center [578, 184] width 278 height 379
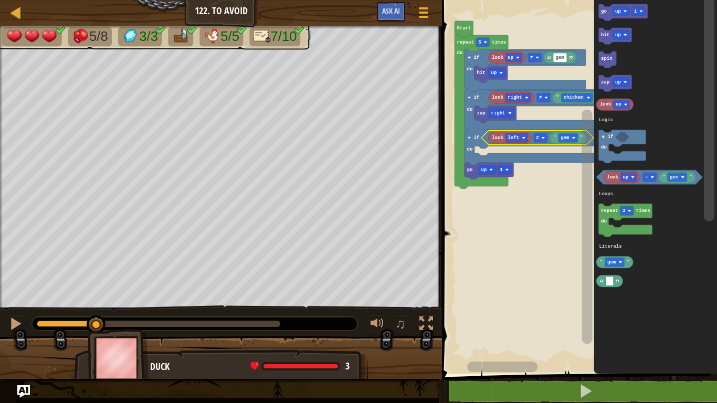
click at [0, 0] on div at bounding box center [0, 0] width 0 height 0
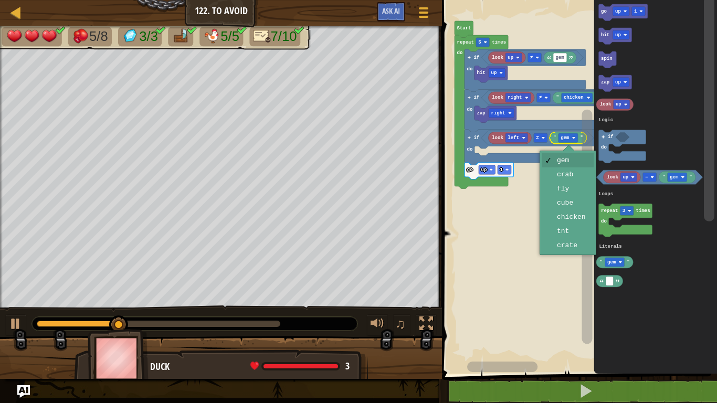
click at [582, 222] on rect "Blockly Workspace" at bounding box center [587, 177] width 13 height 365
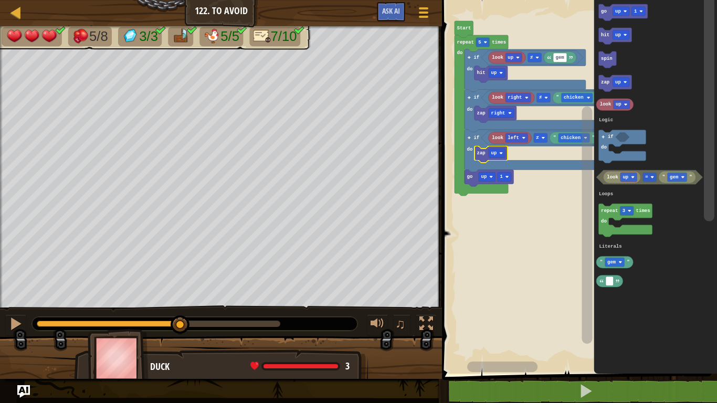
click at [0, 0] on div at bounding box center [0, 0] width 0 height 0
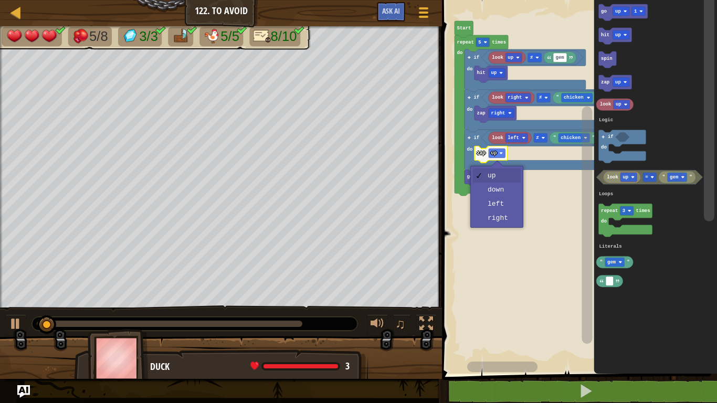
click at [509, 207] on rect "Blockly Workspace" at bounding box center [578, 184] width 278 height 379
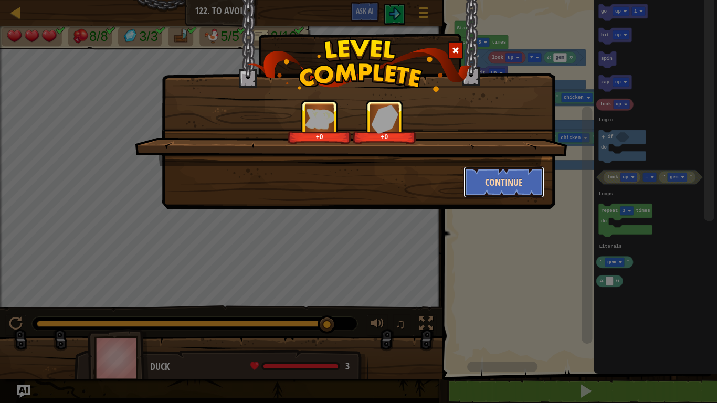
click at [497, 172] on button "Continue" at bounding box center [504, 181] width 81 height 31
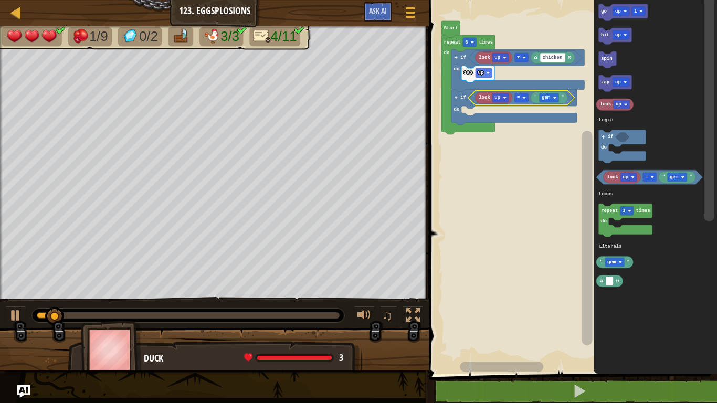
click at [496, 100] on text "up" at bounding box center [498, 97] width 6 height 5
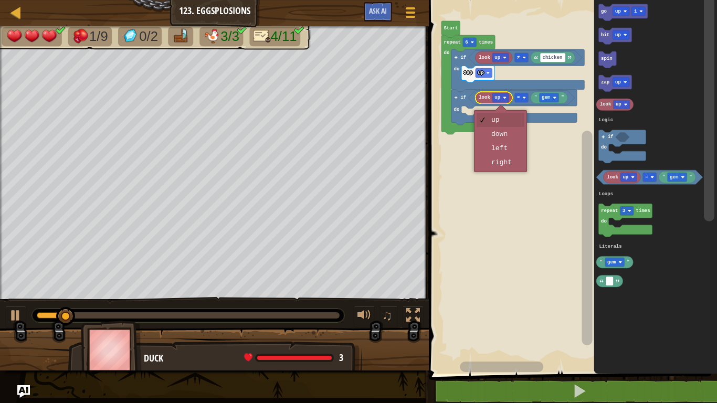
click at [509, 162] on rect "Blockly Workspace" at bounding box center [571, 184] width 291 height 379
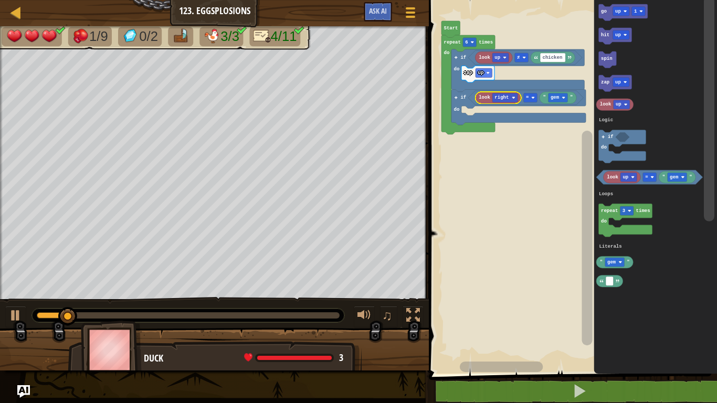
click at [0, 0] on div at bounding box center [0, 0] width 0 height 0
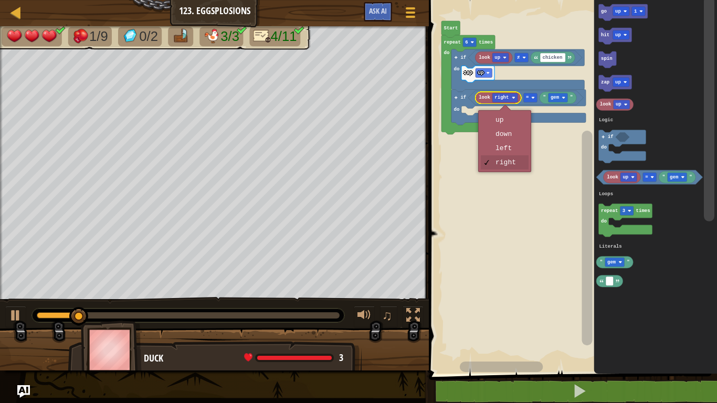
click at [512, 139] on rect "Blockly Workspace" at bounding box center [571, 184] width 291 height 379
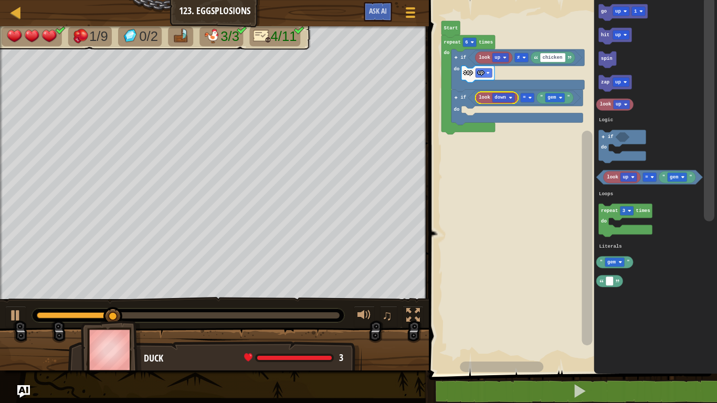
click at [0, 0] on div at bounding box center [0, 0] width 0 height 0
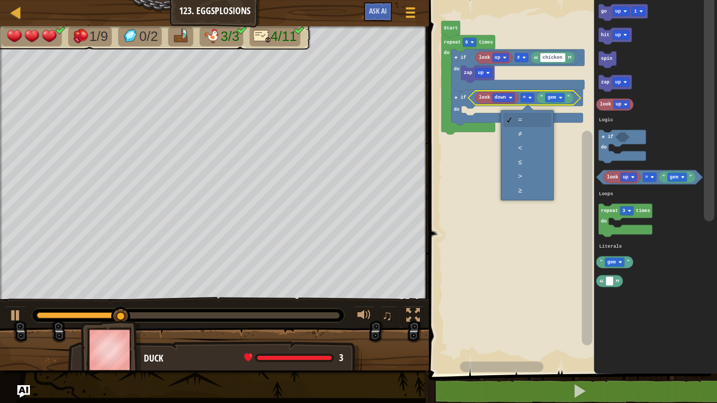
click at [529, 138] on rect "Blockly Workspace" at bounding box center [571, 184] width 291 height 379
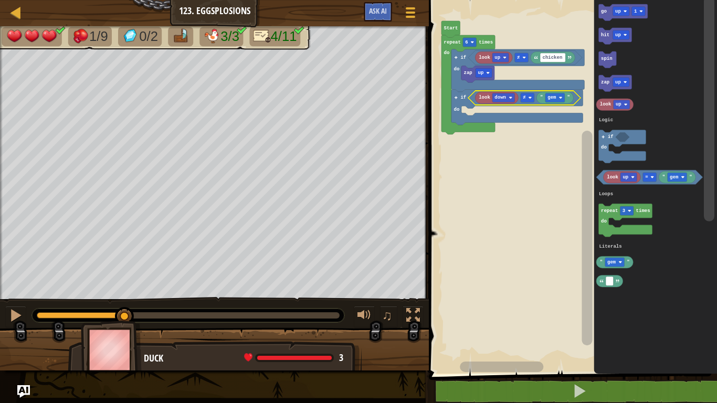
click at [565, 94] on rect "Blockly Workspace" at bounding box center [554, 97] width 19 height 9
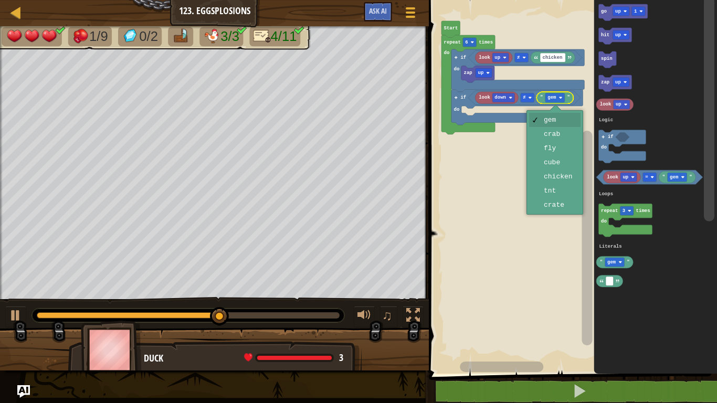
click at [565, 180] on rect "Blockly Workspace" at bounding box center [571, 184] width 291 height 379
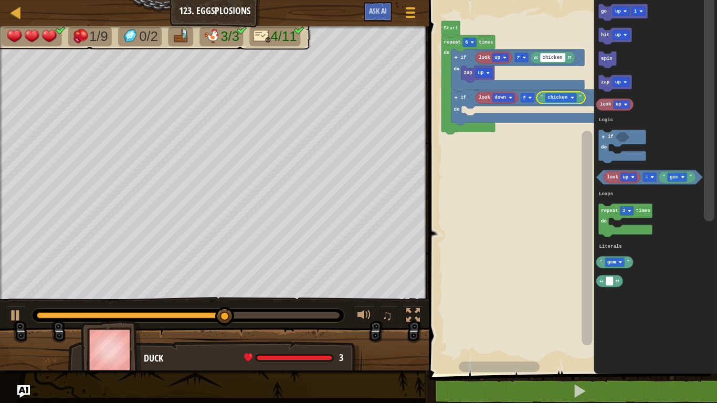
click at [608, 86] on icon "Blockly Workspace" at bounding box center [615, 83] width 33 height 17
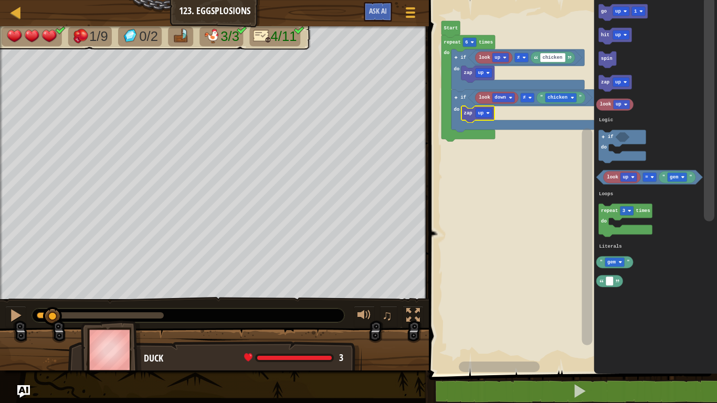
click at [0, 0] on div at bounding box center [0, 0] width 0 height 0
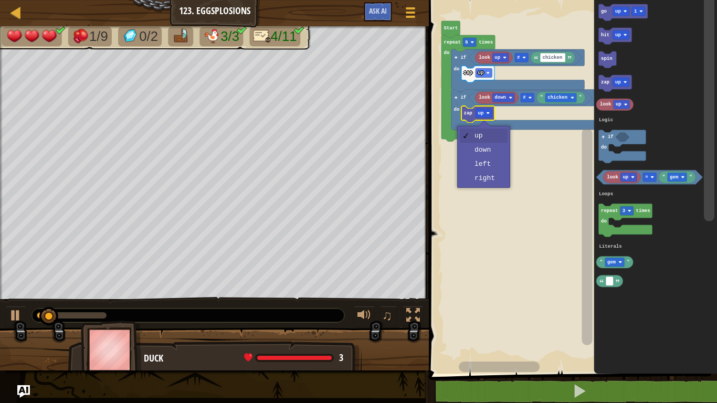
click at [496, 156] on rect "Blockly Workspace" at bounding box center [571, 184] width 291 height 379
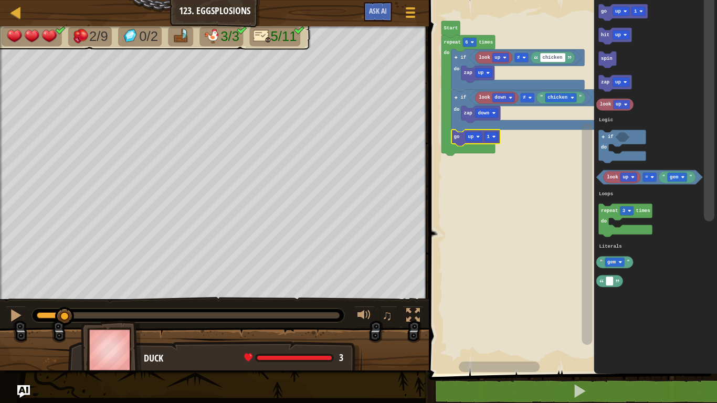
click at [0, 0] on div at bounding box center [0, 0] width 0 height 0
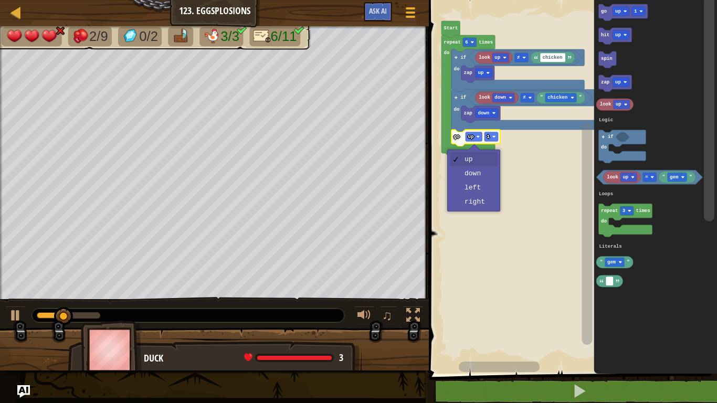
click at [477, 205] on rect "Blockly Workspace" at bounding box center [571, 184] width 291 height 379
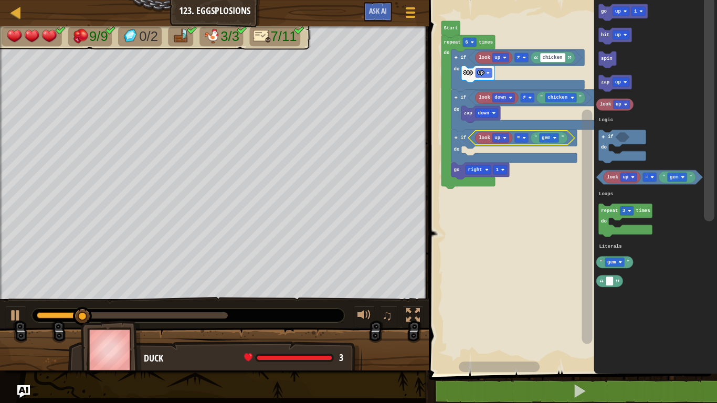
click at [552, 139] on rect "Blockly Workspace" at bounding box center [549, 137] width 19 height 9
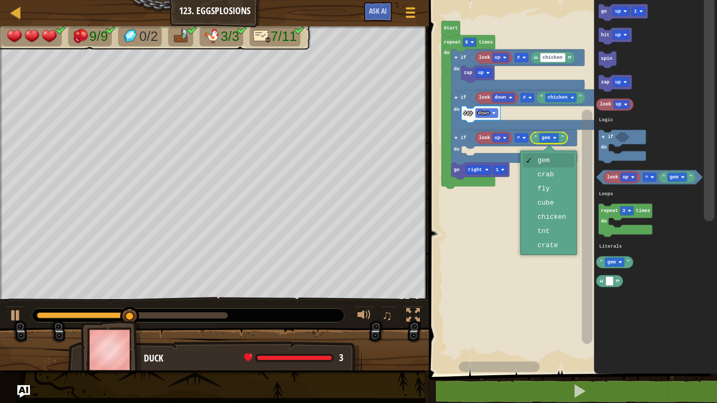
click at [500, 218] on rect "Blockly Workspace" at bounding box center [571, 184] width 291 height 379
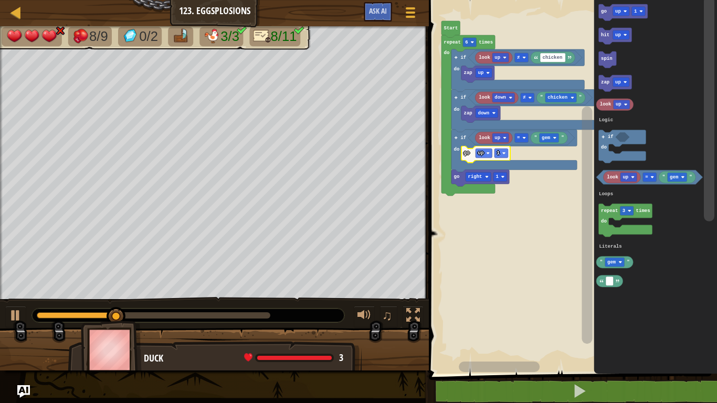
click at [508, 155] on rect "Blockly Workspace" at bounding box center [501, 153] width 14 height 9
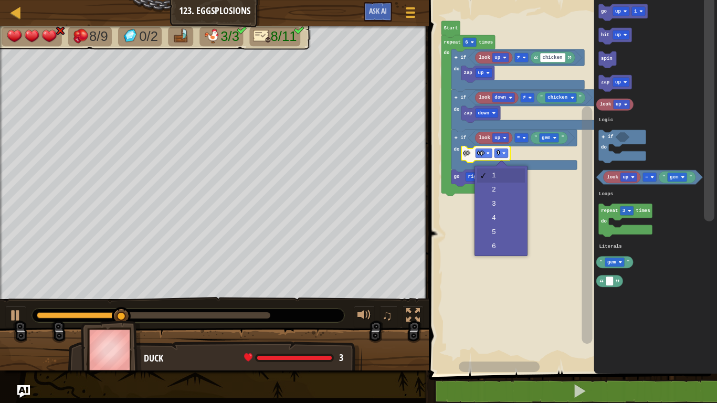
click at [509, 190] on rect "Blockly Workspace" at bounding box center [571, 184] width 291 height 379
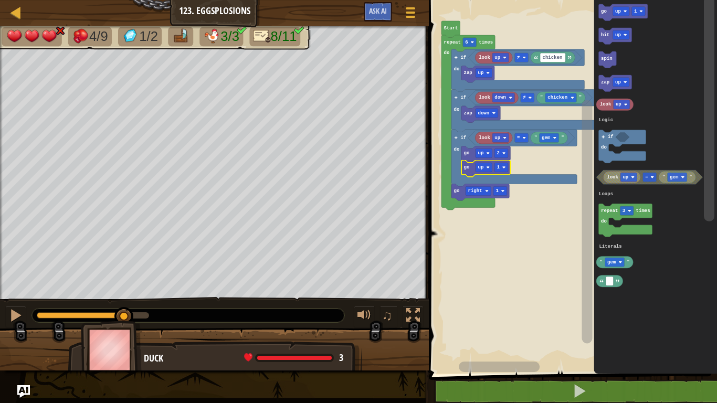
click at [0, 0] on div at bounding box center [0, 0] width 0 height 0
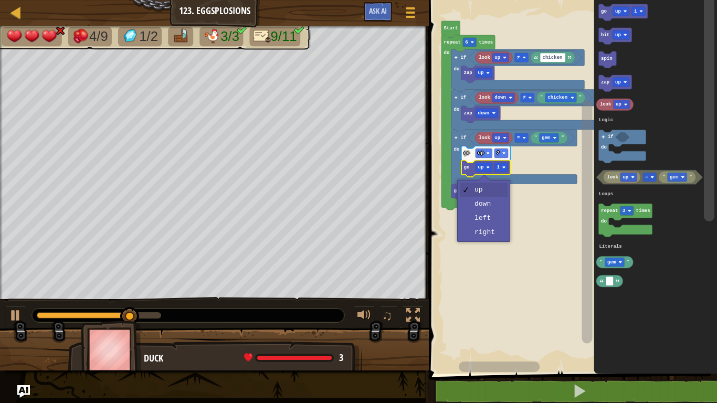
click at [490, 207] on icon "Blockly Workspace" at bounding box center [468, 122] width 54 height 175
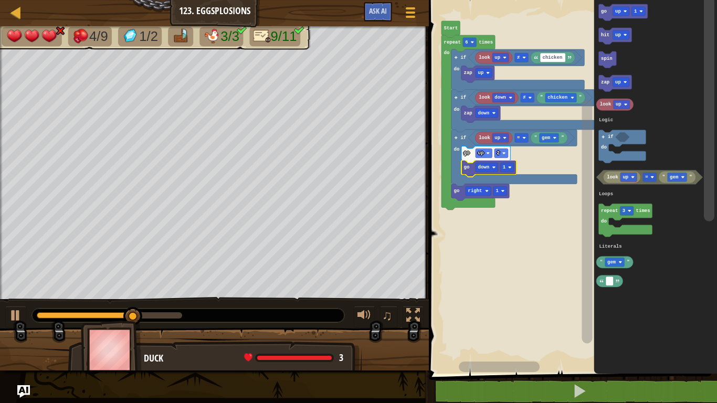
click at [0, 0] on div at bounding box center [0, 0] width 0 height 0
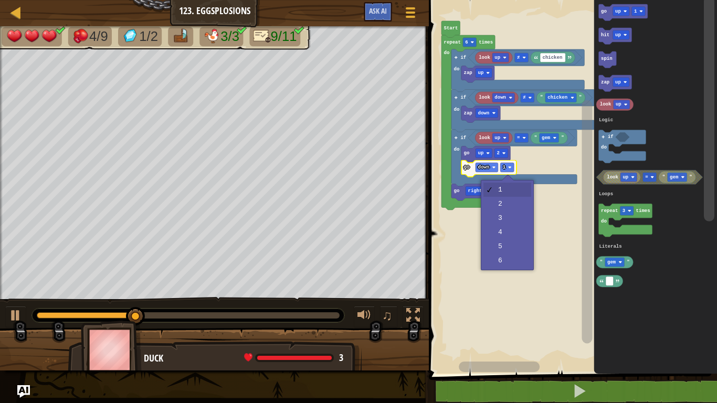
click at [511, 206] on rect "Blockly Workspace" at bounding box center [571, 184] width 291 height 379
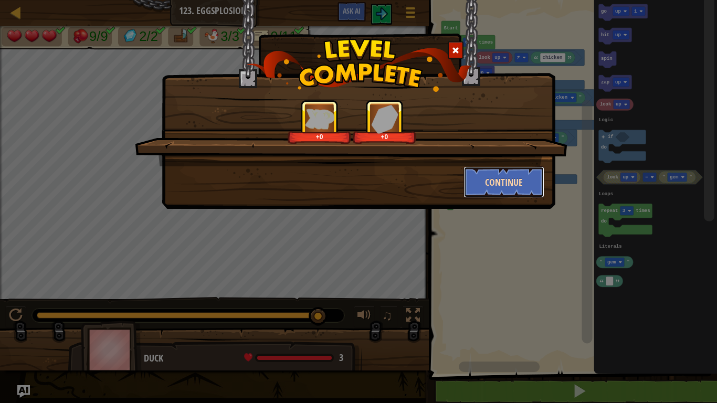
click at [501, 185] on button "Continue" at bounding box center [504, 181] width 81 height 31
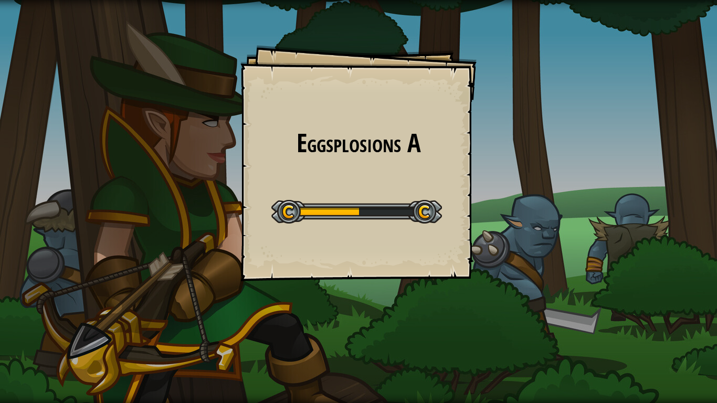
click at [0, 354] on div "Eggsplosions A Goals Start Level Error loading from server. Try refreshing the …" at bounding box center [358, 201] width 717 height 403
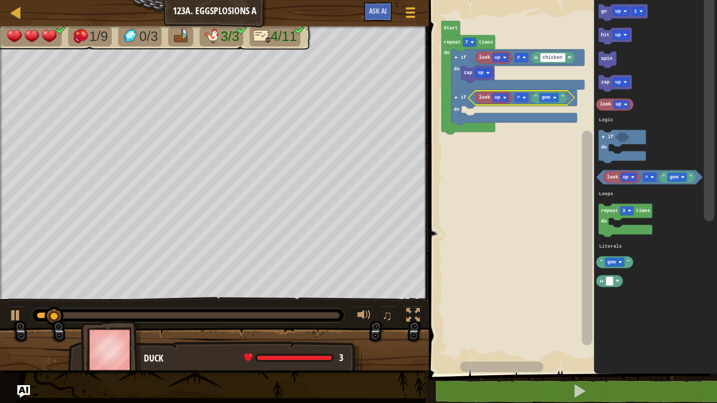
click at [503, 107] on rect "Blockly Workspace" at bounding box center [571, 184] width 291 height 379
click at [508, 103] on icon "Blockly Workspace" at bounding box center [494, 98] width 37 height 12
click at [505, 99] on image "Blockly Workspace" at bounding box center [505, 98] width 4 height 4
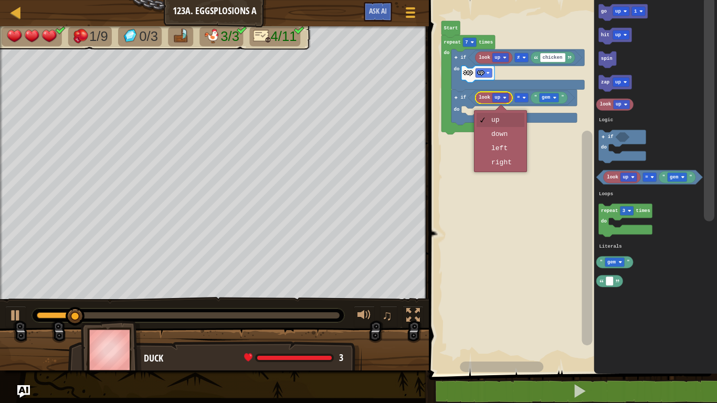
click at [497, 140] on rect "Blockly Workspace" at bounding box center [571, 184] width 291 height 379
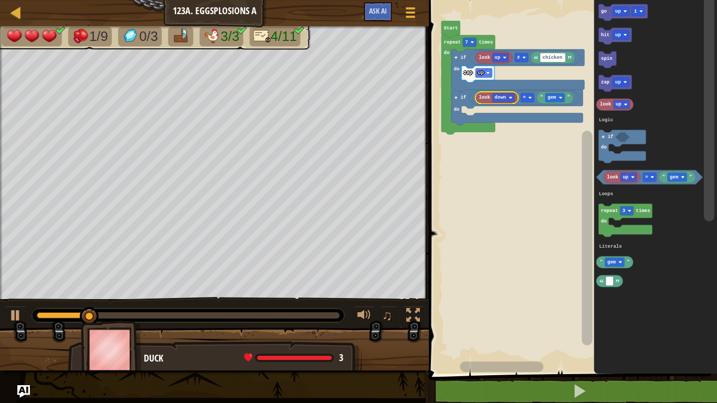
click at [0, 0] on div at bounding box center [0, 0] width 0 height 0
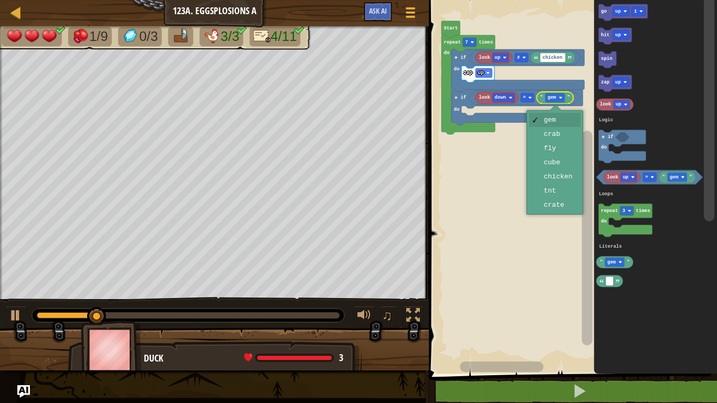
click at [546, 180] on rect "Blockly Workspace" at bounding box center [571, 184] width 291 height 379
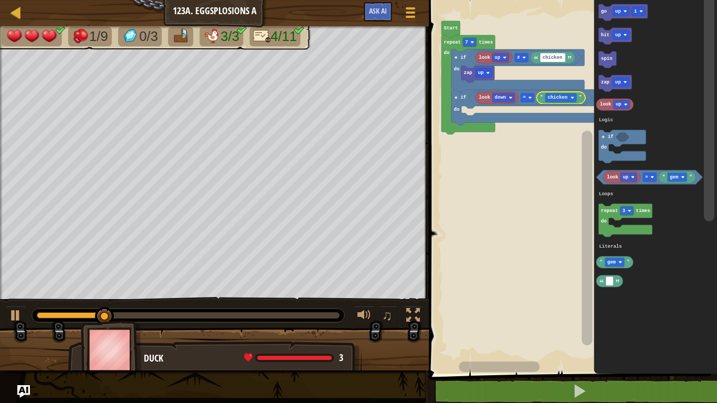
click at [0, 0] on div at bounding box center [0, 0] width 0 height 0
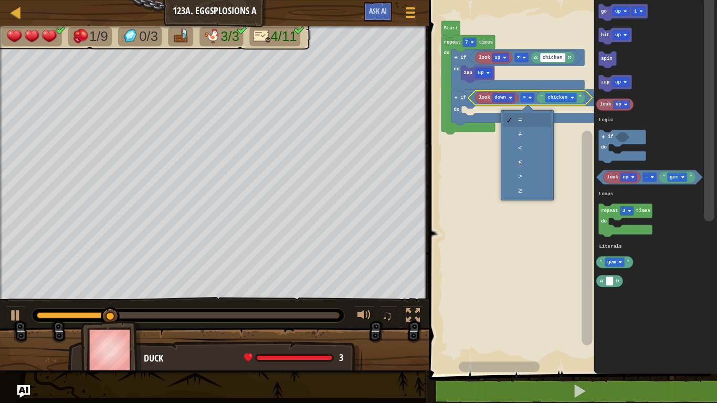
click at [514, 129] on rect "Blockly Workspace" at bounding box center [571, 184] width 291 height 379
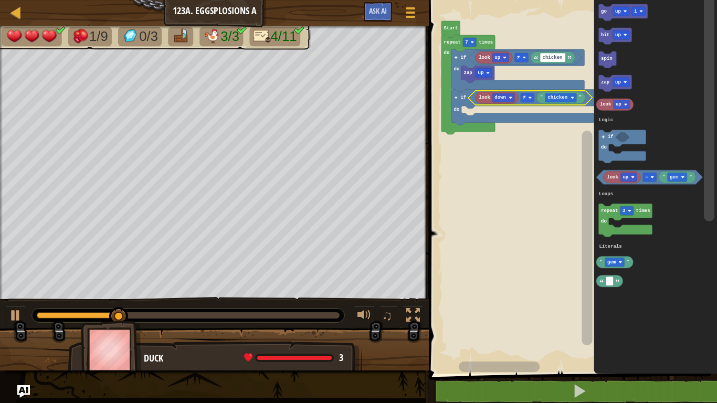
click at [607, 85] on text "zap" at bounding box center [605, 82] width 8 height 5
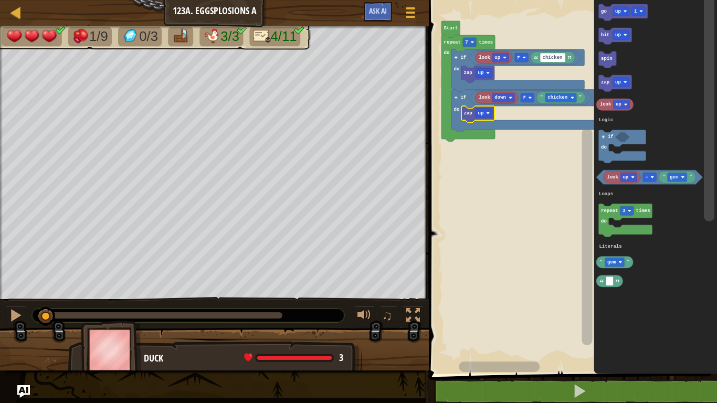
click at [480, 113] on text "up" at bounding box center [481, 113] width 6 height 5
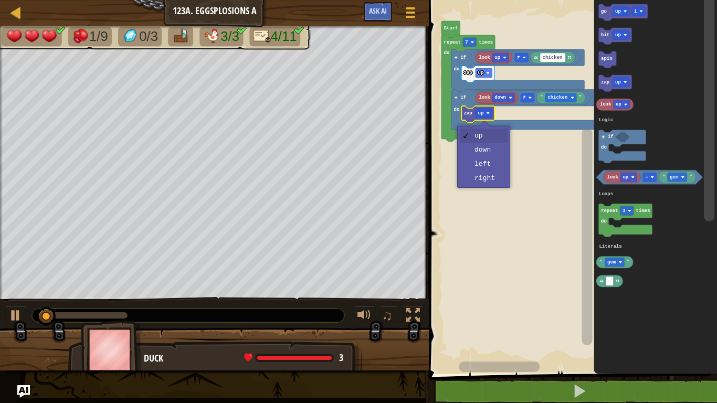
click at [481, 154] on rect "Blockly Workspace" at bounding box center [571, 184] width 291 height 379
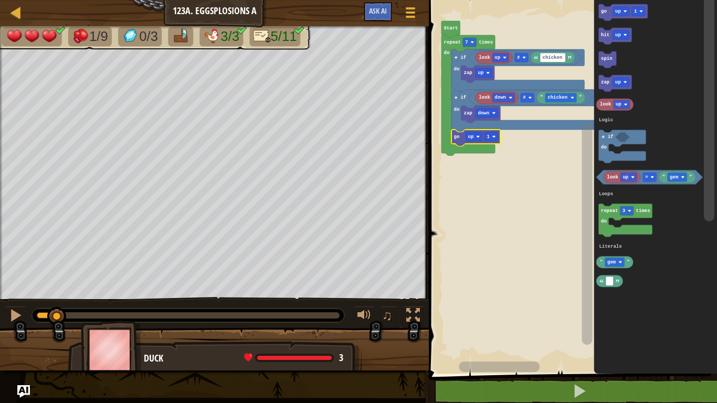
click at [0, 0] on div at bounding box center [0, 0] width 0 height 0
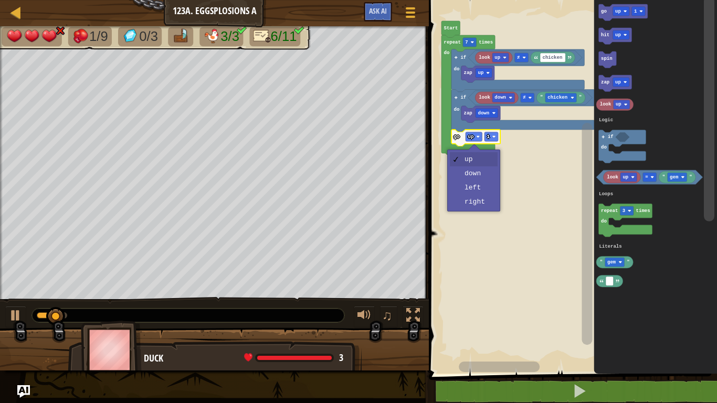
click at [473, 205] on rect "Blockly Workspace" at bounding box center [571, 184] width 291 height 379
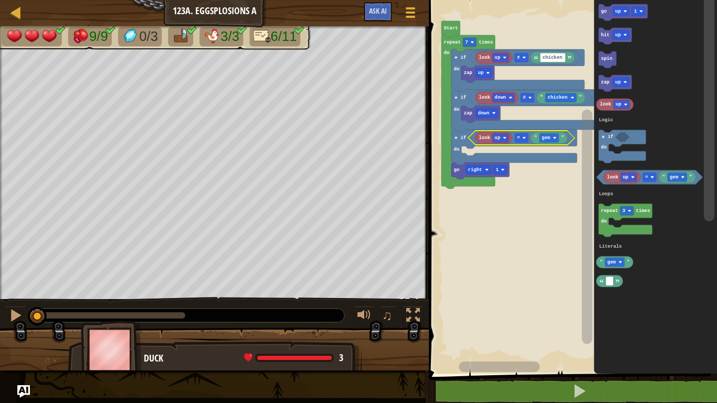
click at [497, 136] on text "up" at bounding box center [498, 137] width 6 height 5
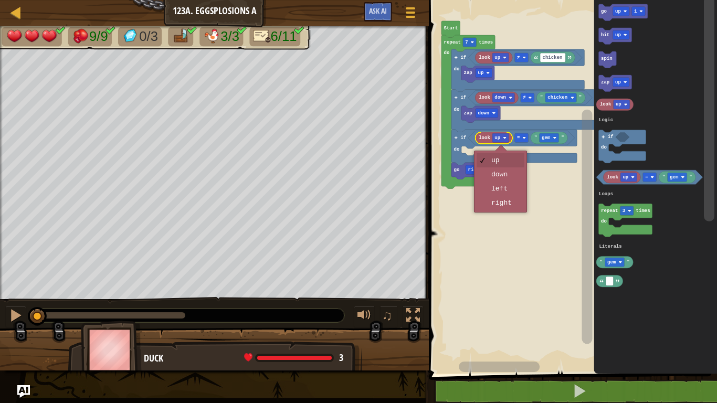
click at [496, 174] on rect "Blockly Workspace" at bounding box center [500, 169] width 14 height 9
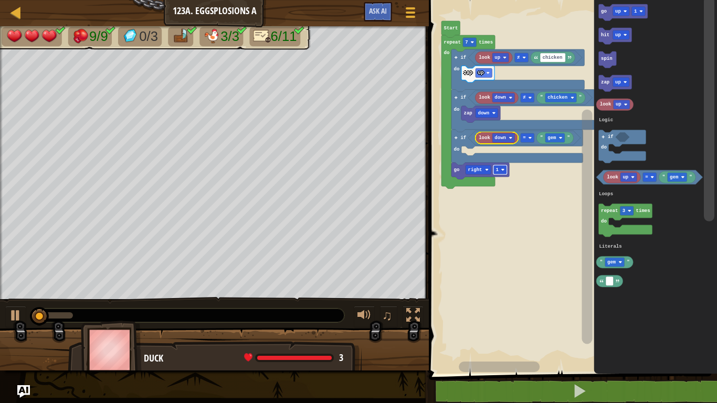
click at [657, 87] on icon "Blockly Workspace" at bounding box center [655, 184] width 123 height 379
click at [610, 15] on icon "Blockly Workspace" at bounding box center [623, 12] width 49 height 17
click at [603, 12] on text "go" at bounding box center [604, 11] width 6 height 5
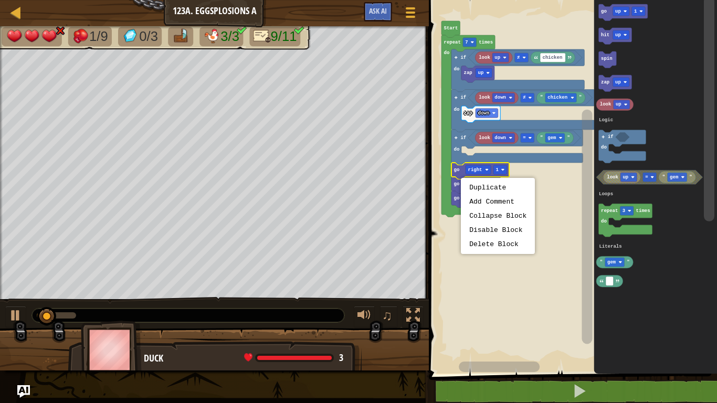
click at [470, 269] on rect "Blockly Workspace" at bounding box center [571, 184] width 291 height 379
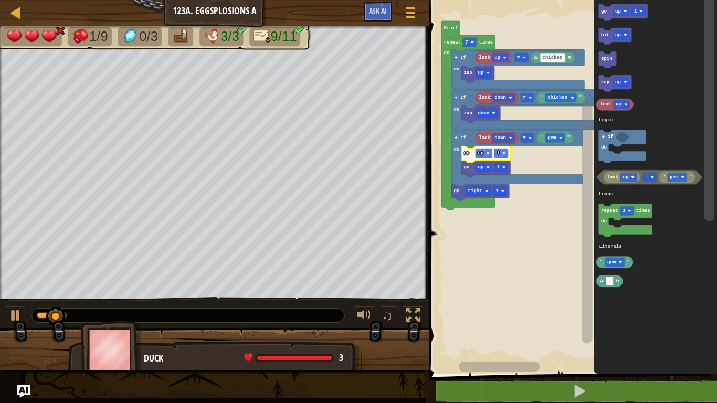
click at [0, 0] on div at bounding box center [0, 0] width 0 height 0
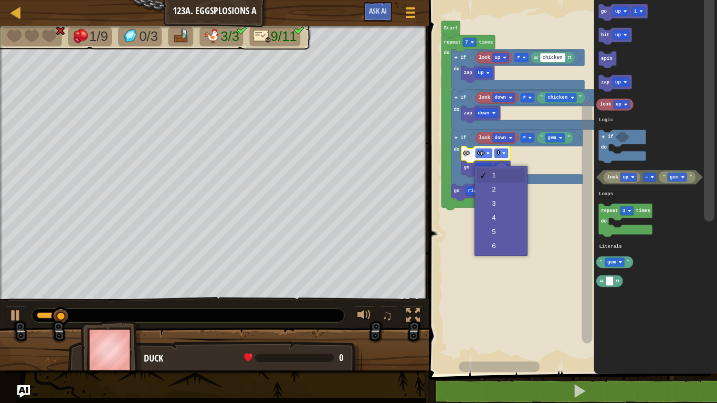
click at [493, 193] on icon "Blockly Workspace" at bounding box center [480, 192] width 58 height 17
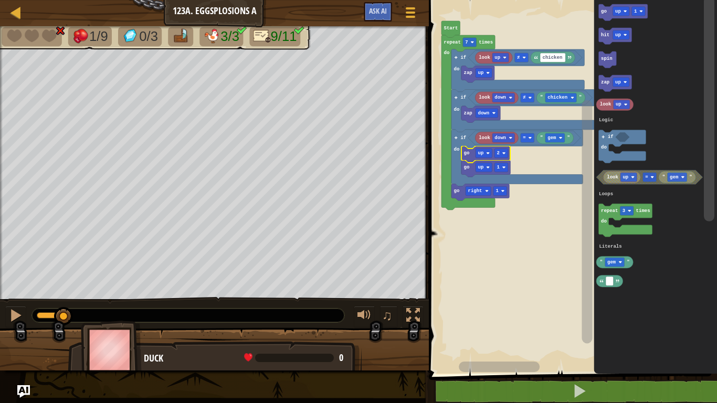
click at [0, 0] on div at bounding box center [0, 0] width 0 height 0
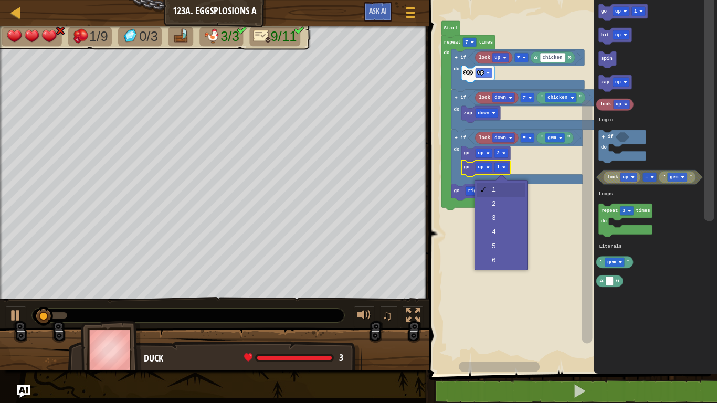
click at [494, 208] on rect "Blockly Workspace" at bounding box center [571, 184] width 291 height 379
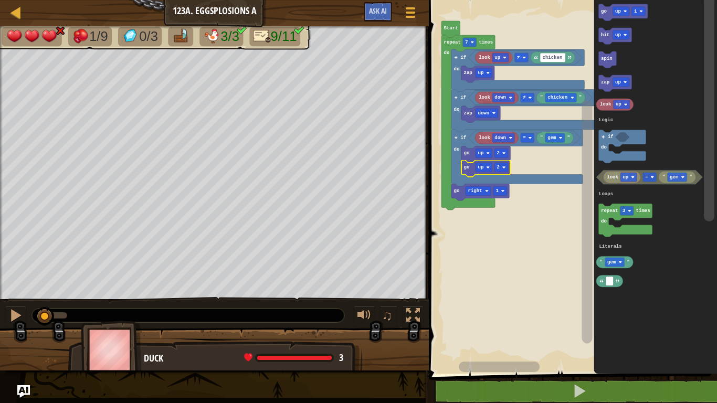
click at [485, 174] on icon "Blockly Workspace" at bounding box center [485, 169] width 49 height 17
click at [0, 0] on div at bounding box center [0, 0] width 0 height 0
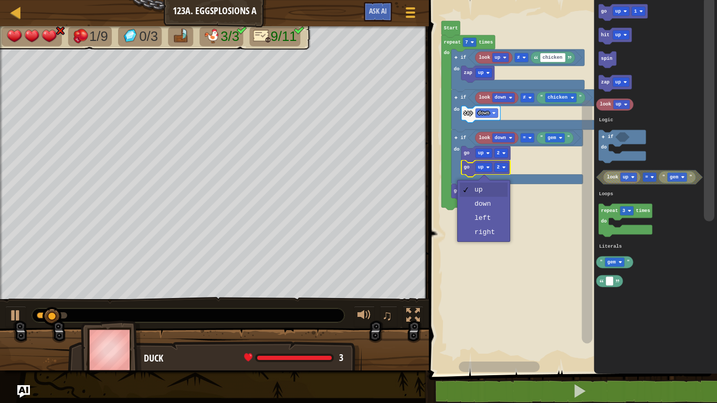
click at [473, 205] on icon "Blockly Workspace" at bounding box center [468, 122] width 54 height 175
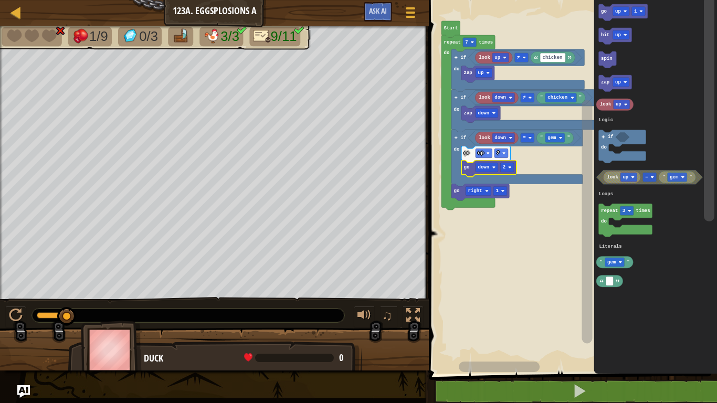
click at [468, 159] on icon "Blockly Workspace" at bounding box center [485, 154] width 49 height 17
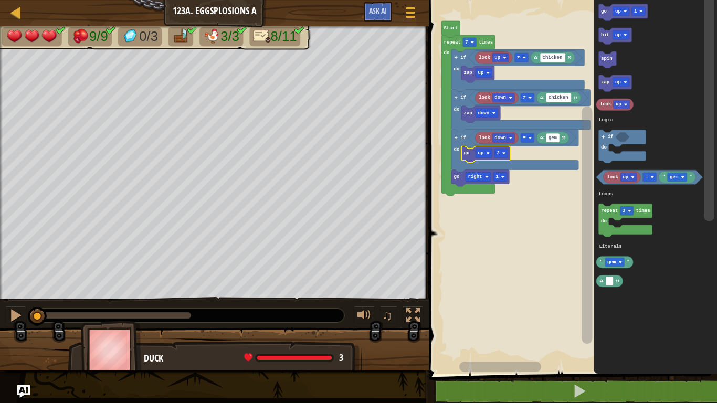
click at [500, 151] on rect "Blockly Workspace" at bounding box center [501, 153] width 14 height 9
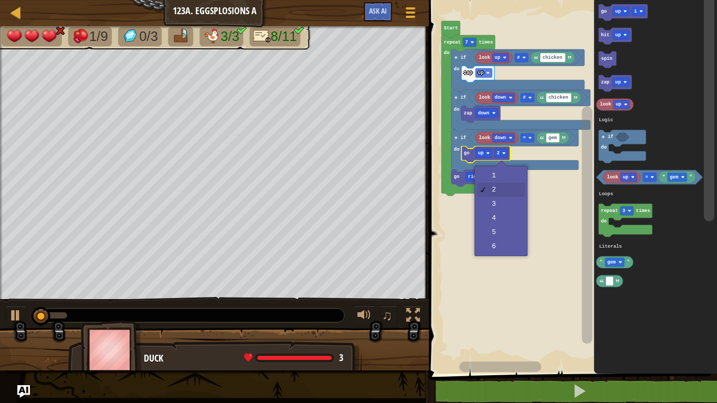
click at [477, 152] on rect "Blockly Workspace" at bounding box center [484, 153] width 17 height 9
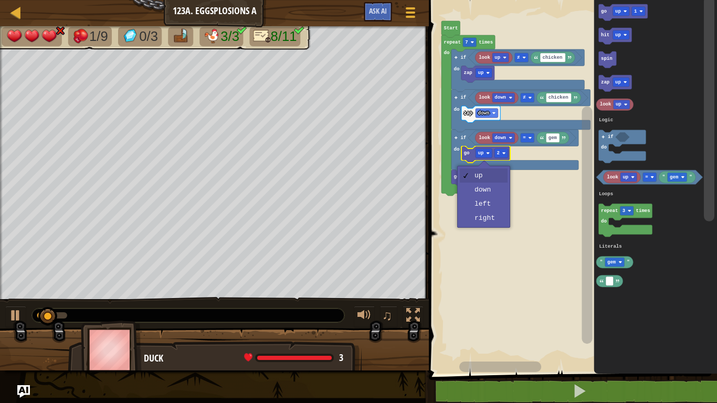
click at [476, 189] on icon "Blockly Workspace" at bounding box center [468, 115] width 54 height 161
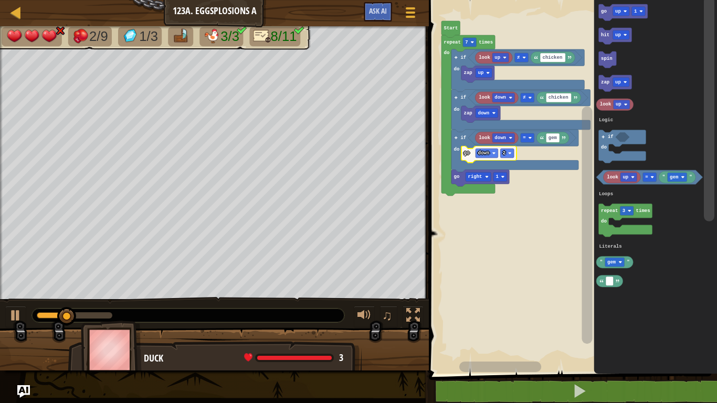
click at [0, 0] on div at bounding box center [0, 0] width 0 height 0
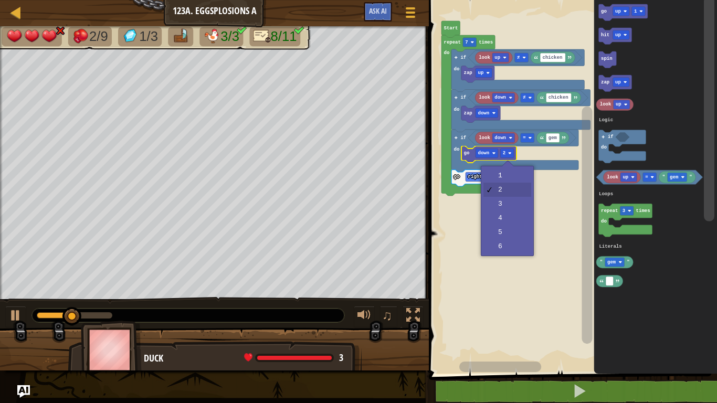
click at [518, 178] on rect "Blockly Workspace" at bounding box center [571, 184] width 291 height 379
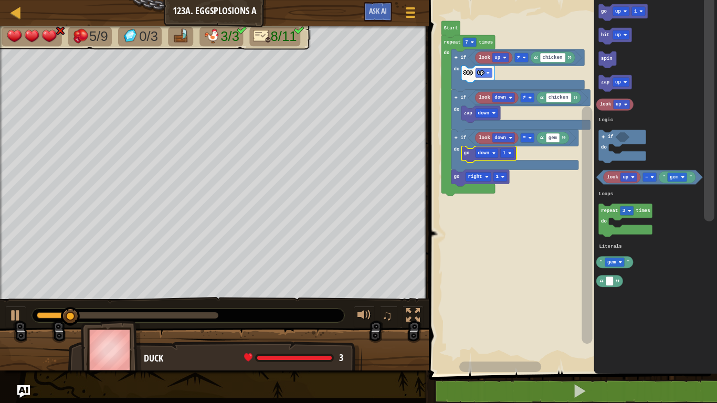
click at [0, 0] on div at bounding box center [0, 0] width 0 height 0
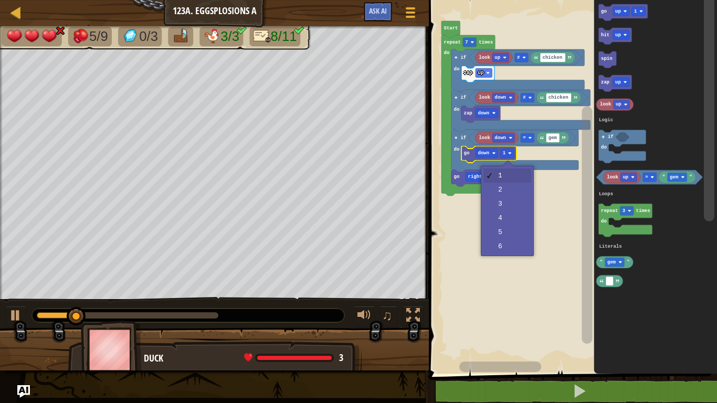
click at [510, 206] on rect "Blockly Workspace" at bounding box center [571, 184] width 291 height 379
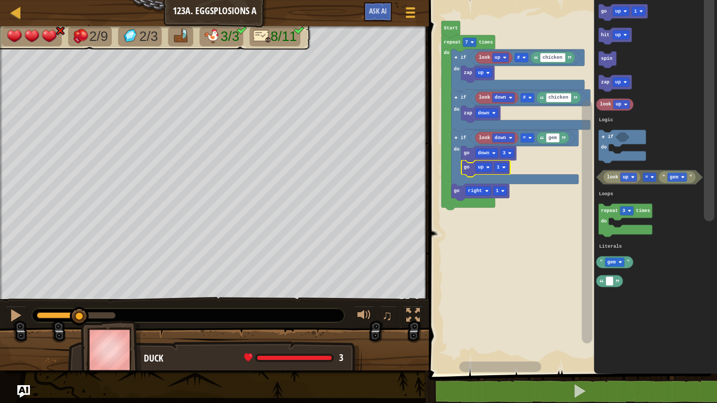
click at [0, 0] on div at bounding box center [0, 0] width 0 height 0
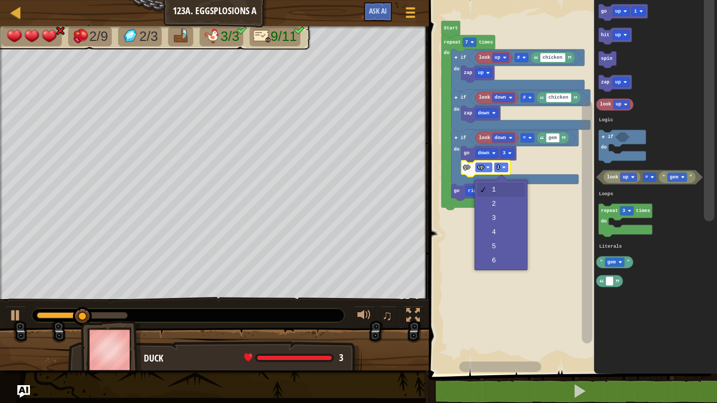
click at [506, 218] on rect "Blockly Workspace" at bounding box center [571, 184] width 291 height 379
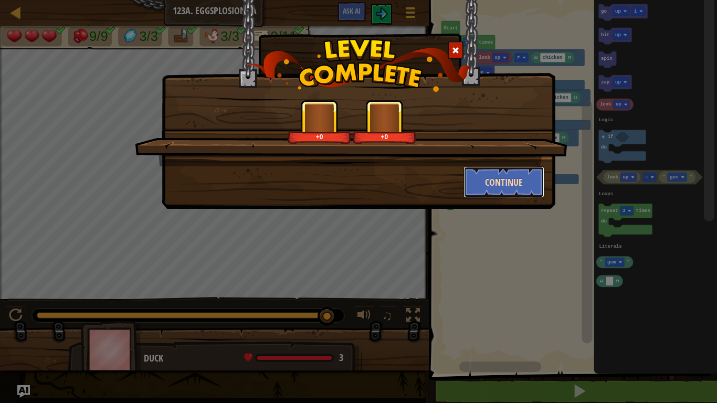
click at [498, 176] on button "Continue" at bounding box center [504, 181] width 81 height 31
